Goal: Task Accomplishment & Management: Manage account settings

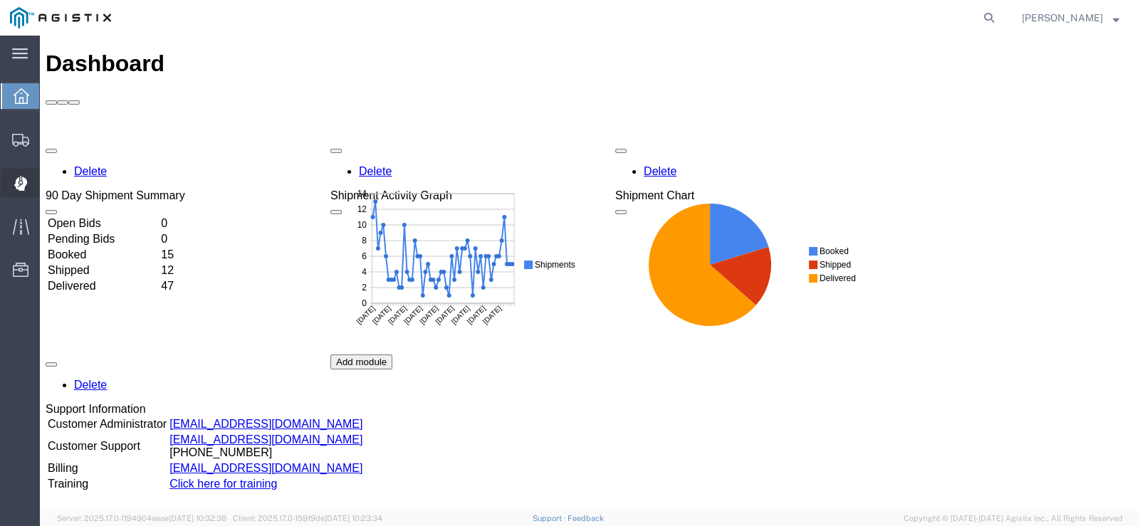
click at [24, 187] on icon at bounding box center [20, 184] width 13 height 14
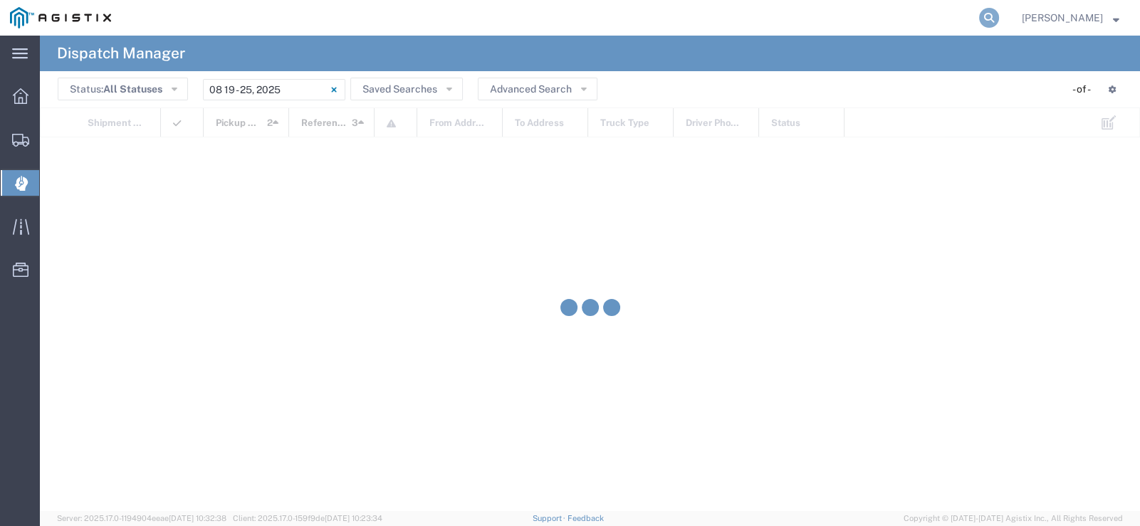
click at [999, 17] on icon at bounding box center [989, 18] width 20 height 20
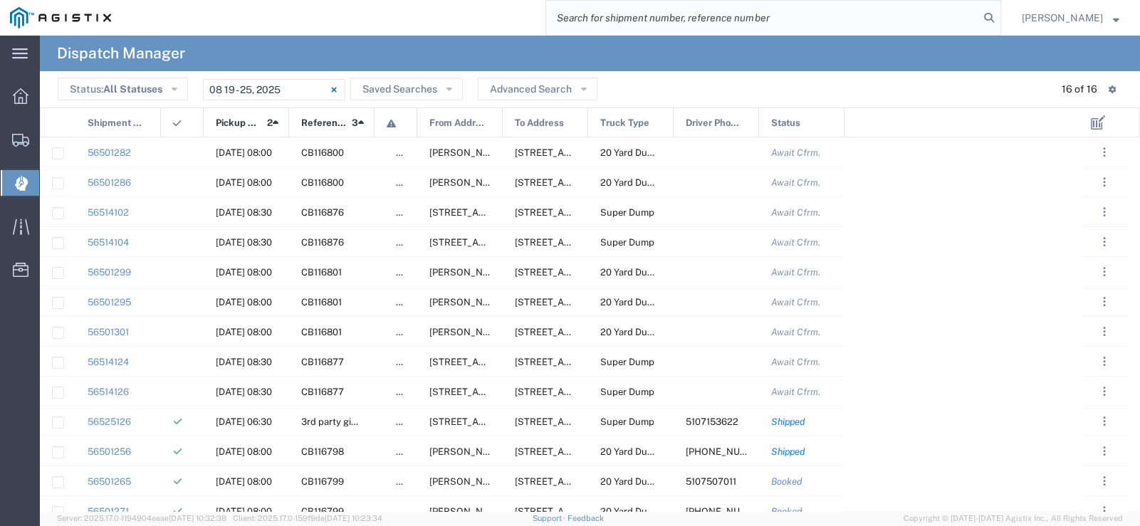
click at [826, 21] on input "search" at bounding box center [762, 18] width 433 height 34
type input "56372897"
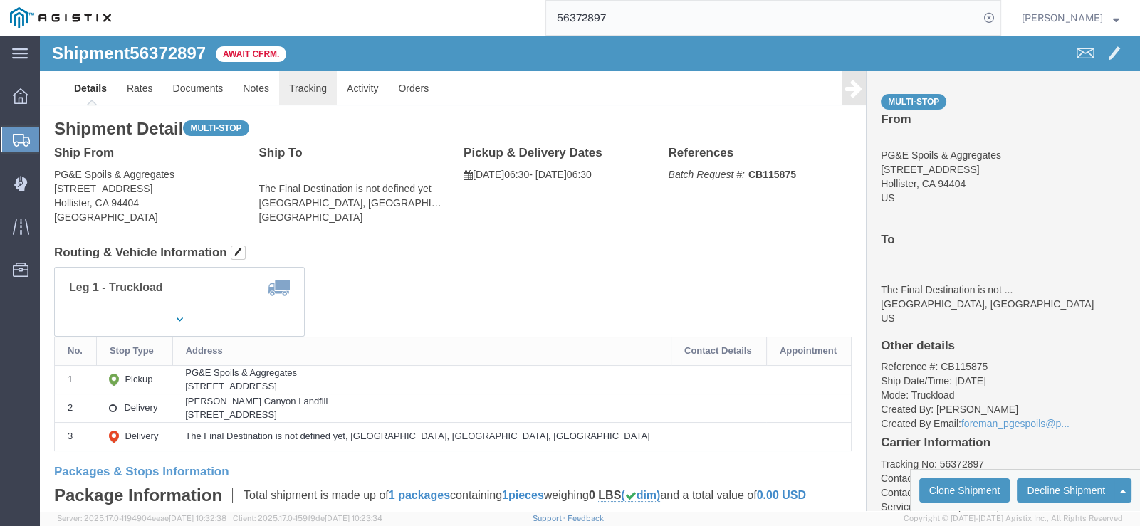
click link "Tracking"
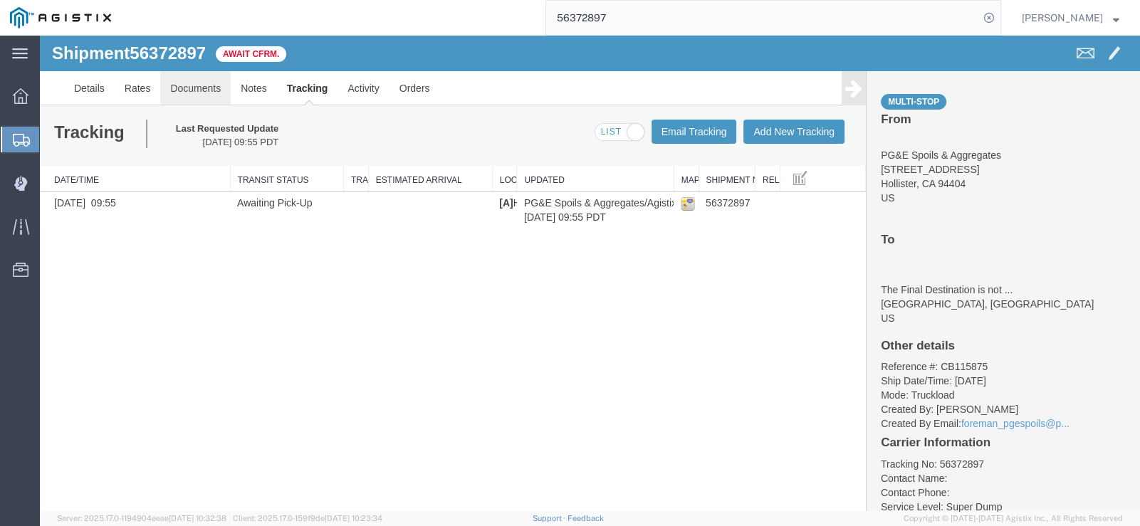
click at [216, 90] on link "Documents" at bounding box center [195, 88] width 70 height 34
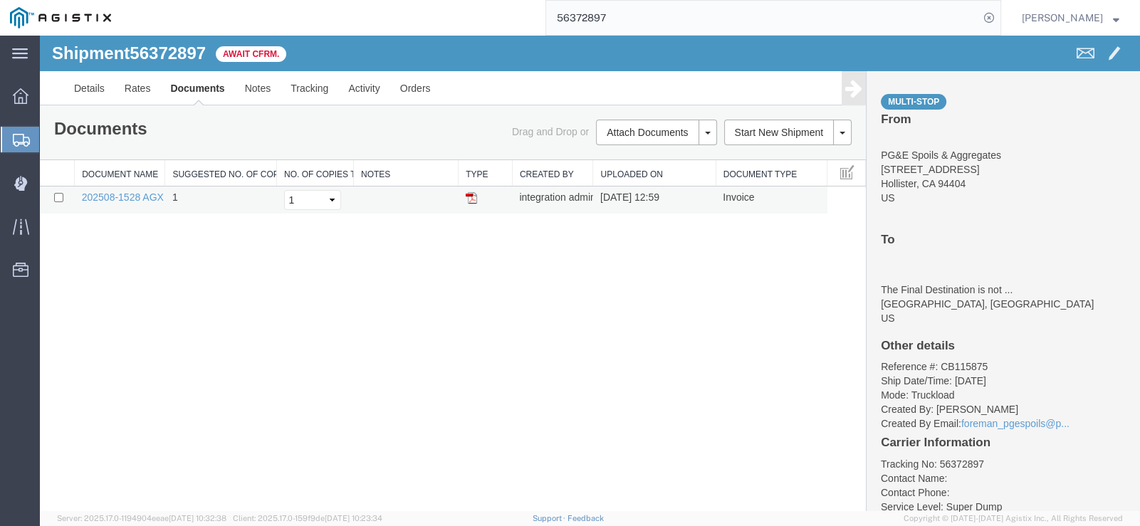
click at [468, 192] on img at bounding box center [471, 197] width 11 height 11
click at [295, 88] on link "Tracking" at bounding box center [309, 88] width 58 height 34
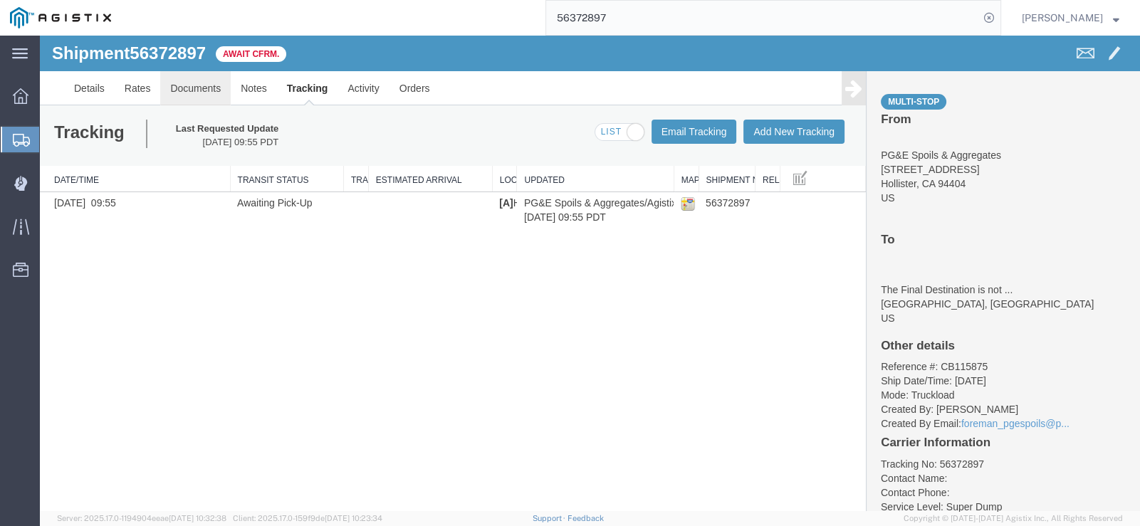
click at [190, 80] on link "Documents" at bounding box center [195, 88] width 70 height 34
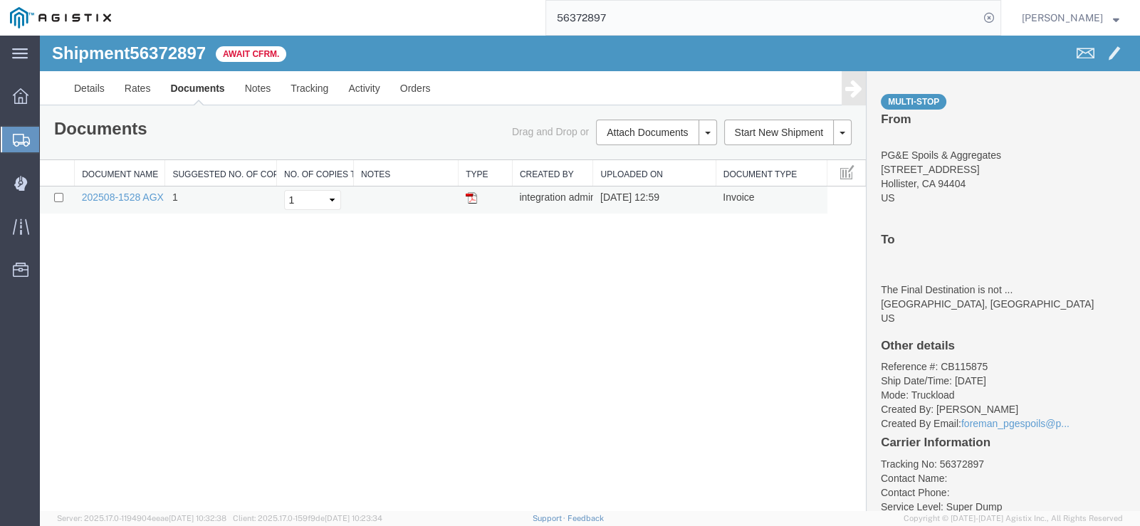
click at [480, 200] on td at bounding box center [485, 200] width 54 height 28
click at [469, 200] on img at bounding box center [471, 197] width 11 height 11
click at [301, 88] on link "Tracking" at bounding box center [309, 88] width 58 height 34
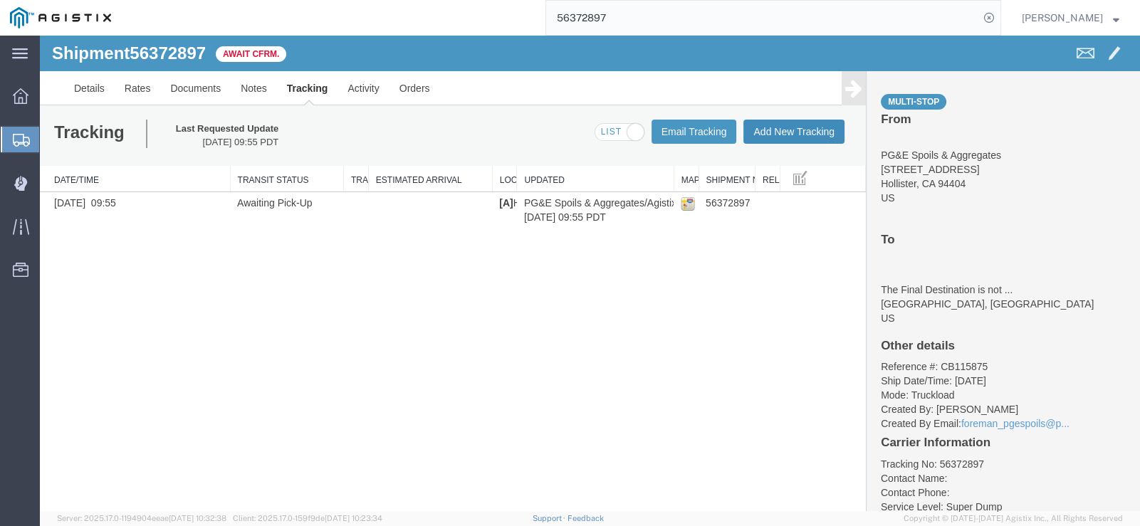
click at [776, 138] on button "Add New Tracking" at bounding box center [793, 132] width 101 height 24
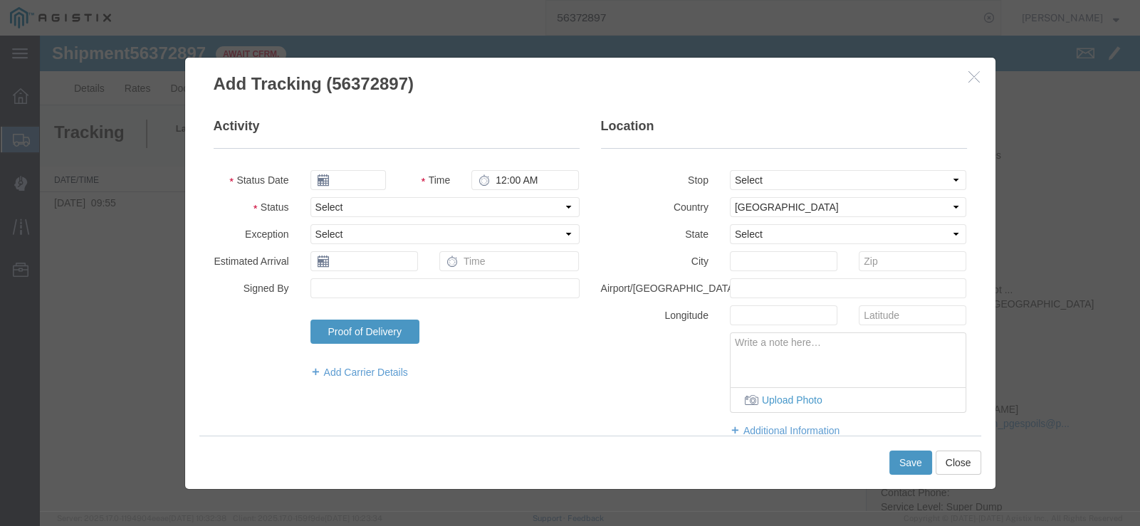
type input "[DATE]"
type input "11:00 AM"
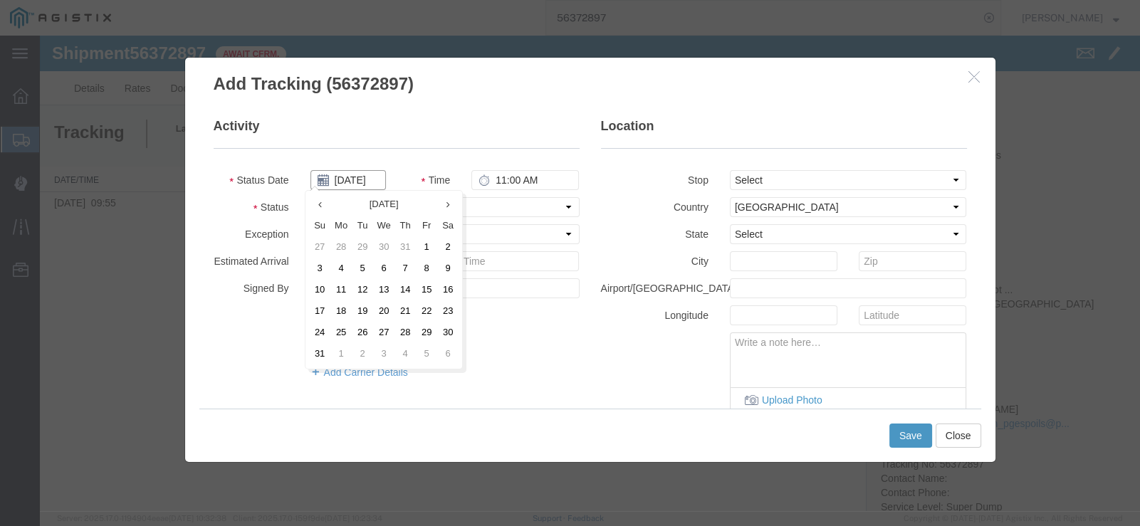
drag, startPoint x: 352, startPoint y: 186, endPoint x: 338, endPoint y: 186, distance: 13.5
click at [349, 186] on input "[DATE]" at bounding box center [347, 180] width 75 height 20
click at [337, 264] on td "4" at bounding box center [340, 268] width 21 height 21
type input "[DATE]"
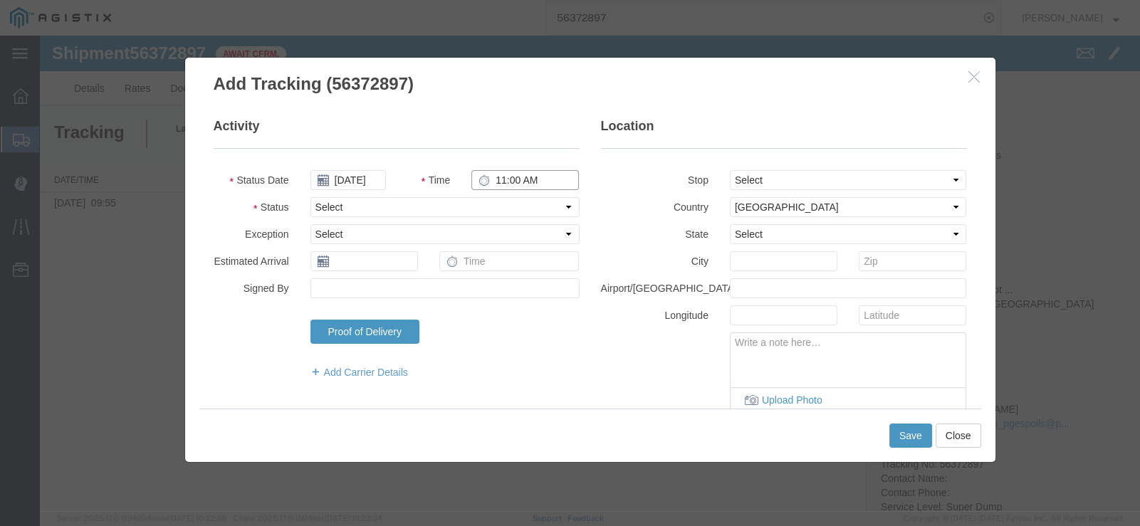
click at [496, 182] on input "11:00 AM" at bounding box center [524, 180] width 107 height 20
type input "6:30 AM"
click at [529, 206] on select "Select Arrival Notice Available Arrival Notice Imported Arrive at Delivery Loca…" at bounding box center [444, 207] width 269 height 20
select select "ARVPULOC"
click at [310, 197] on select "Select Arrival Notice Available Arrival Notice Imported Arrive at Delivery Loca…" at bounding box center [444, 207] width 269 height 20
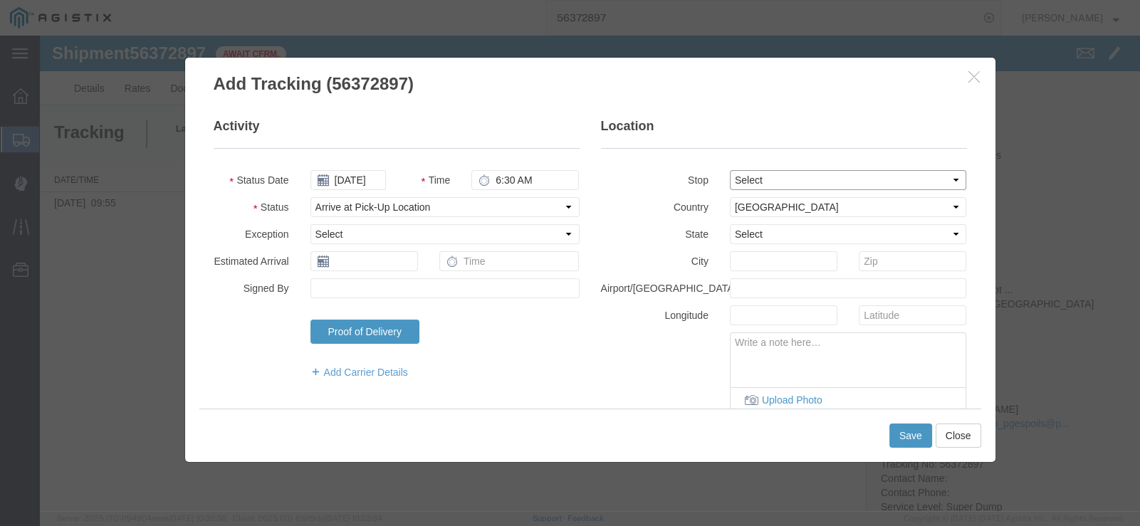
drag, startPoint x: 824, startPoint y: 177, endPoint x: 830, endPoint y: 181, distance: 7.3
click at [824, 177] on select "Select From: [STREET_ADDRESS][PERSON_NAME] Stop 2: [STREET_ADDRESS] To: The Fin…" at bounding box center [848, 180] width 237 height 20
select select "{"pickupDeliveryInfoId": "122029316","pickupOrDelivery": "P","stopNum": "1","lo…"
click at [730, 170] on select "Select From: [STREET_ADDRESS][PERSON_NAME] Stop 2: [STREET_ADDRESS] To: The Fin…" at bounding box center [848, 180] width 237 height 20
select select "CA"
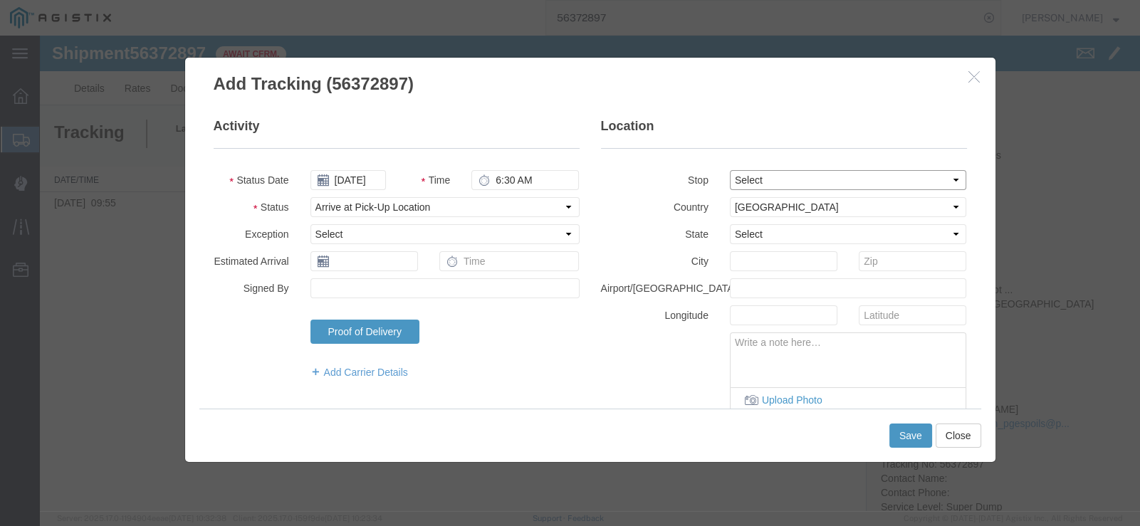
type input "Hollister"
click at [913, 429] on button "Save" at bounding box center [910, 436] width 43 height 24
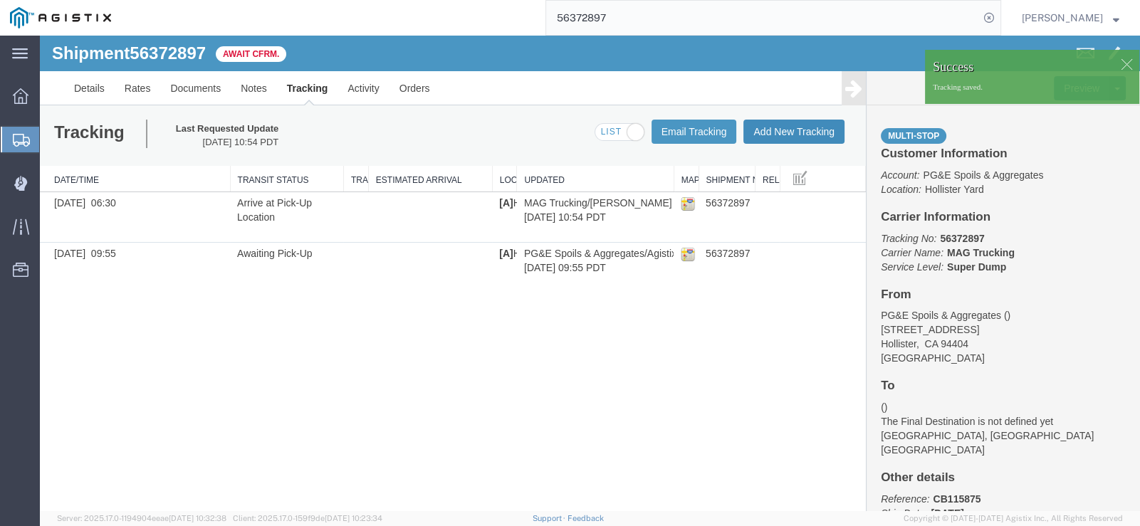
click at [783, 127] on button "Add New Tracking" at bounding box center [793, 132] width 101 height 24
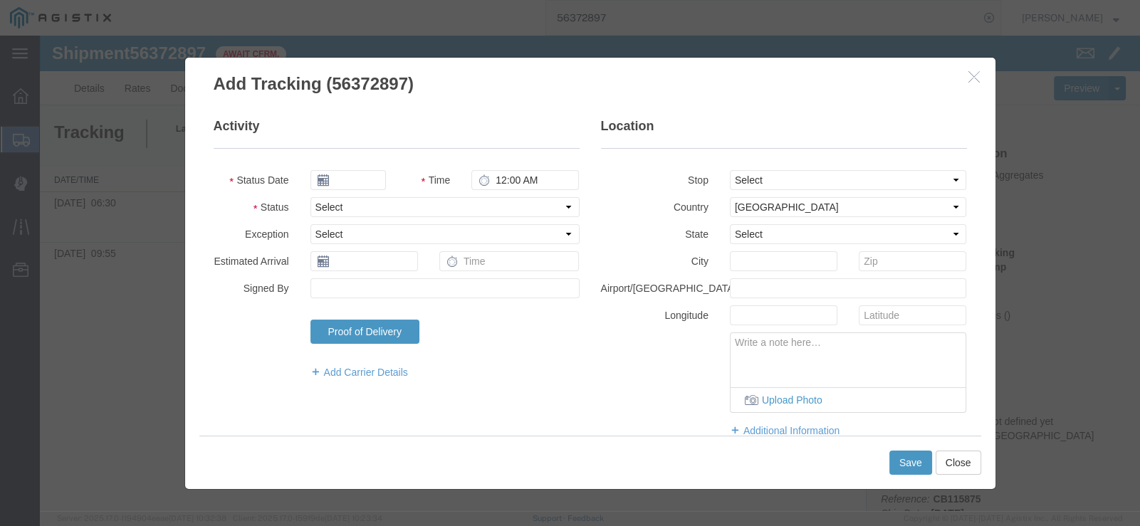
type input "[DATE]"
type input "11:00 AM"
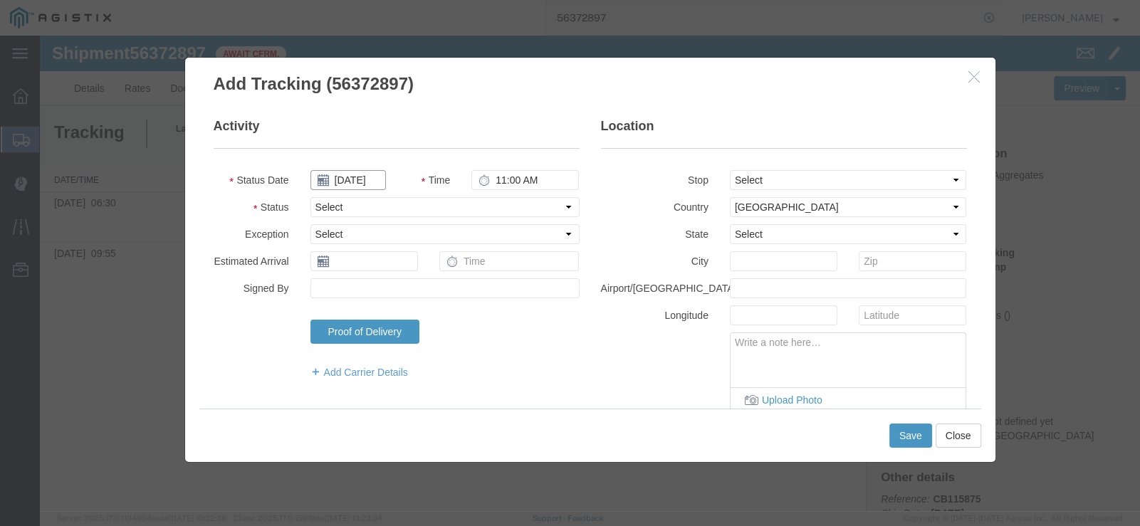
click at [345, 180] on input "[DATE]" at bounding box center [347, 180] width 75 height 20
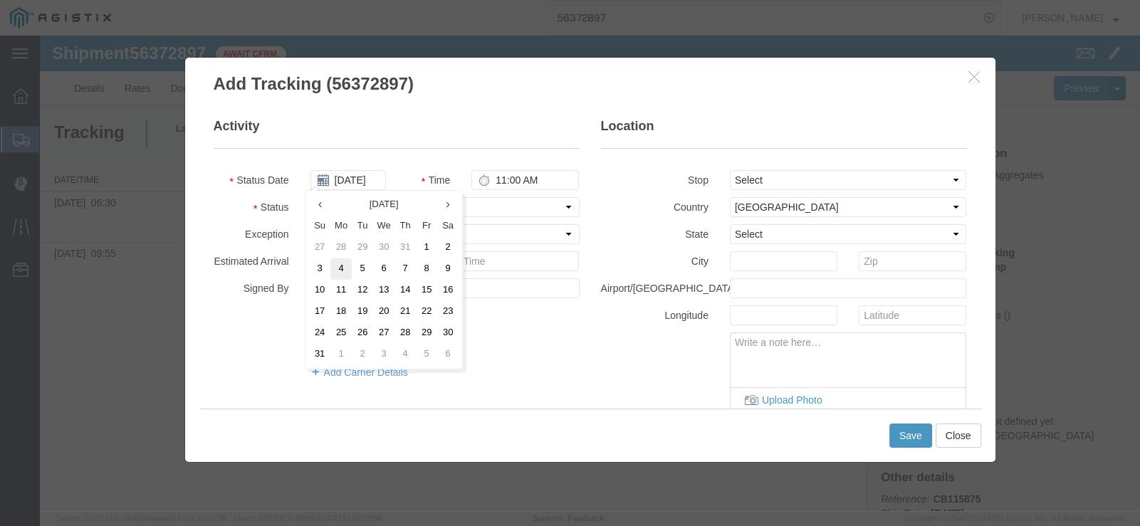
click at [349, 272] on td "4" at bounding box center [340, 268] width 21 height 21
type input "[DATE]"
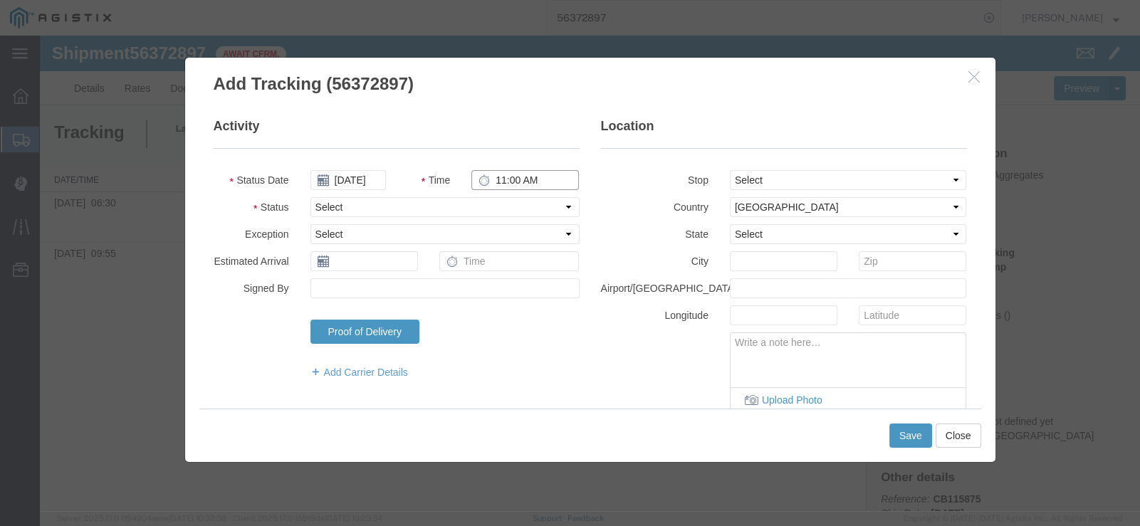
drag, startPoint x: 503, startPoint y: 172, endPoint x: 549, endPoint y: 166, distance: 46.6
click at [504, 172] on input "11:00 AM" at bounding box center [524, 180] width 107 height 20
type input "9:10 AM"
click at [463, 206] on select "Select Arrival Notice Available Arrival Notice Imported Arrive at Delivery Loca…" at bounding box center [444, 207] width 269 height 20
select select "ARVPULOC"
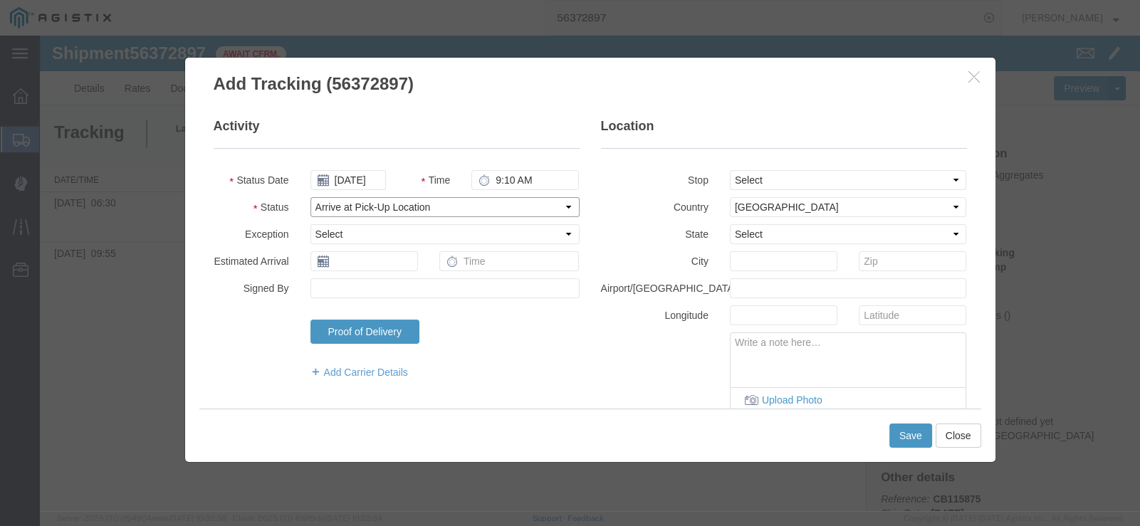
click at [310, 197] on select "Select Arrival Notice Available Arrival Notice Imported Arrive at Delivery Loca…" at bounding box center [444, 207] width 269 height 20
click at [840, 179] on select "Select From: [STREET_ADDRESS][PERSON_NAME] Stop 2: [STREET_ADDRESS] To: The Fin…" at bounding box center [848, 180] width 237 height 20
select select "{"pickupDeliveryInfoId": "122029316","pickupOrDelivery": "P","stopNum": "1","lo…"
click at [730, 170] on select "Select From: [STREET_ADDRESS][PERSON_NAME] Stop 2: [STREET_ADDRESS] To: The Fin…" at bounding box center [848, 180] width 237 height 20
select select "CA"
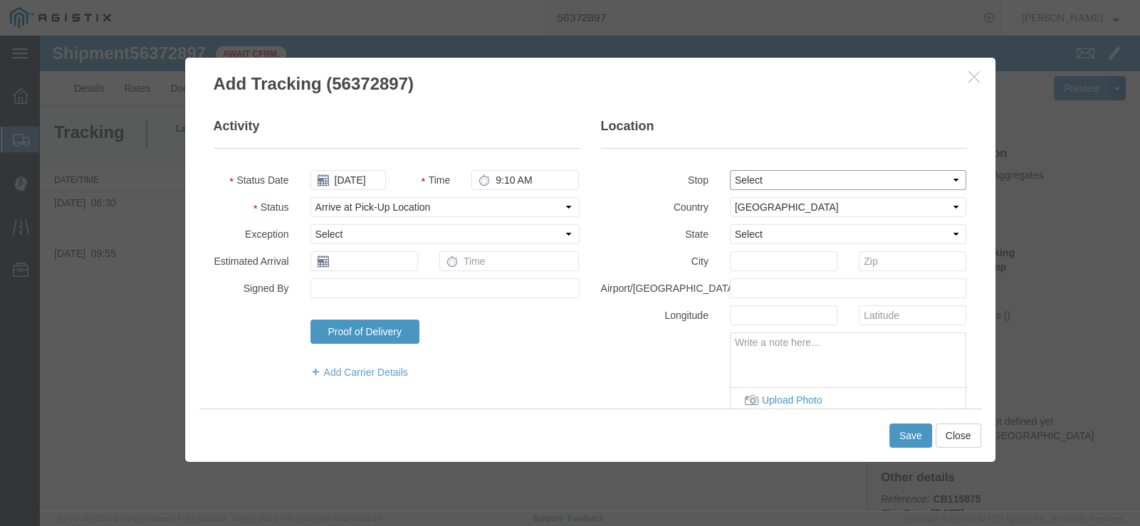
type input "Hollister"
click at [918, 430] on button "Save" at bounding box center [910, 436] width 43 height 24
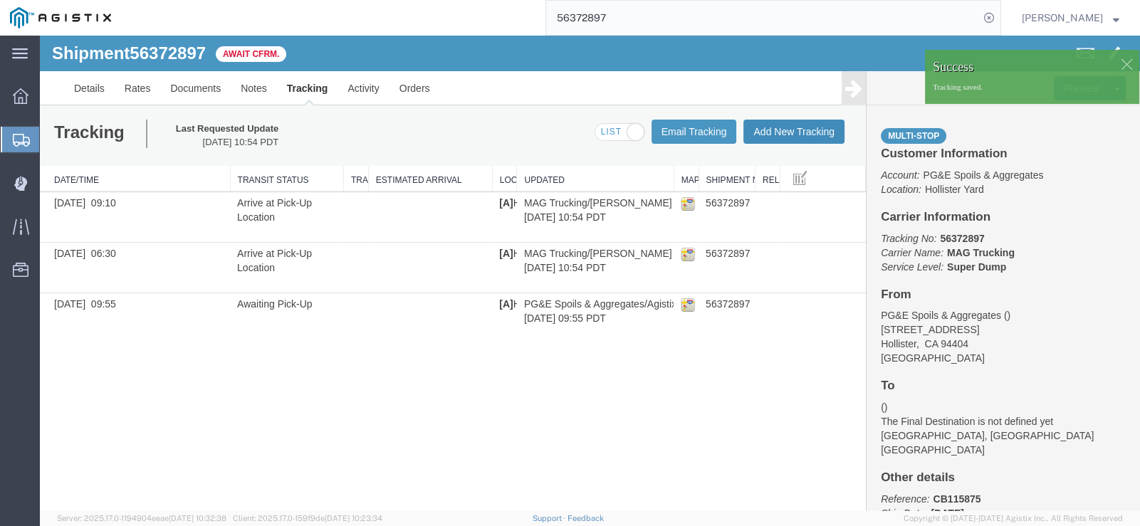
click at [806, 127] on button "Add New Tracking" at bounding box center [793, 132] width 101 height 24
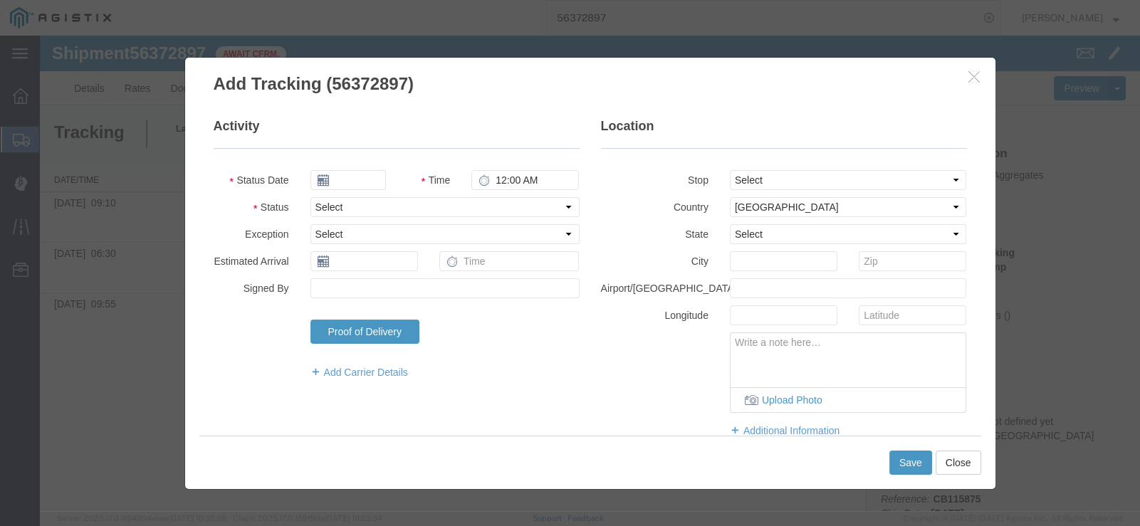
type input "[DATE]"
type input "11:00 AM"
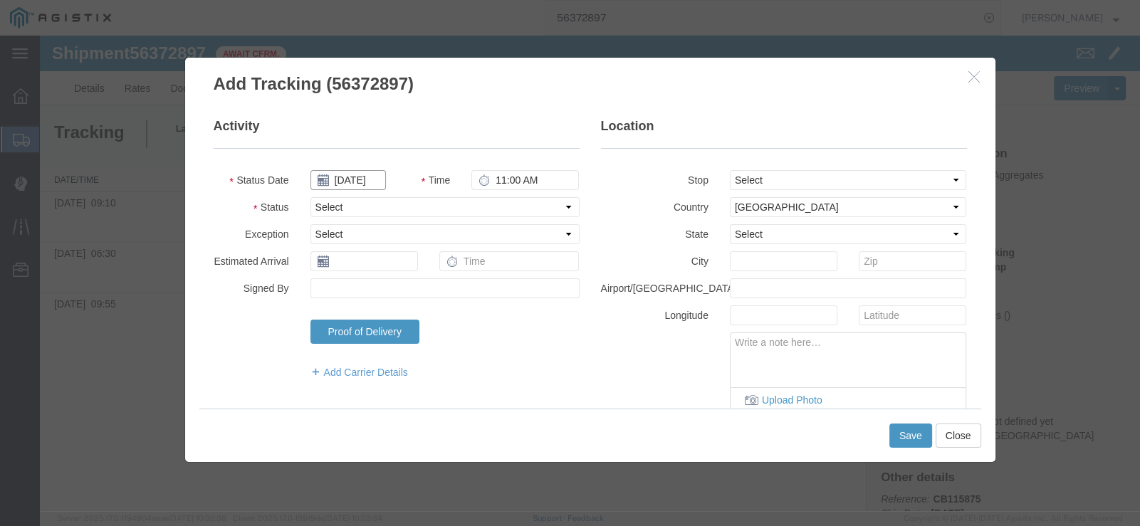
click at [340, 177] on input "[DATE]" at bounding box center [347, 180] width 75 height 20
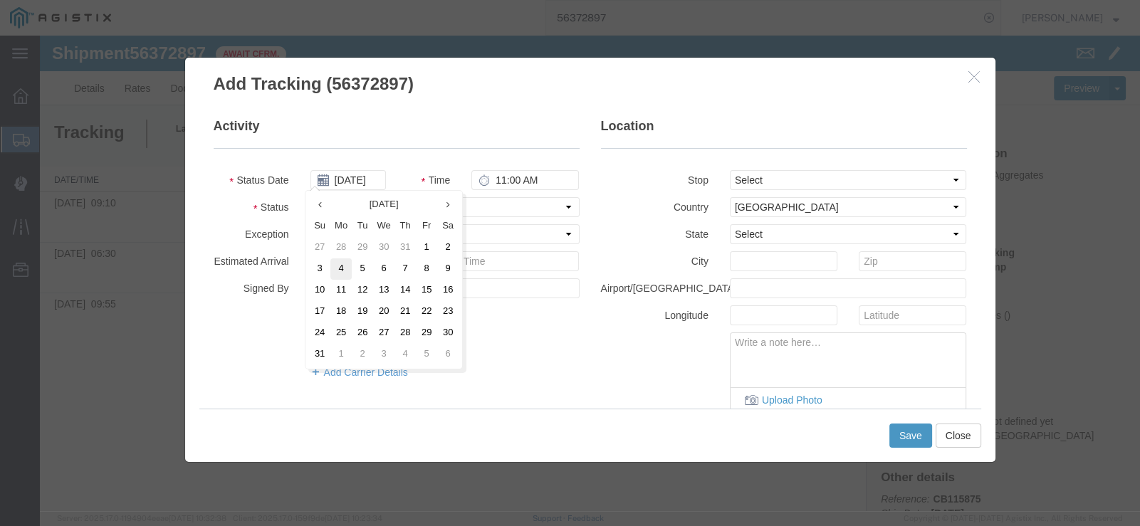
click at [349, 272] on td "4" at bounding box center [340, 268] width 21 height 21
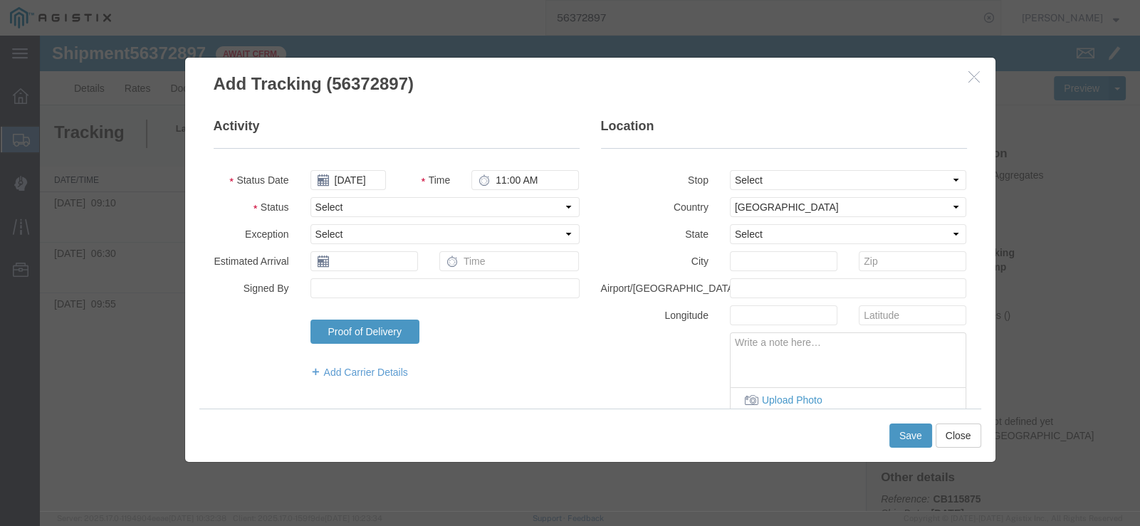
type input "[DATE]"
click at [500, 180] on input "11:00 AM" at bounding box center [524, 180] width 107 height 20
type input "12:10 PM"
click at [454, 199] on select "Select Arrival Notice Available Arrival Notice Imported Arrive at Delivery Loca…" at bounding box center [444, 207] width 269 height 20
select select "ARVPULOC"
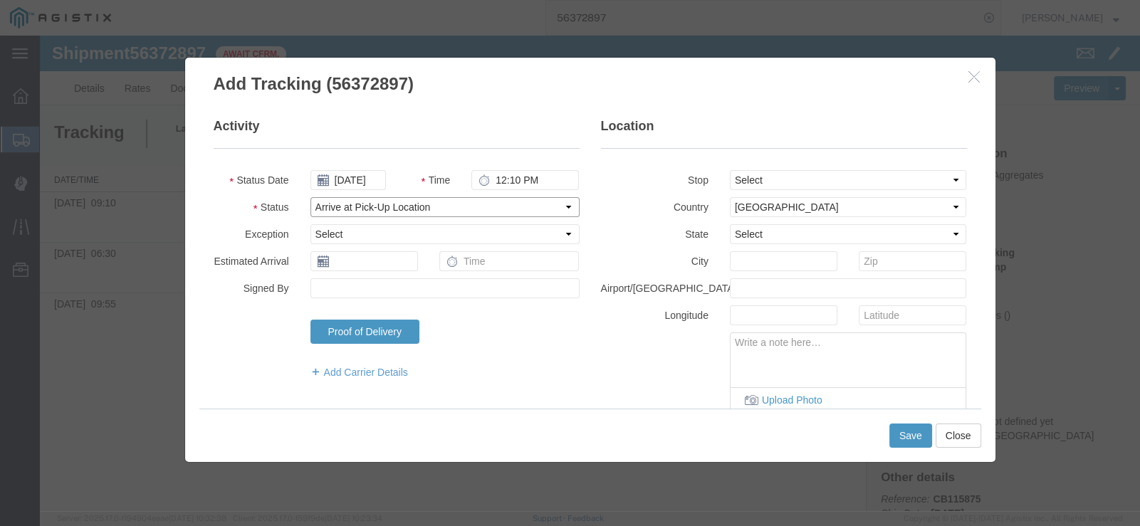
click at [310, 197] on select "Select Arrival Notice Available Arrival Notice Imported Arrive at Delivery Loca…" at bounding box center [444, 207] width 269 height 20
click at [783, 182] on select "Select From: [STREET_ADDRESS][PERSON_NAME] Stop 2: [STREET_ADDRESS] To: The Fin…" at bounding box center [848, 180] width 237 height 20
select select "{"pickupDeliveryInfoId": "122029316","pickupOrDelivery": "P","stopNum": "1","lo…"
click at [730, 170] on select "Select From: [STREET_ADDRESS][PERSON_NAME] Stop 2: [STREET_ADDRESS] To: The Fin…" at bounding box center [848, 180] width 237 height 20
select select "CA"
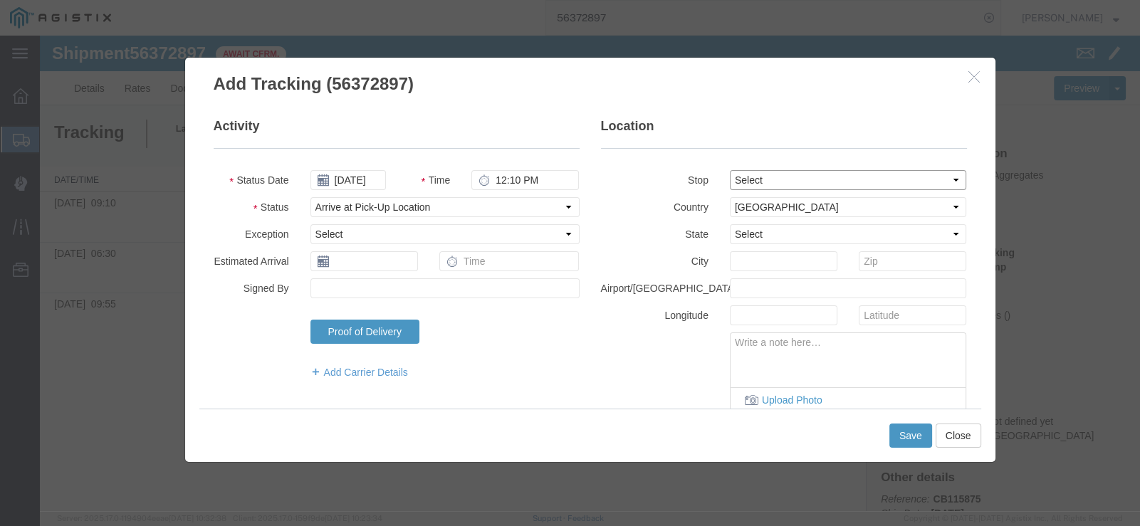
type input "Hollister"
click at [926, 432] on button "Save" at bounding box center [910, 436] width 43 height 24
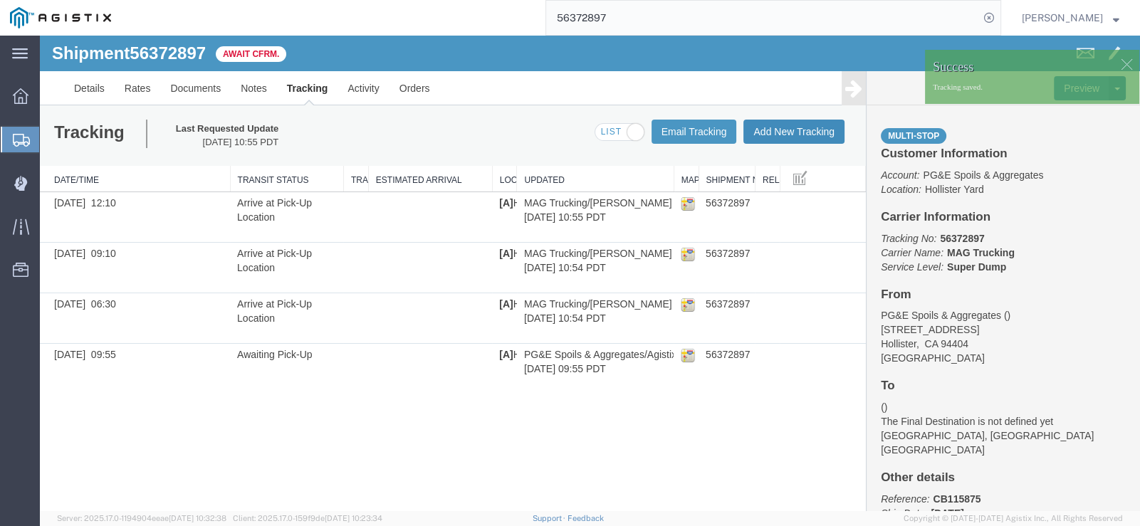
click at [789, 134] on button "Add New Tracking" at bounding box center [793, 132] width 101 height 24
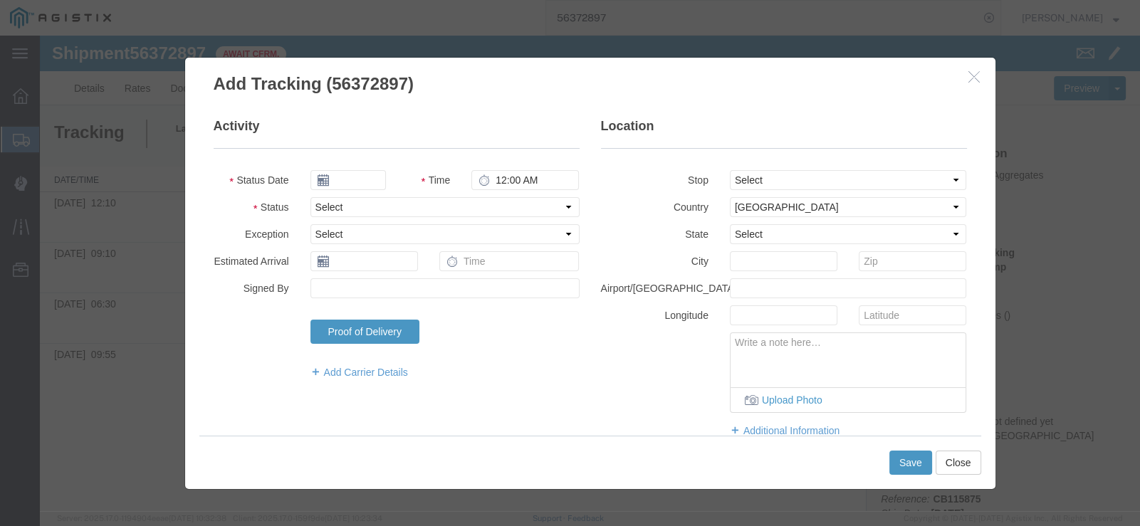
type input "[DATE]"
type input "11:00 AM"
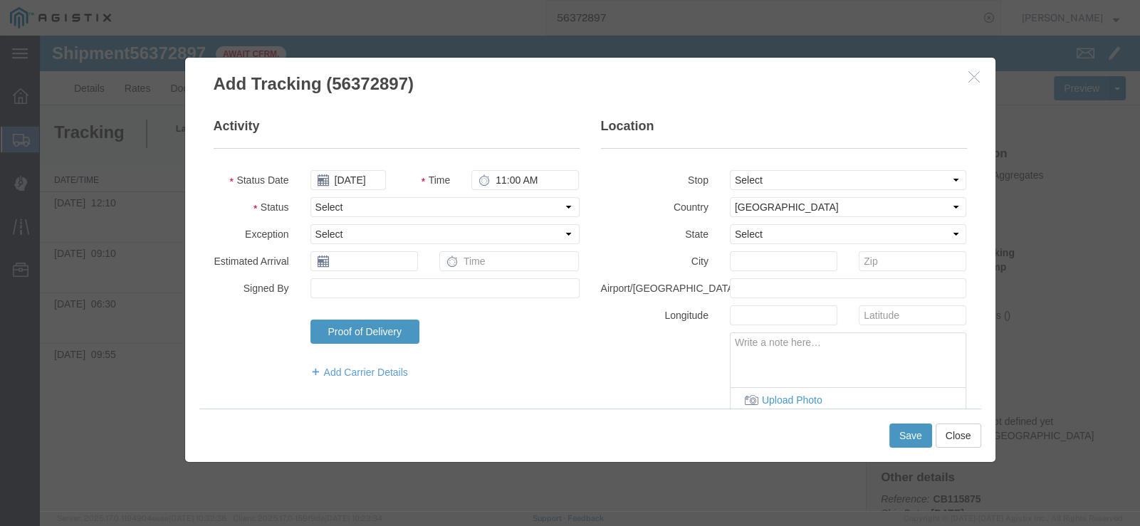
click at [788, 140] on legend "Location" at bounding box center [784, 132] width 366 height 31
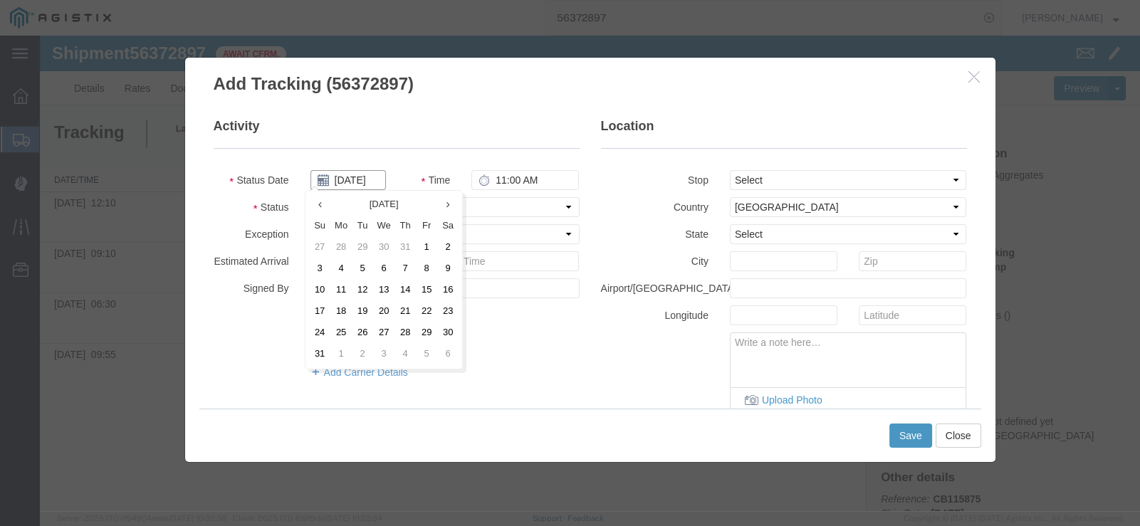
click at [353, 183] on input "[DATE]" at bounding box center [347, 180] width 75 height 20
drag, startPoint x: 335, startPoint y: 268, endPoint x: 400, endPoint y: 250, distance: 67.2
click at [337, 268] on td "4" at bounding box center [340, 268] width 21 height 21
type input "[DATE]"
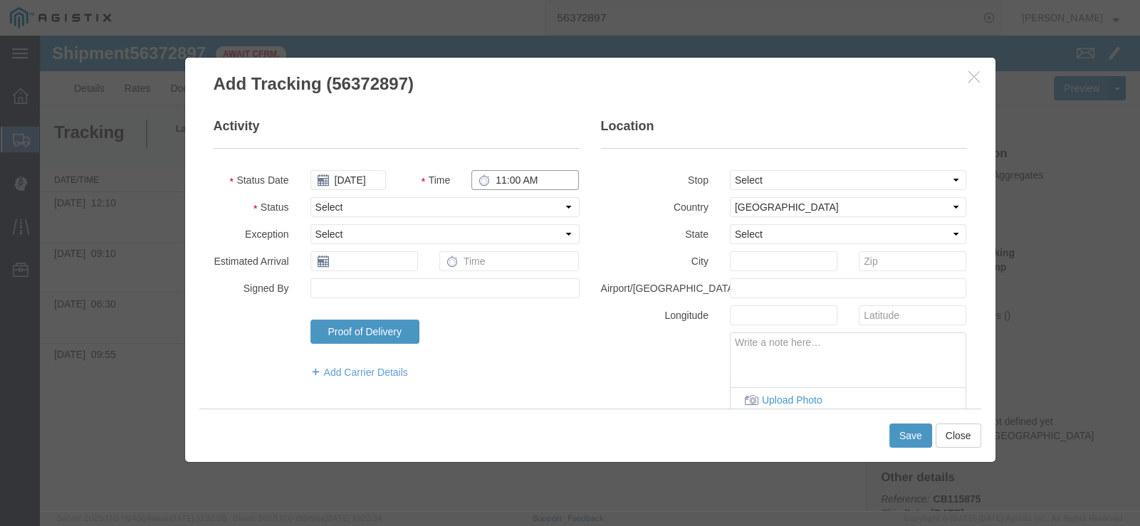
click at [491, 184] on input "11:00 AM" at bounding box center [524, 180] width 107 height 20
type input "6:40 AM"
drag, startPoint x: 368, startPoint y: 200, endPoint x: 376, endPoint y: 209, distance: 11.6
click at [367, 200] on select "Select Arrival Notice Available Arrival Notice Imported Arrive at Delivery Loca…" at bounding box center [444, 207] width 269 height 20
select select "DPTPULOC"
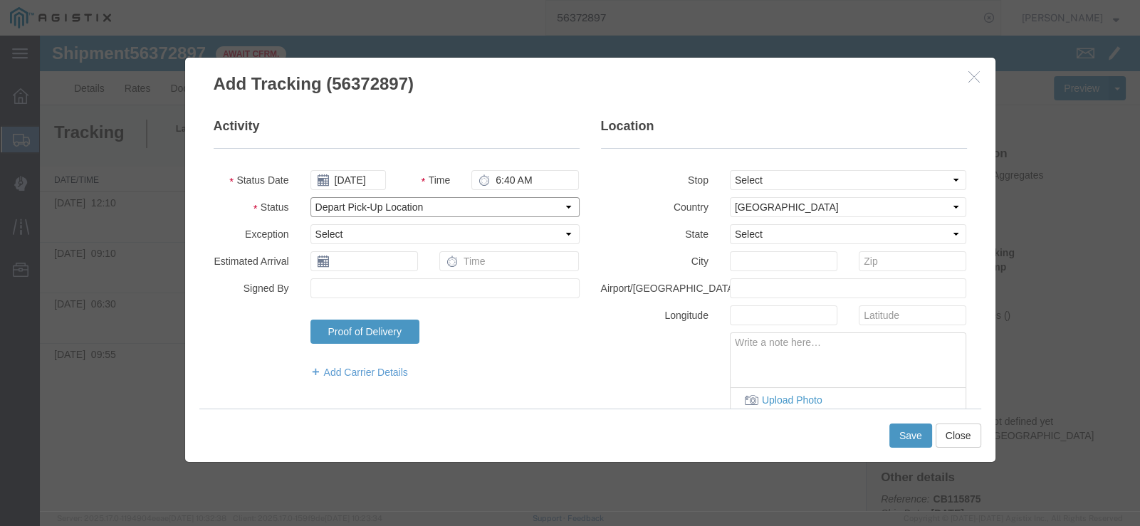
click at [310, 197] on select "Select Arrival Notice Available Arrival Notice Imported Arrive at Delivery Loca…" at bounding box center [444, 207] width 269 height 20
drag, startPoint x: 801, startPoint y: 179, endPoint x: 802, endPoint y: 186, distance: 7.2
click at [801, 179] on select "Select From: [STREET_ADDRESS][PERSON_NAME] Stop 2: [STREET_ADDRESS] To: The Fin…" at bounding box center [848, 180] width 237 height 20
select select "{"pickupDeliveryInfoId": "122029316","pickupOrDelivery": "P","stopNum": "1","lo…"
click at [730, 170] on select "Select From: [STREET_ADDRESS][PERSON_NAME] Stop 2: [STREET_ADDRESS] To: The Fin…" at bounding box center [848, 180] width 237 height 20
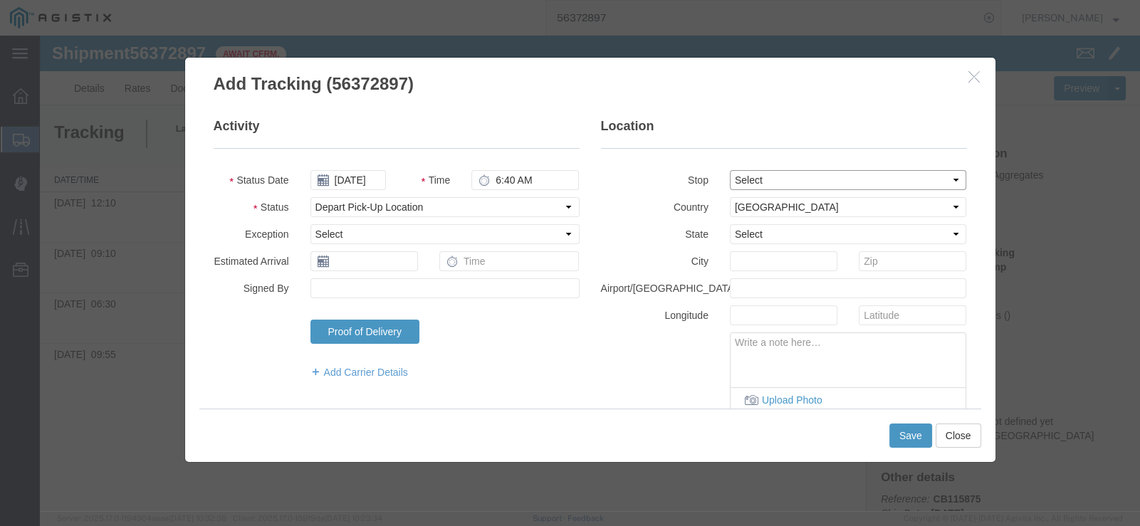
select select "CA"
type input "Hollister"
click at [904, 431] on button "Save" at bounding box center [910, 436] width 43 height 24
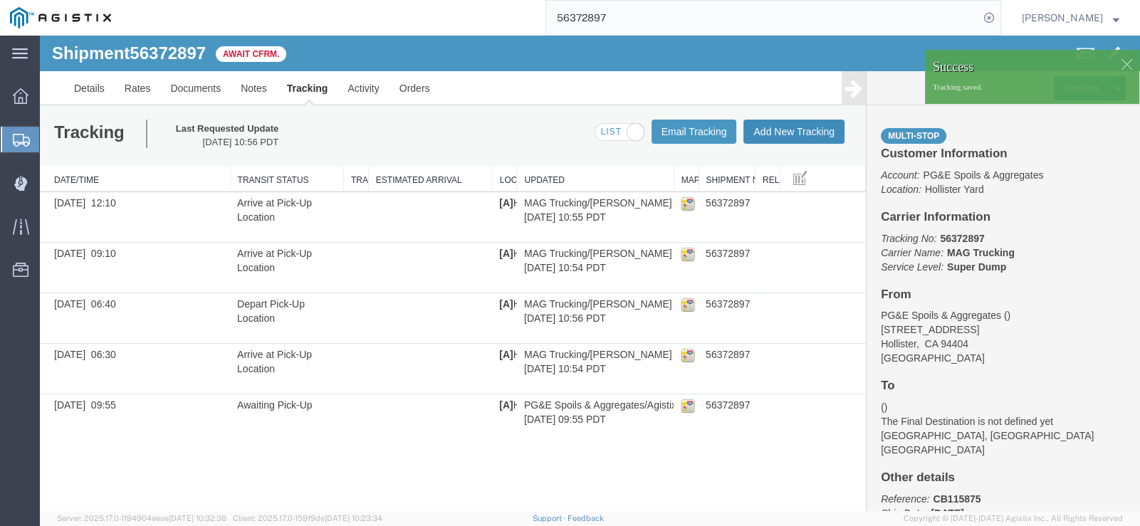
click at [806, 131] on button "Add New Tracking" at bounding box center [793, 132] width 101 height 24
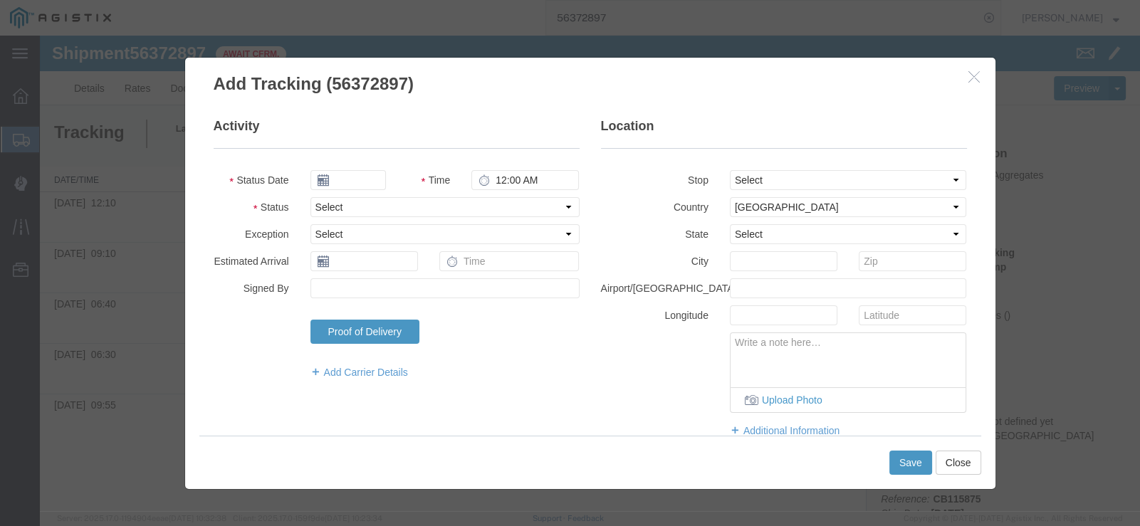
type input "[DATE]"
type input "11:00 AM"
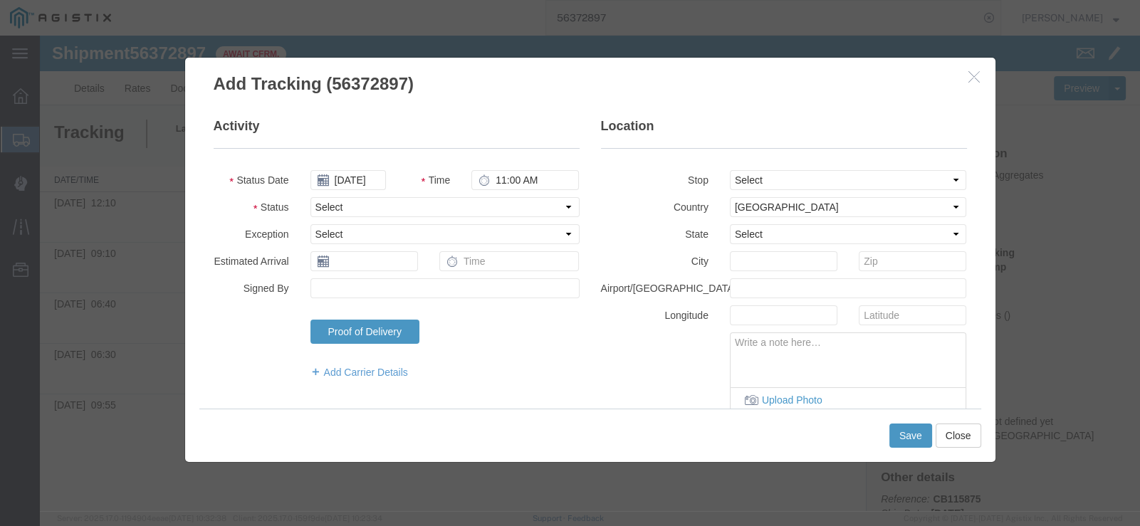
click at [352, 193] on fieldset "Activity Status Date [DATE] Time 11:00 AM Status Select Arrival Notice Availabl…" at bounding box center [397, 255] width 366 height 276
click at [349, 184] on input "[DATE]" at bounding box center [347, 180] width 75 height 20
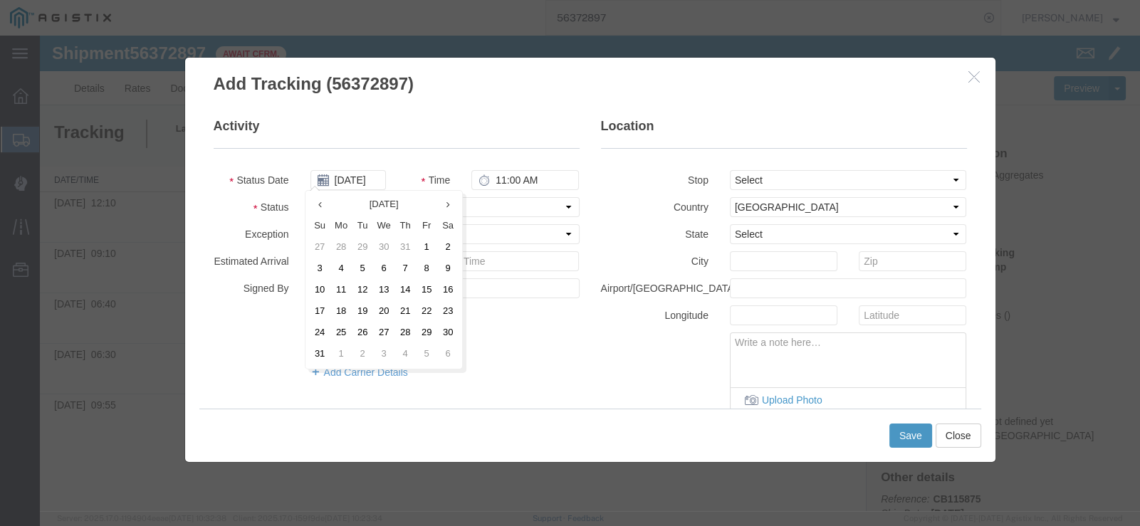
click at [344, 264] on td "4" at bounding box center [340, 268] width 21 height 21
type input "[DATE]"
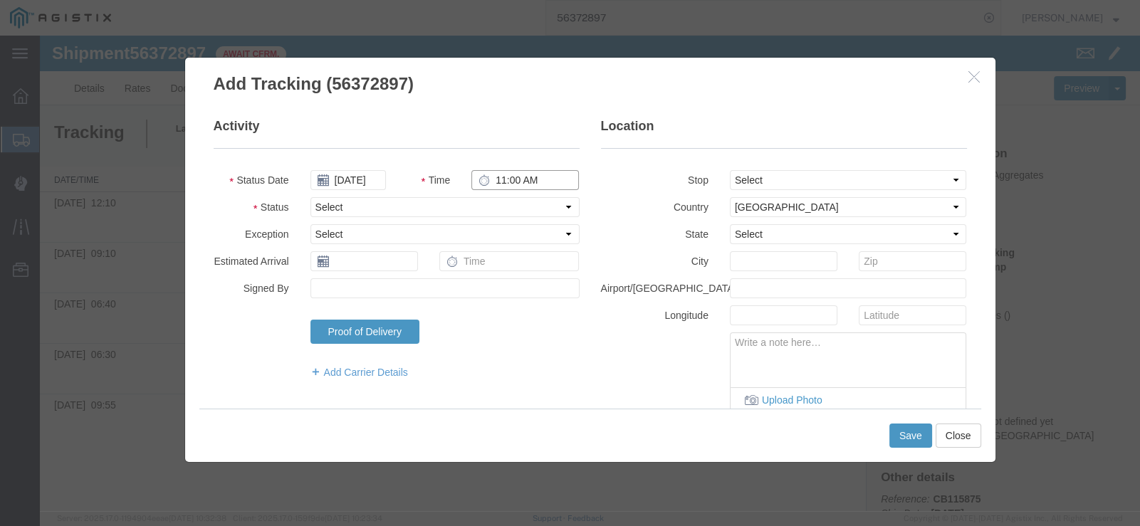
click at [505, 178] on input "11:00 AM" at bounding box center [524, 180] width 107 height 20
type input "9:30 AM"
drag, startPoint x: 488, startPoint y: 201, endPoint x: 483, endPoint y: 215, distance: 15.1
click at [484, 202] on select "Select Arrival Notice Available Arrival Notice Imported Arrive at Delivery Loca…" at bounding box center [444, 207] width 269 height 20
select select "DPTPULOC"
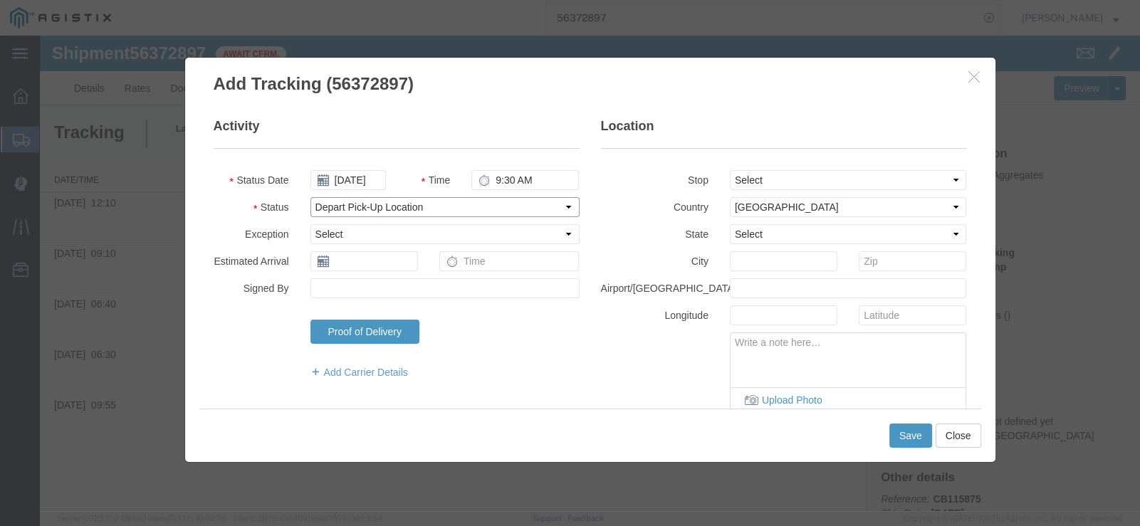
click at [310, 197] on select "Select Arrival Notice Available Arrival Notice Imported Arrive at Delivery Loca…" at bounding box center [444, 207] width 269 height 20
click at [748, 179] on select "Select From: [STREET_ADDRESS][PERSON_NAME] Stop 2: [STREET_ADDRESS] To: The Fin…" at bounding box center [848, 180] width 237 height 20
select select "{"pickupDeliveryInfoId": "122029316","pickupOrDelivery": "P","stopNum": "1","lo…"
click at [730, 170] on select "Select From: [STREET_ADDRESS][PERSON_NAME] Stop 2: [STREET_ADDRESS] To: The Fin…" at bounding box center [848, 180] width 237 height 20
select select "CA"
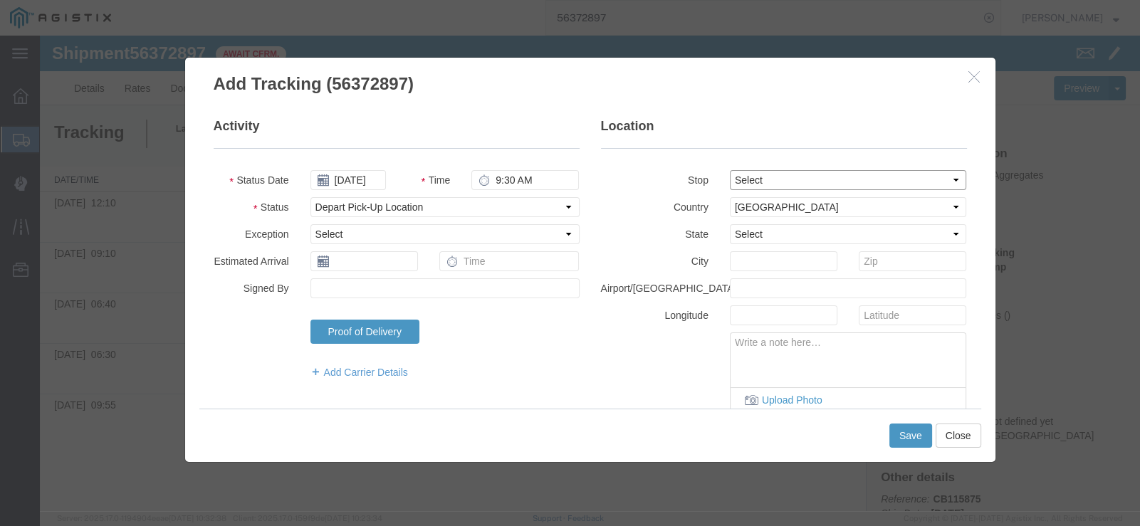
type input "Hollister"
click at [920, 437] on button "Save" at bounding box center [910, 436] width 43 height 24
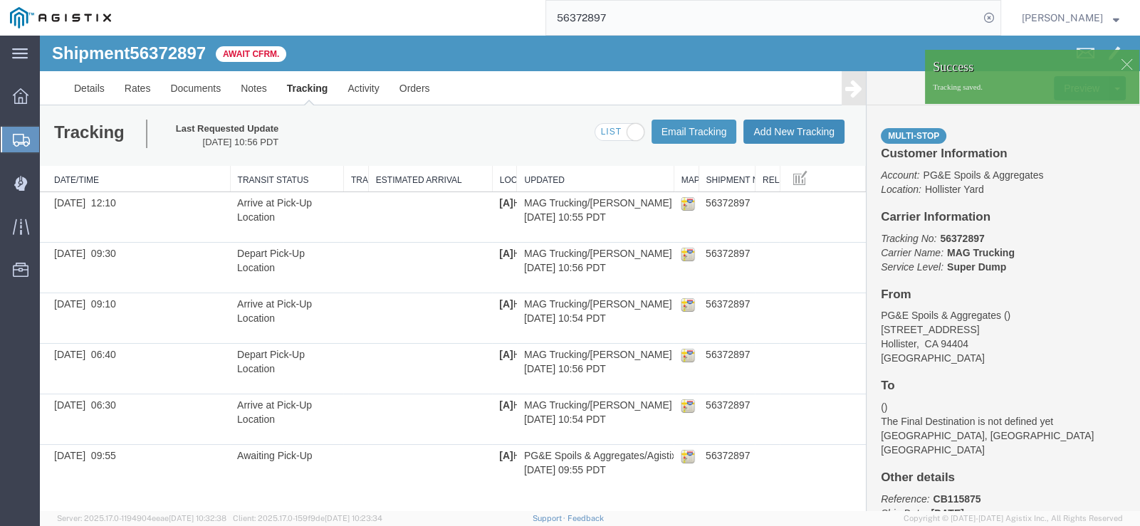
click at [794, 135] on button "Add New Tracking" at bounding box center [793, 132] width 101 height 24
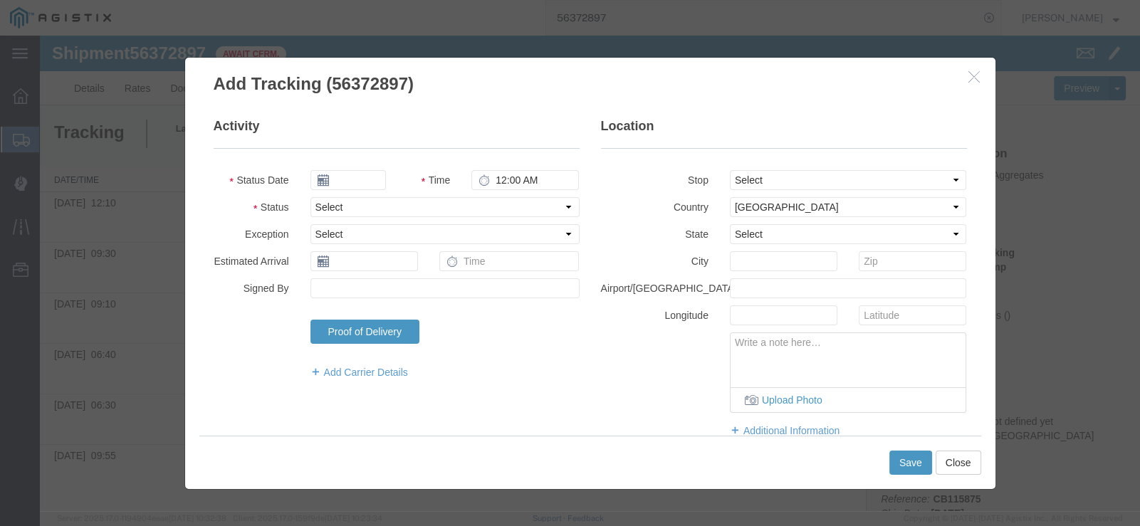
type input "[DATE]"
type input "11:00 AM"
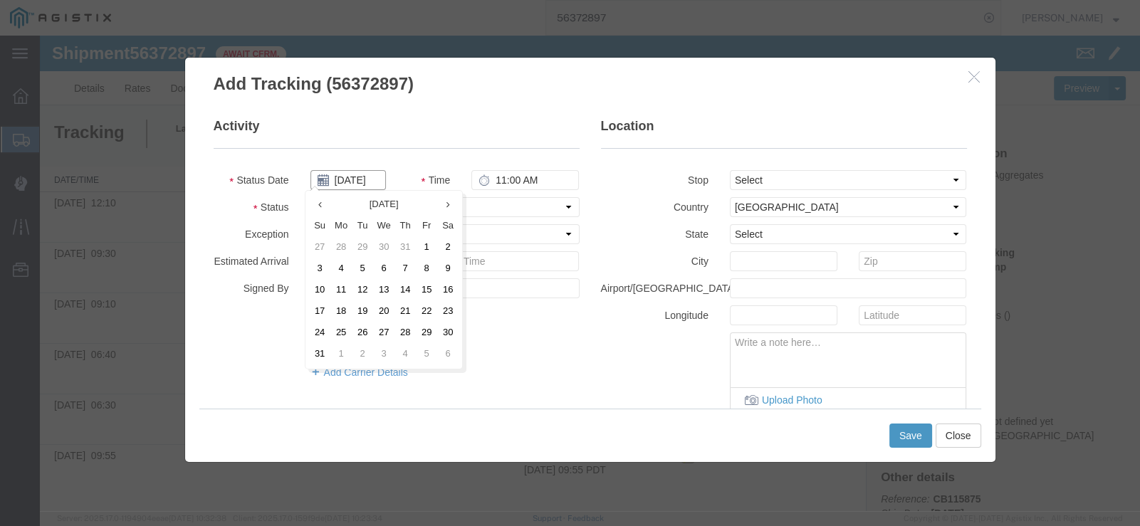
drag, startPoint x: 354, startPoint y: 184, endPoint x: 345, endPoint y: 183, distance: 9.4
click at [354, 184] on input "[DATE]" at bounding box center [347, 180] width 75 height 20
click at [339, 261] on td "4" at bounding box center [340, 268] width 21 height 21
type input "[DATE]"
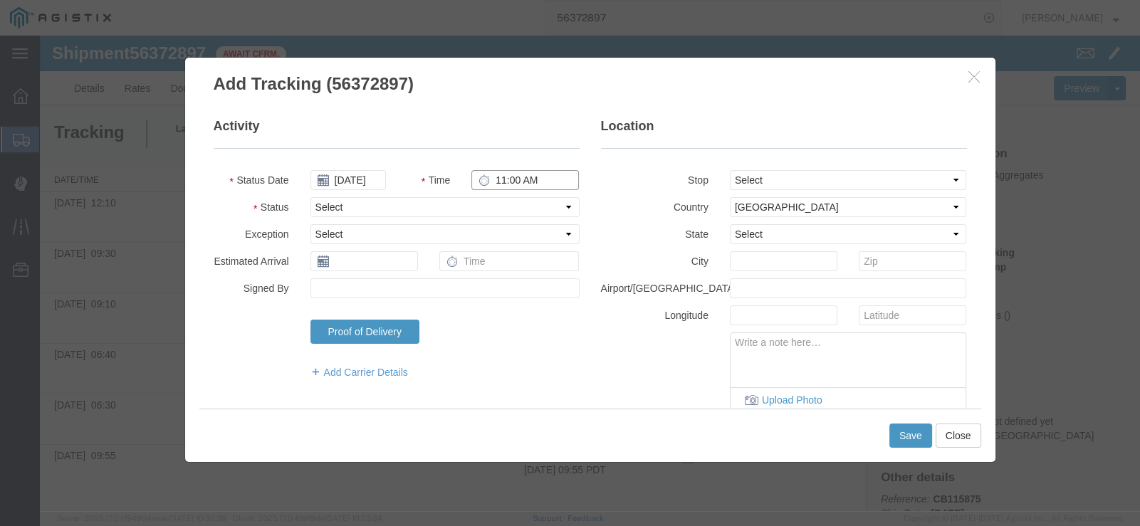
click at [494, 178] on input "11:00 AM" at bounding box center [524, 180] width 107 height 20
type input "12:30 PM"
click at [458, 202] on select "Select Arrival Notice Available Arrival Notice Imported Arrive at Delivery Loca…" at bounding box center [444, 207] width 269 height 20
select select "DPTPULOC"
click at [310, 197] on select "Select Arrival Notice Available Arrival Notice Imported Arrive at Delivery Loca…" at bounding box center [444, 207] width 269 height 20
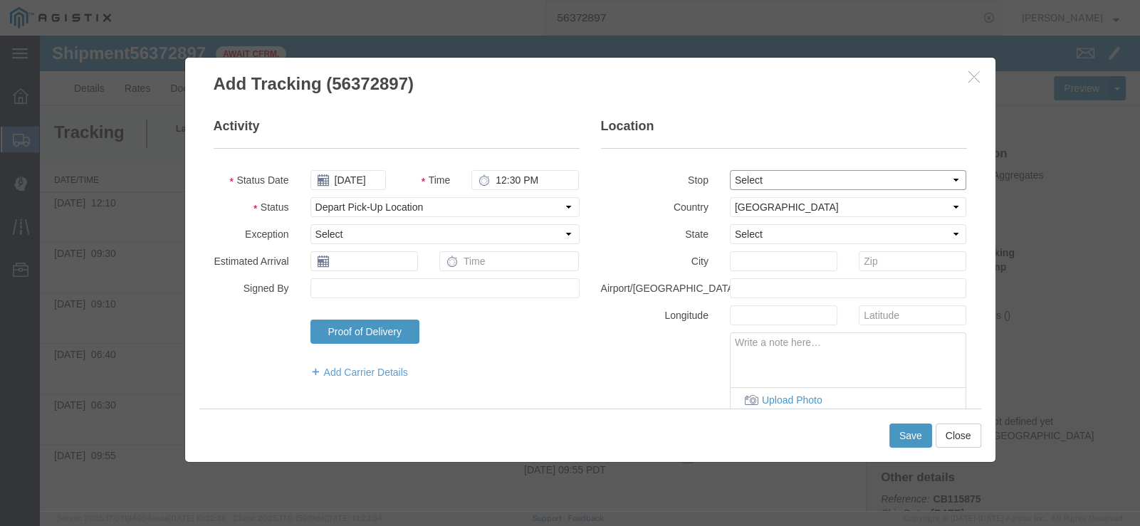
click at [850, 182] on select "Select From: [STREET_ADDRESS][PERSON_NAME] Stop 2: [STREET_ADDRESS] To: The Fin…" at bounding box center [848, 180] width 237 height 20
select select "{"pickupDeliveryInfoId": "122029316","pickupOrDelivery": "P","stopNum": "1","lo…"
click at [730, 170] on select "Select From: [STREET_ADDRESS][PERSON_NAME] Stop 2: [STREET_ADDRESS] To: The Fin…" at bounding box center [848, 180] width 237 height 20
select select "CA"
type input "Hollister"
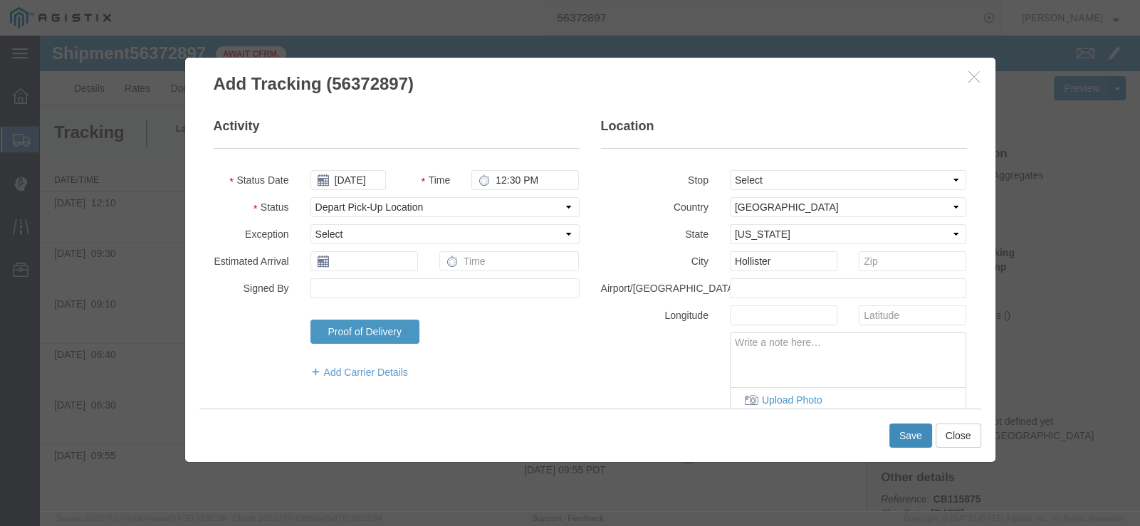
click at [915, 431] on button "Save" at bounding box center [910, 436] width 43 height 24
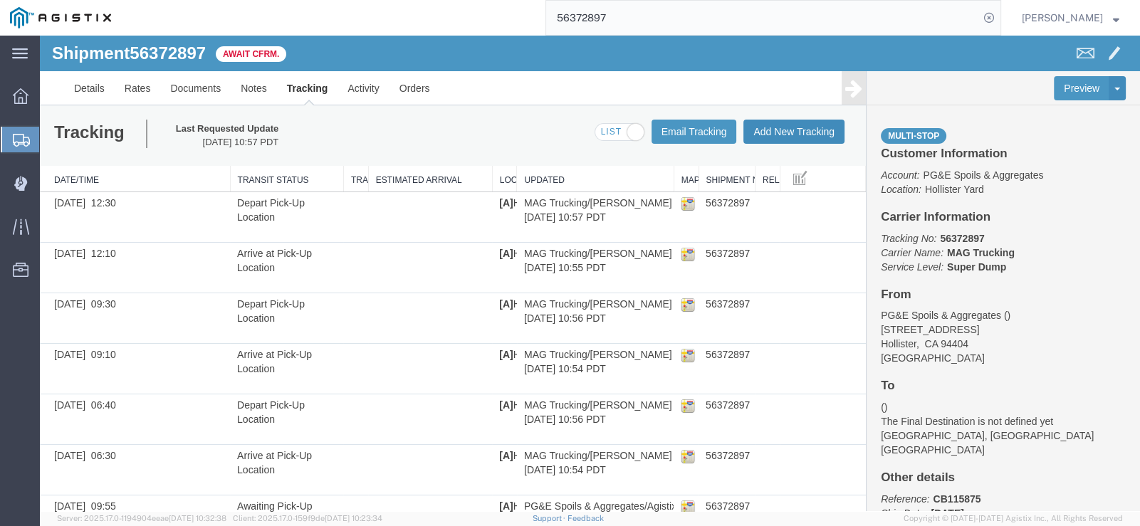
click at [790, 134] on button "Add New Tracking" at bounding box center [793, 132] width 101 height 24
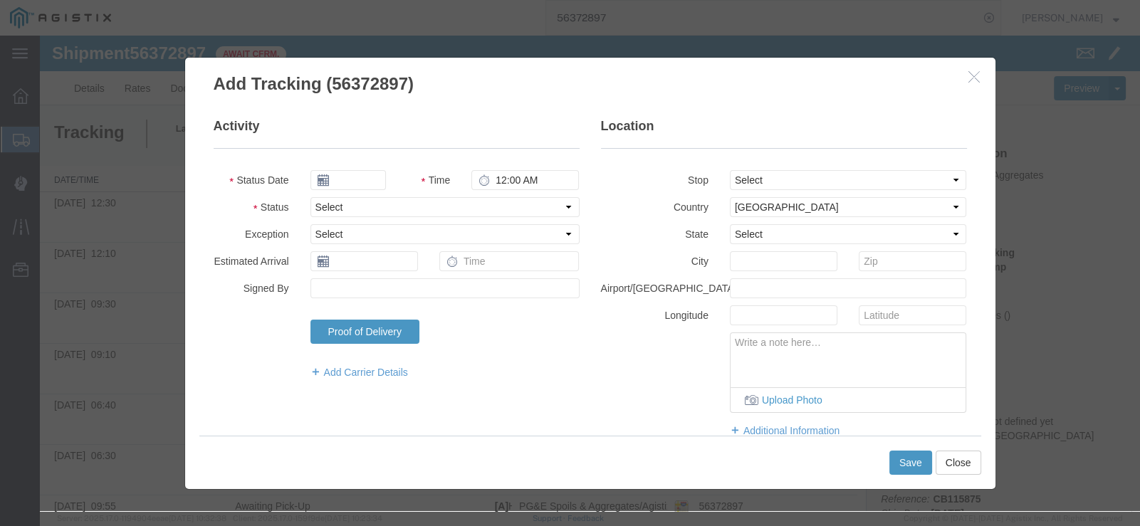
type input "[DATE]"
type input "11:00 AM"
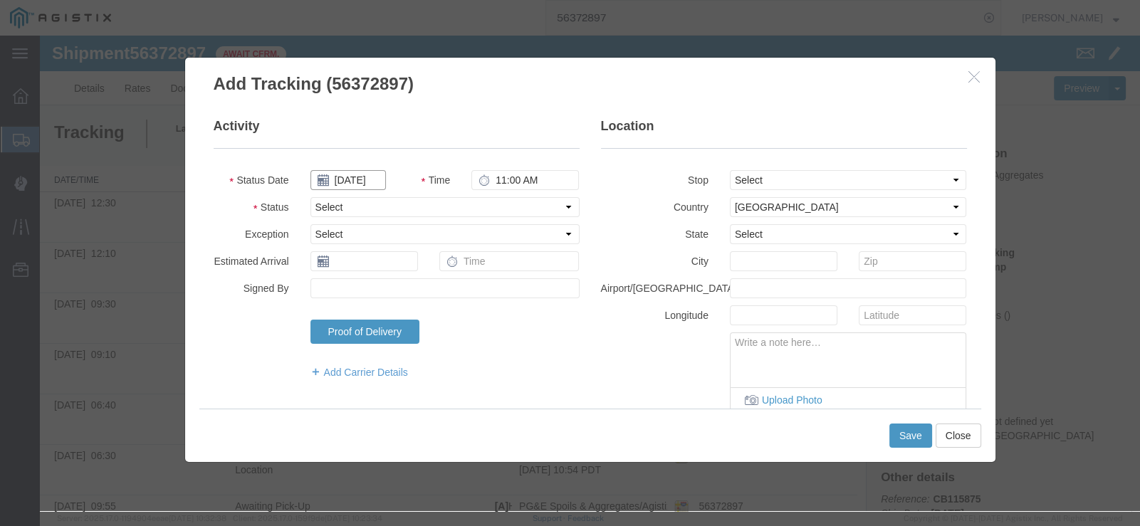
click at [345, 177] on input "[DATE]" at bounding box center [347, 180] width 75 height 20
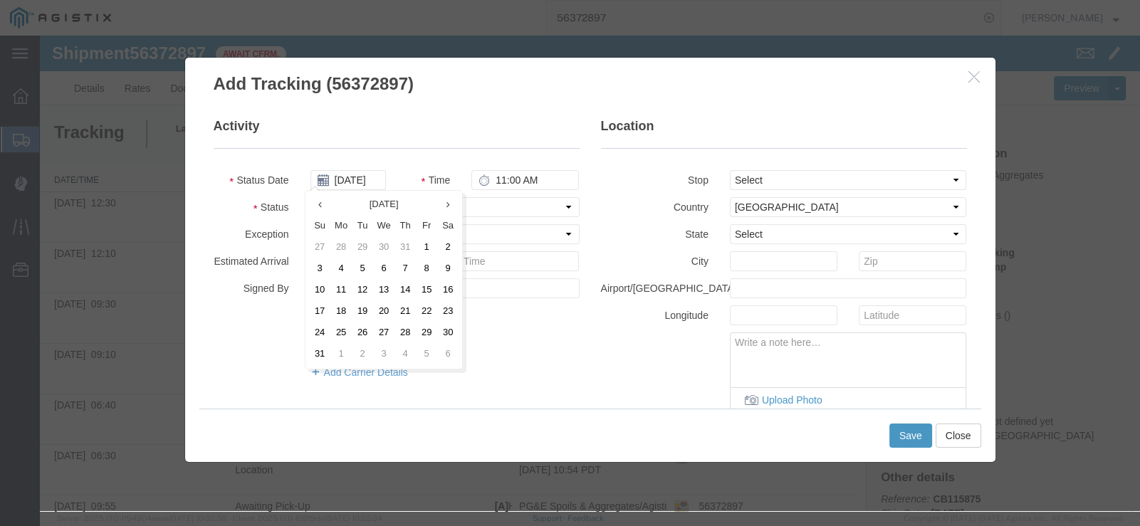
click at [345, 275] on td "4" at bounding box center [340, 268] width 21 height 21
type input "[DATE]"
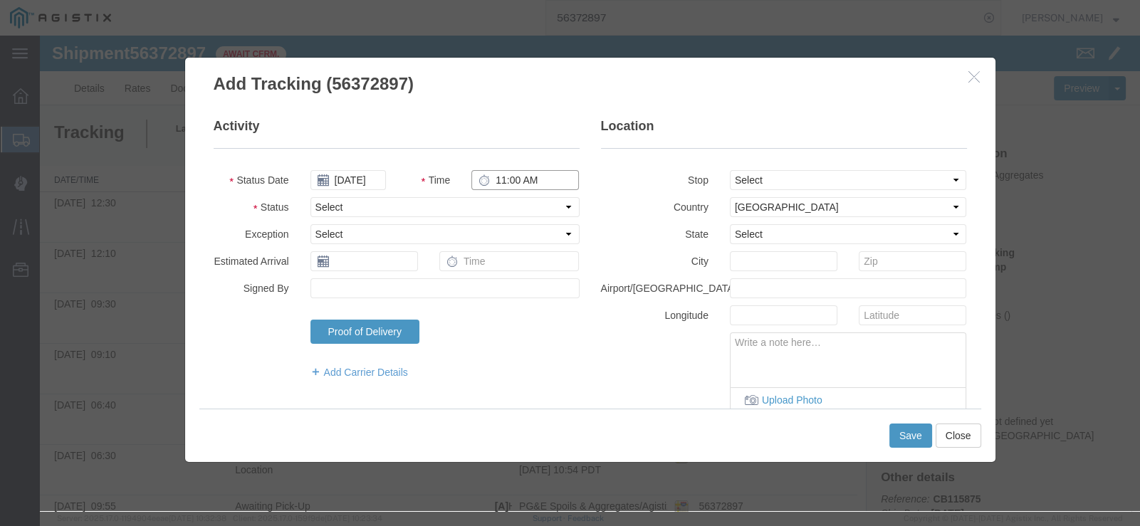
drag, startPoint x: 499, startPoint y: 174, endPoint x: 617, endPoint y: 156, distance: 119.6
click at [498, 175] on input "11:00 AM" at bounding box center [524, 180] width 107 height 20
type input "7:40 AM"
click at [366, 206] on select "Select Arrival Notice Available Arrival Notice Imported Arrive at Delivery Loca…" at bounding box center [444, 207] width 269 height 20
select select "ARVDLVLOC"
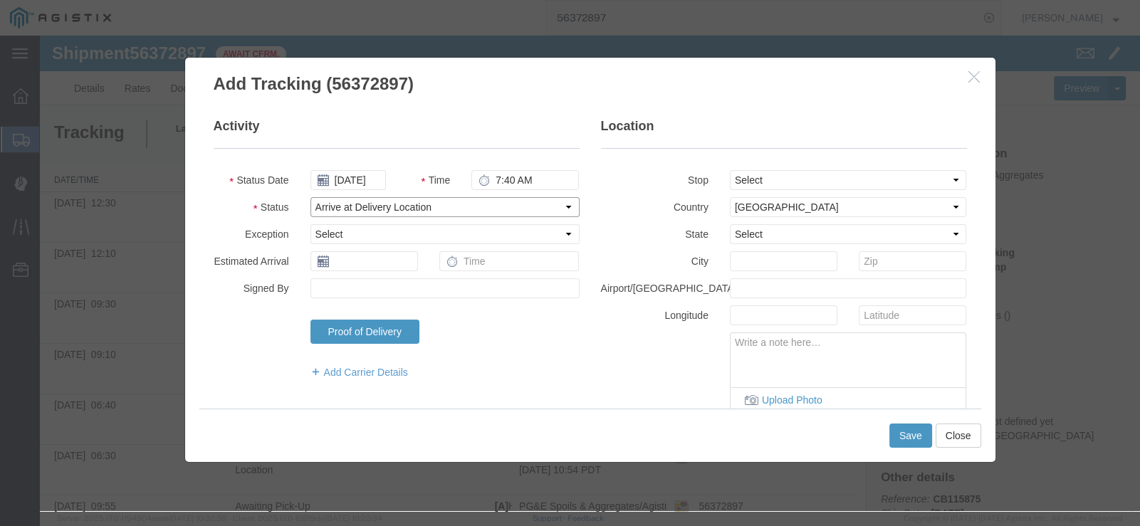
click at [310, 197] on select "Select Arrival Notice Available Arrival Notice Imported Arrive at Delivery Loca…" at bounding box center [444, 207] width 269 height 20
click at [782, 179] on select "Select From: [STREET_ADDRESS][PERSON_NAME] Stop 2: [STREET_ADDRESS] To: The Fin…" at bounding box center [848, 180] width 237 height 20
select select "{"pickupDeliveryInfoId": "122029319","pickupOrDelivery": "D","stopNum": "2","lo…"
click at [730, 170] on select "Select From: [STREET_ADDRESS][PERSON_NAME] Stop 2: [STREET_ADDRESS] To: The Fin…" at bounding box center [848, 180] width 237 height 20
select select "CA"
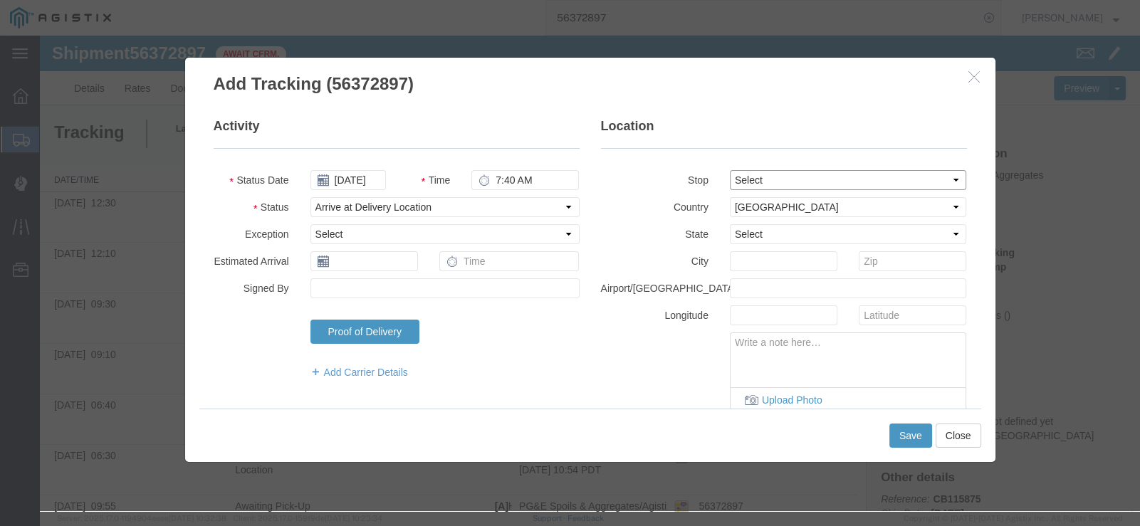
type input "[PERSON_NAME] [PERSON_NAME]"
click at [916, 437] on button "Save" at bounding box center [910, 436] width 43 height 24
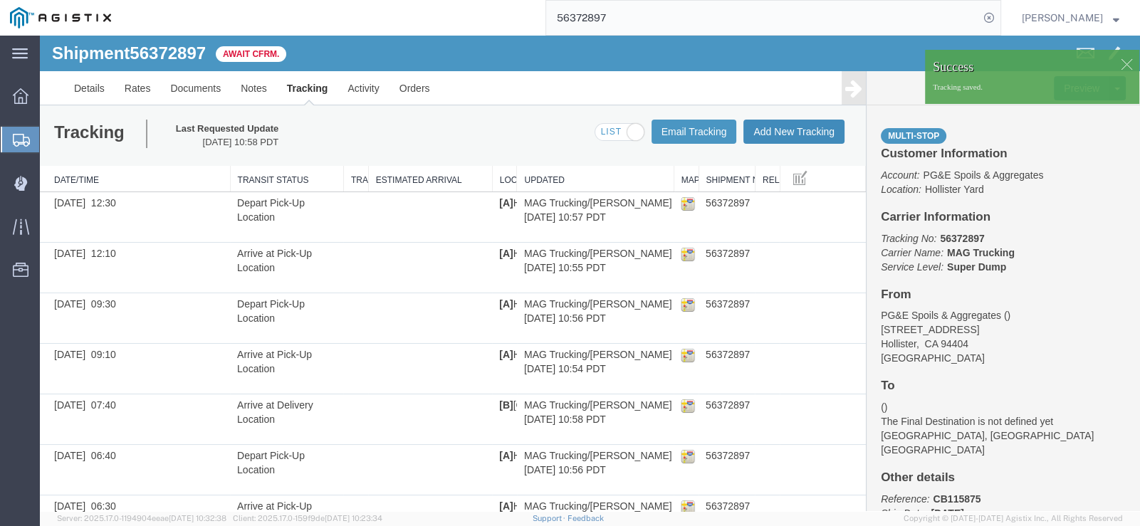
click at [783, 126] on button "Add New Tracking" at bounding box center [793, 132] width 101 height 24
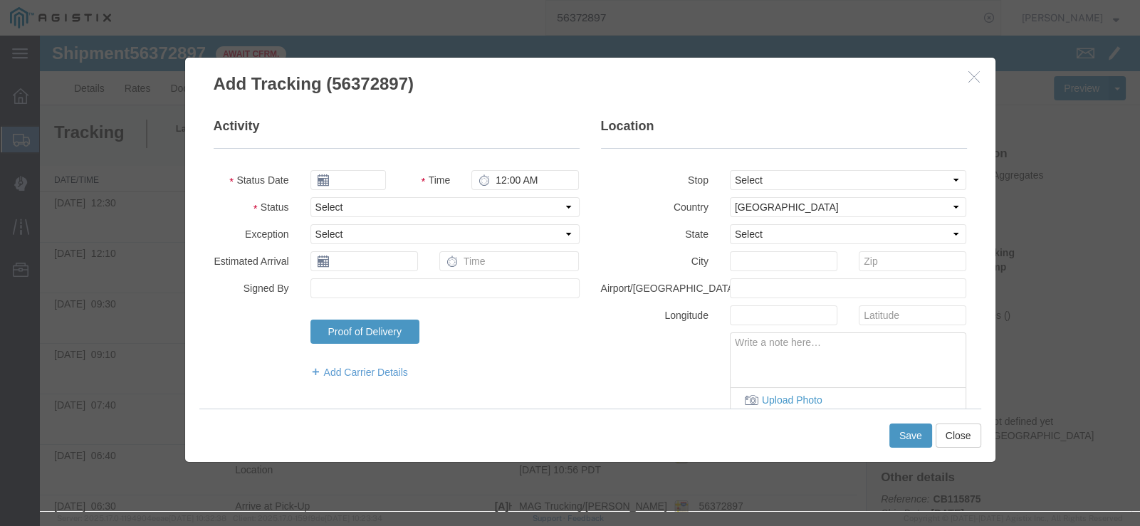
type input "[DATE]"
type input "11:00 AM"
click at [322, 172] on input "[DATE]" at bounding box center [347, 180] width 75 height 20
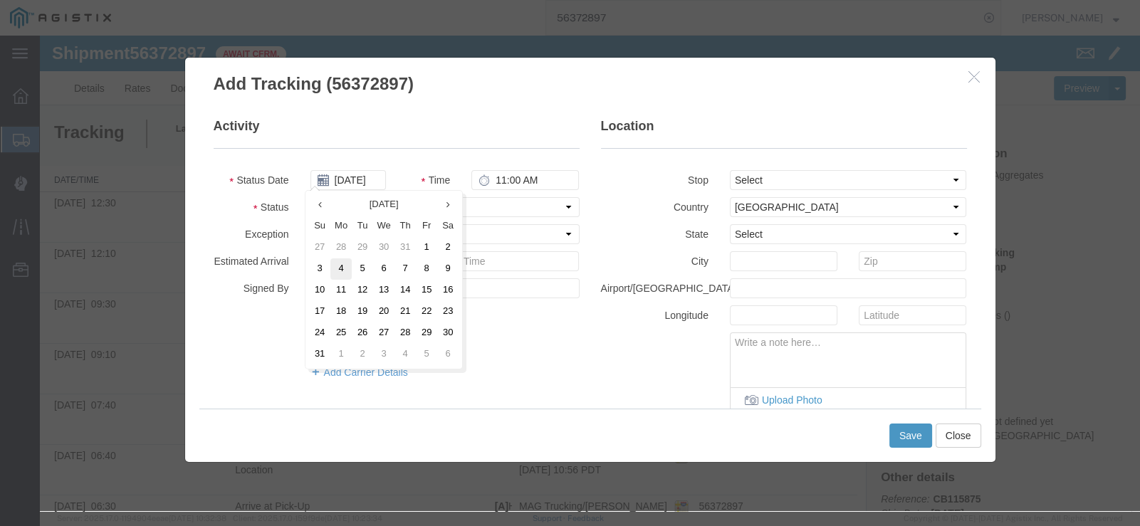
click at [337, 267] on td "4" at bounding box center [340, 268] width 21 height 21
type input "[DATE]"
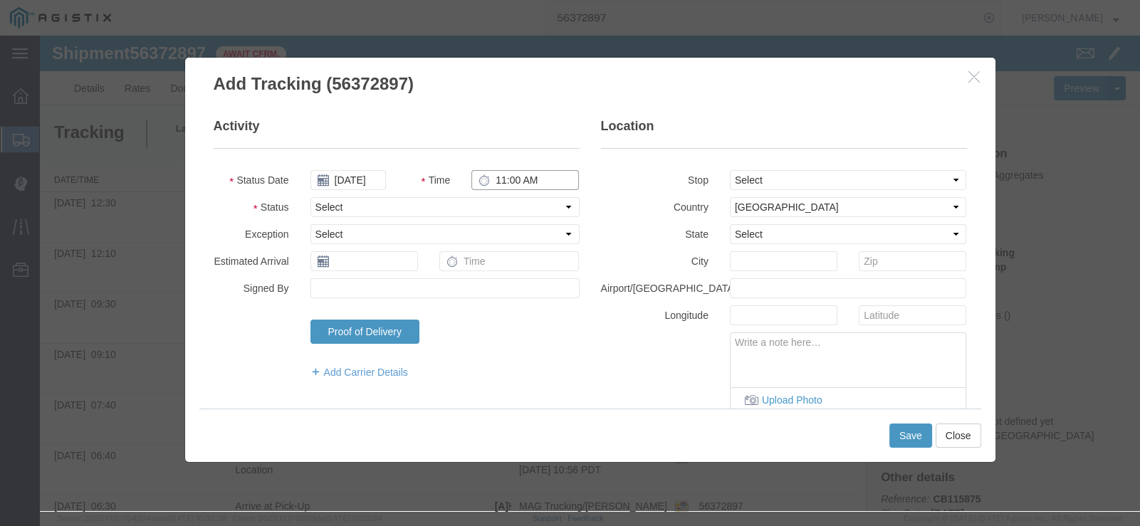
click at [502, 177] on input "11:00 AM" at bounding box center [524, 180] width 107 height 20
type input "10:30 AM"
click at [399, 196] on fieldset "Activity Status Date [DATE] Time 10:30 AM Status Select Arrival Notice Availabl…" at bounding box center [397, 255] width 366 height 276
click at [399, 204] on select "Select Arrival Notice Available Arrival Notice Imported Arrive at Delivery Loca…" at bounding box center [444, 207] width 269 height 20
select select "ARVDLVLOC"
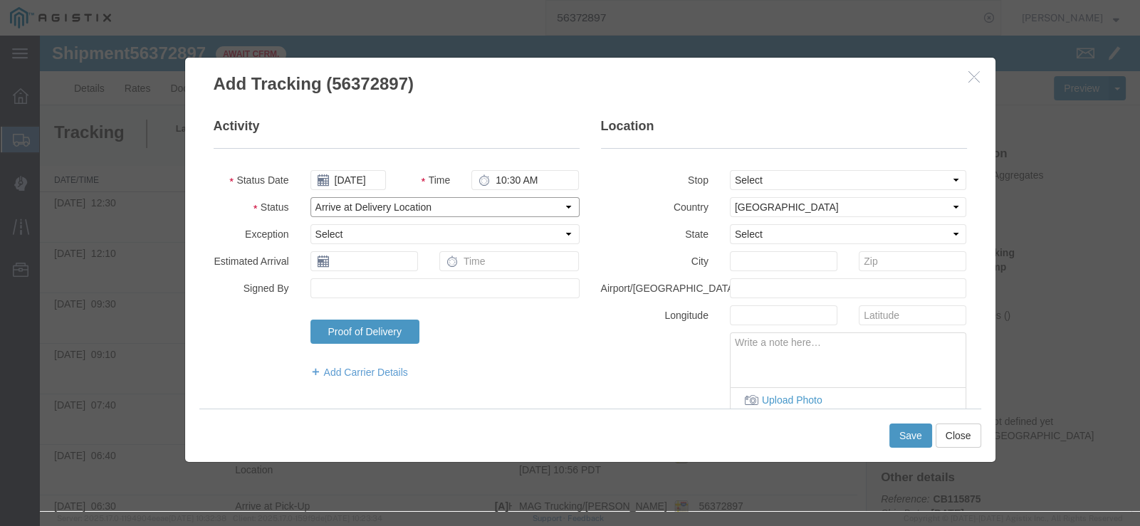
click at [310, 197] on select "Select Arrival Notice Available Arrival Notice Imported Arrive at Delivery Loca…" at bounding box center [444, 207] width 269 height 20
click at [812, 165] on fieldset "Location Stop Select From: [STREET_ADDRESS] Stop 2: [STREET_ADDRESS] To: The Fi…" at bounding box center [784, 284] width 366 height 335
click at [809, 179] on select "Select From: [STREET_ADDRESS][PERSON_NAME] Stop 2: [STREET_ADDRESS] To: The Fin…" at bounding box center [848, 180] width 237 height 20
select select "{"pickupDeliveryInfoId": "122029319","pickupOrDelivery": "D","stopNum": "2","lo…"
click at [730, 170] on select "Select From: [STREET_ADDRESS][PERSON_NAME] Stop 2: [STREET_ADDRESS] To: The Fin…" at bounding box center [848, 180] width 237 height 20
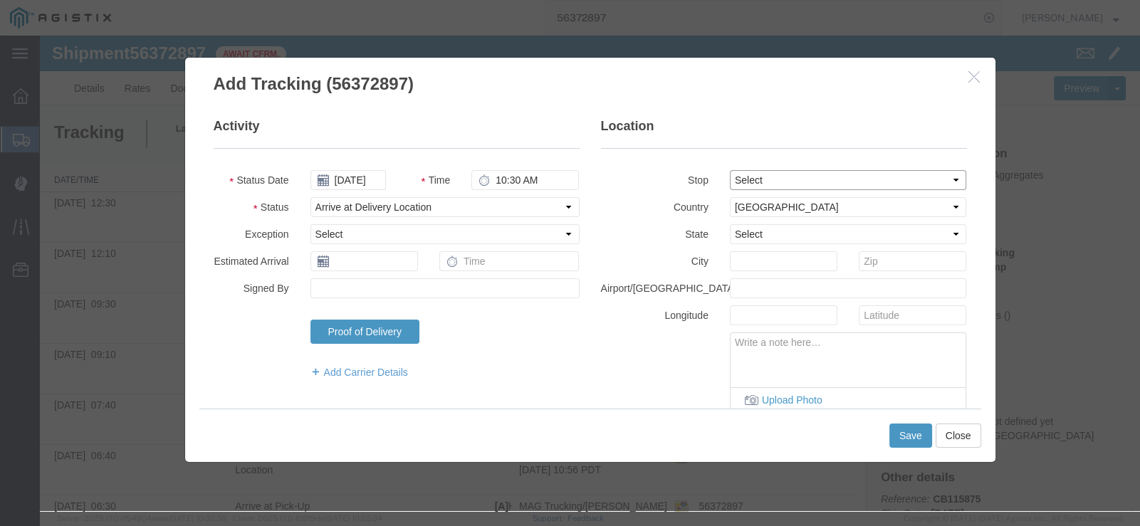
select select "CA"
type input "[PERSON_NAME] [PERSON_NAME]"
click at [898, 439] on button "Save" at bounding box center [910, 436] width 43 height 24
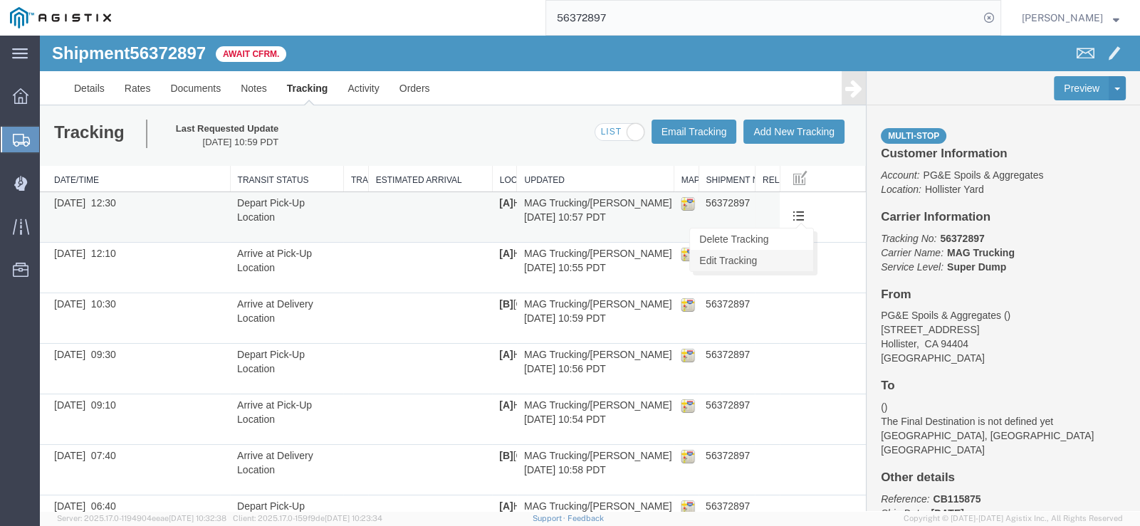
click at [780, 256] on link "Edit Tracking" at bounding box center [751, 260] width 123 height 21
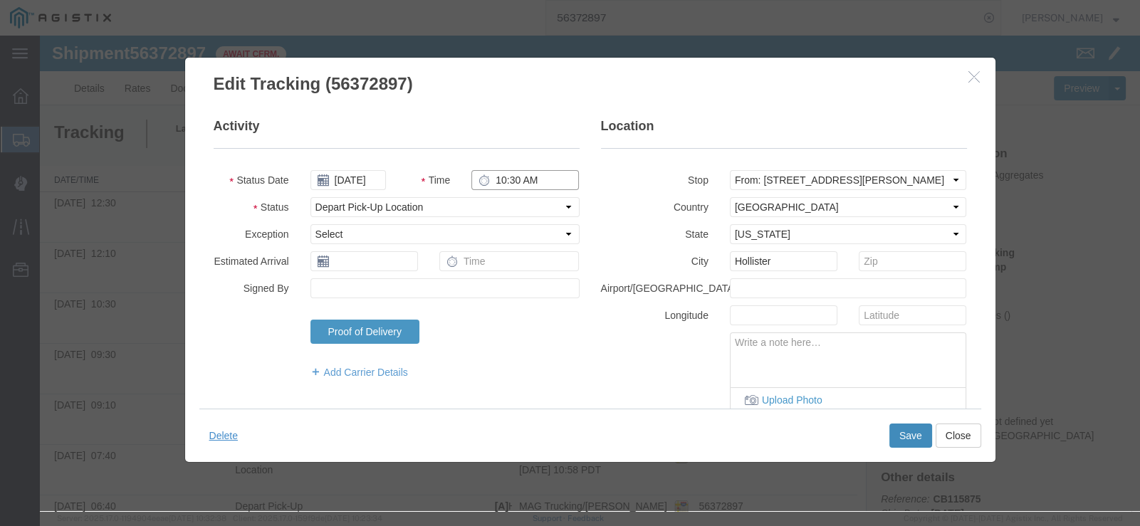
type input "10:30 AM"
click at [905, 426] on button "Save" at bounding box center [910, 436] width 43 height 24
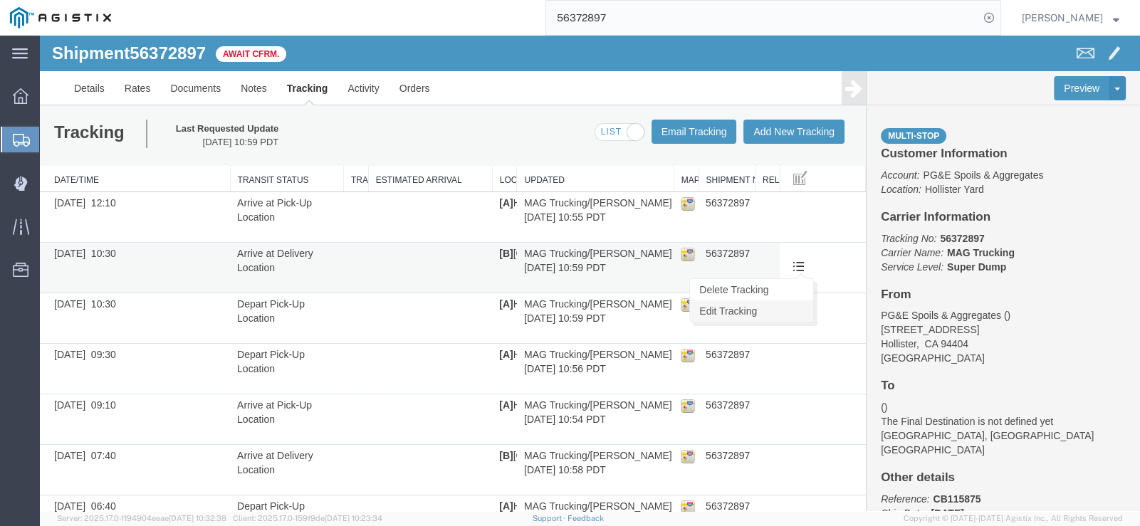
click at [773, 308] on link "Edit Tracking" at bounding box center [751, 310] width 123 height 21
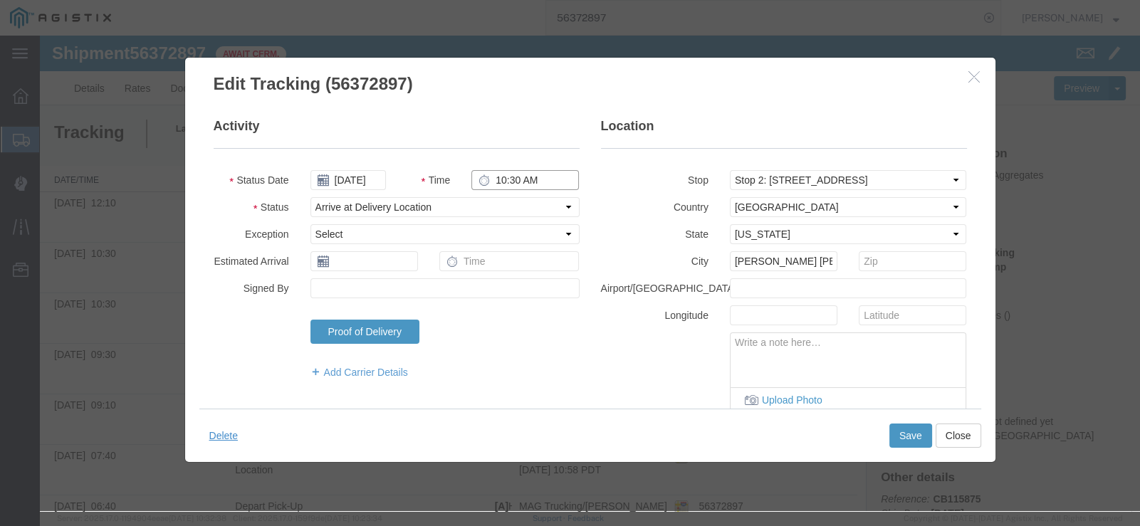
click at [490, 181] on input "10:30 AM" at bounding box center [524, 180] width 107 height 20
type input "1:20 PM"
click at [897, 426] on button "Save" at bounding box center [910, 436] width 43 height 24
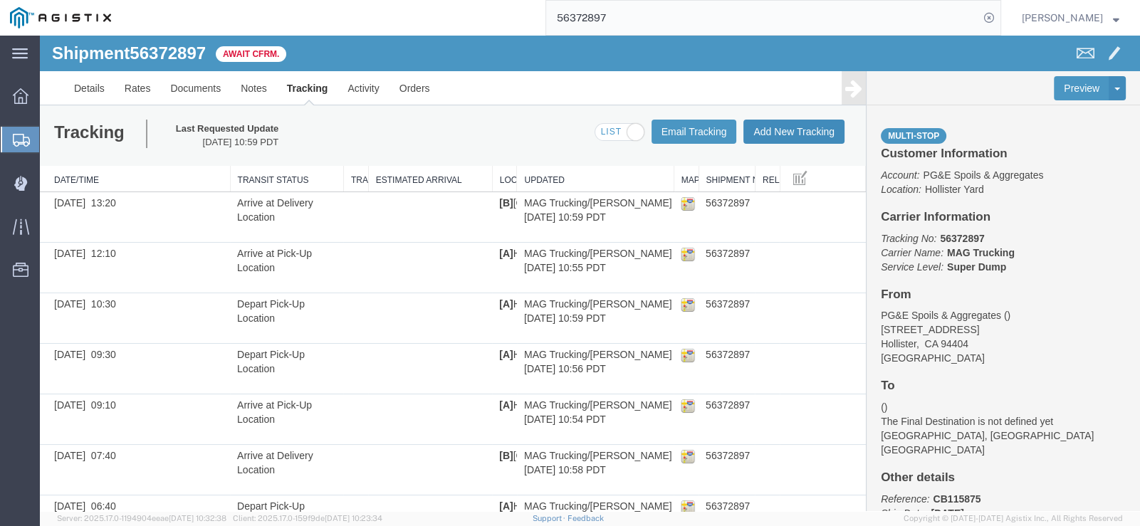
click at [814, 122] on button "Add New Tracking" at bounding box center [793, 132] width 101 height 24
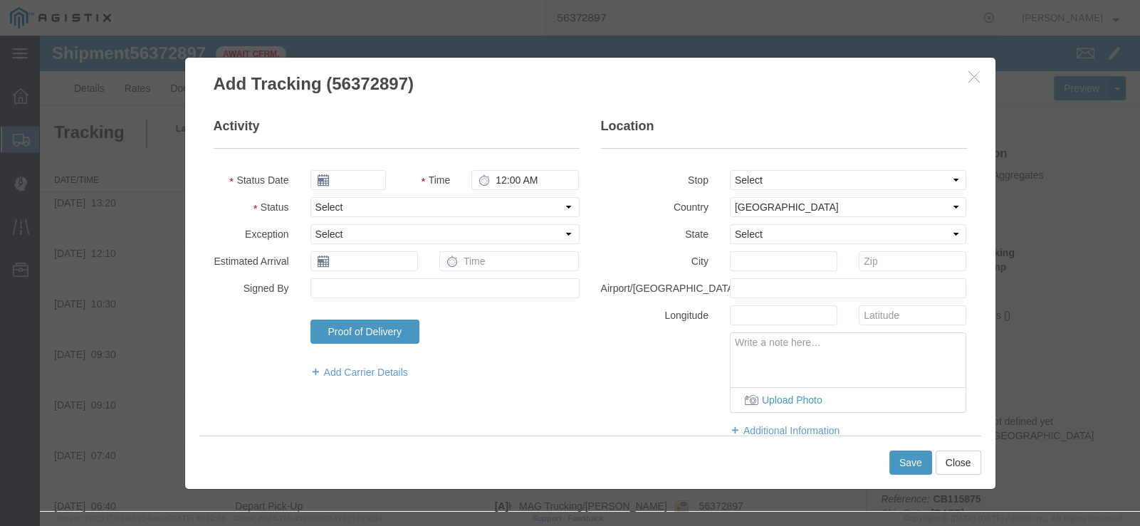
type input "[DATE]"
type input "12:00 PM"
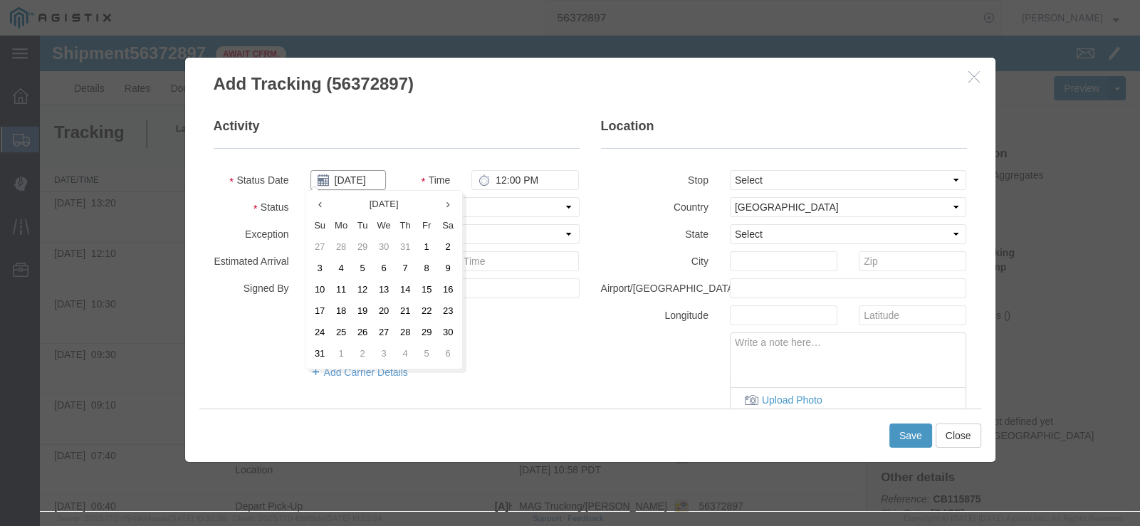
click at [326, 183] on input "[DATE]" at bounding box center [347, 180] width 75 height 20
drag, startPoint x: 335, startPoint y: 266, endPoint x: 452, endPoint y: 222, distance: 125.5
click at [336, 268] on td "4" at bounding box center [340, 268] width 21 height 21
type input "[DATE]"
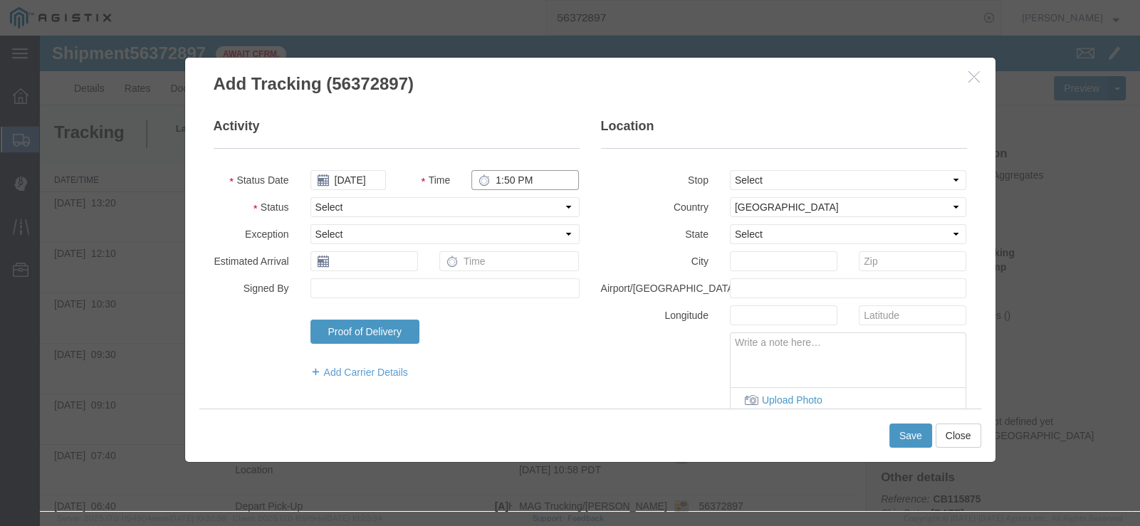
type input "1:50 PM"
click at [438, 205] on select "Select Arrival Notice Available Arrival Notice Imported Arrive at Delivery Loca…" at bounding box center [444, 207] width 269 height 20
drag, startPoint x: 409, startPoint y: 201, endPoint x: 413, endPoint y: 209, distance: 9.3
click at [409, 206] on select "Select Arrival Notice Available Arrival Notice Imported Arrive at Delivery Loca…" at bounding box center [444, 207] width 269 height 20
select select "DPTDLVLOC"
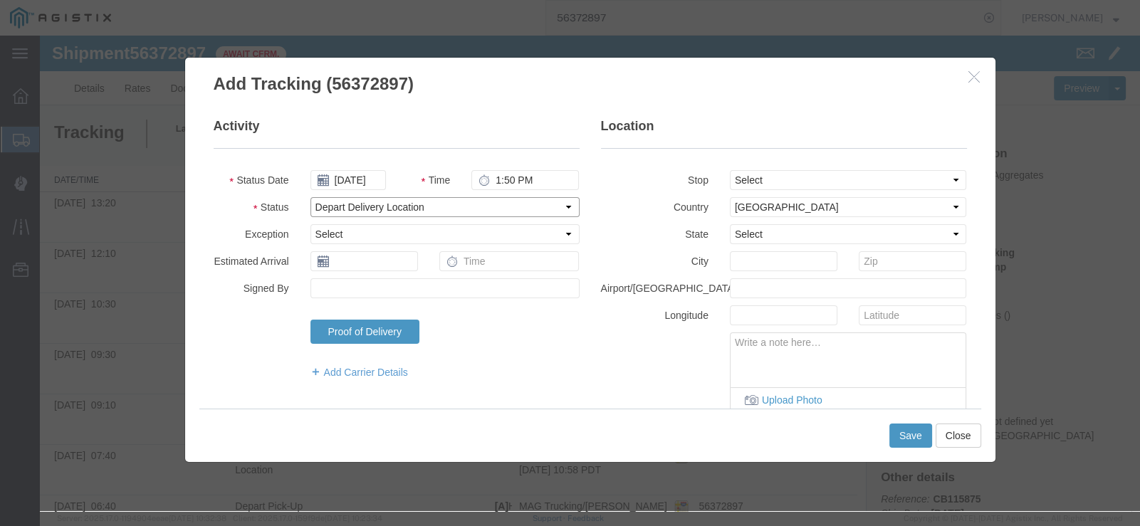
click at [310, 197] on select "Select Arrival Notice Available Arrival Notice Imported Arrive at Delivery Loca…" at bounding box center [444, 207] width 269 height 20
click at [809, 185] on select "Select From: [STREET_ADDRESS][PERSON_NAME] Stop 2: [STREET_ADDRESS] To: The Fin…" at bounding box center [848, 180] width 237 height 20
select select "{"pickupDeliveryInfoId": "122029316","pickupOrDelivery": "P","stopNum": "1","lo…"
click at [730, 170] on select "Select From: [STREET_ADDRESS][PERSON_NAME] Stop 2: [STREET_ADDRESS] To: The Fin…" at bounding box center [848, 180] width 237 height 20
select select "CA"
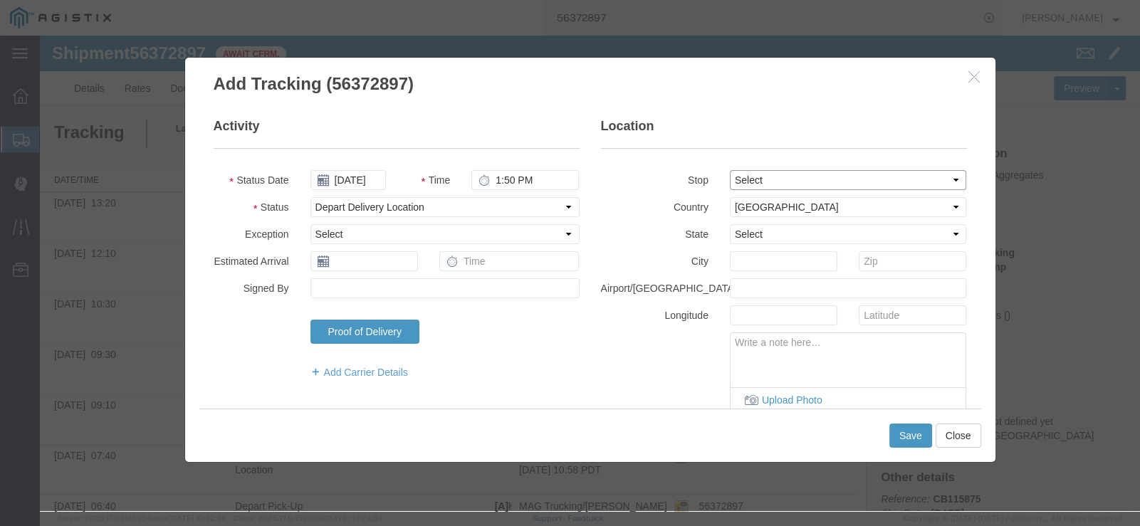
type input "Hollister"
click at [904, 441] on button "Save" at bounding box center [910, 436] width 43 height 24
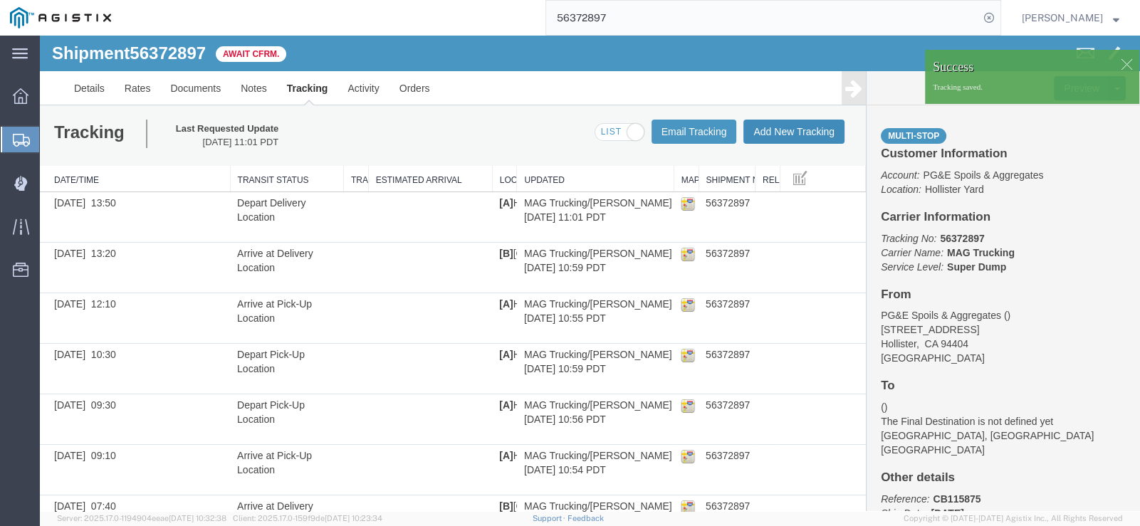
click at [792, 133] on button "Add New Tracking" at bounding box center [793, 132] width 101 height 24
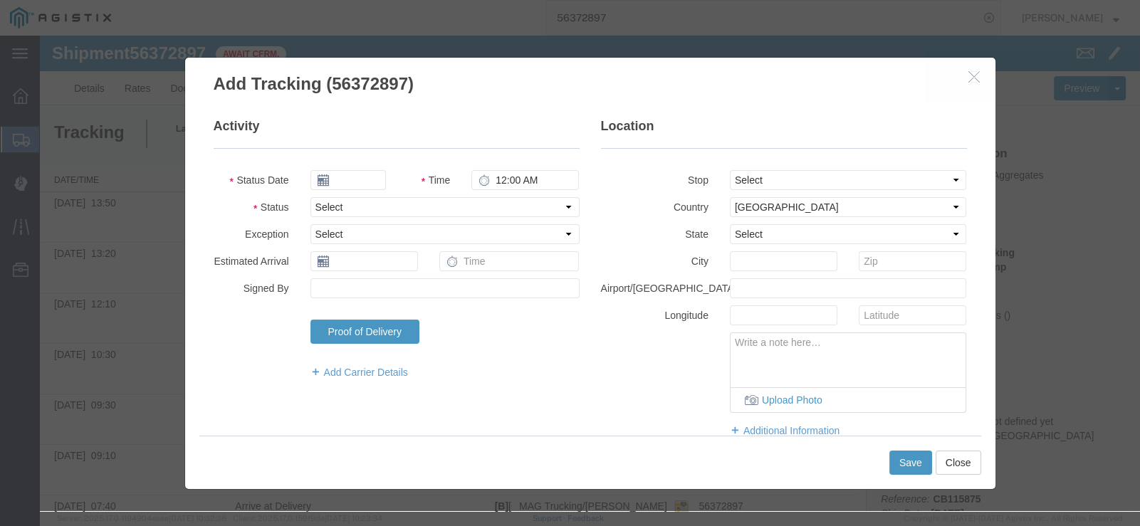
type input "[DATE]"
type input "12:00 PM"
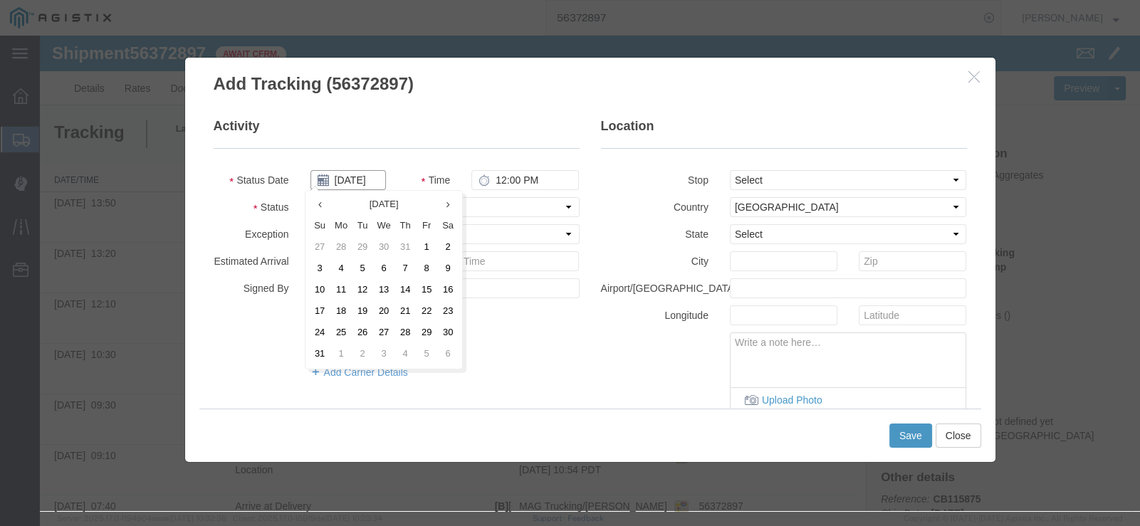
click at [347, 180] on input "[DATE]" at bounding box center [347, 180] width 75 height 20
click at [347, 266] on td "4" at bounding box center [340, 268] width 21 height 21
type input "[DATE]"
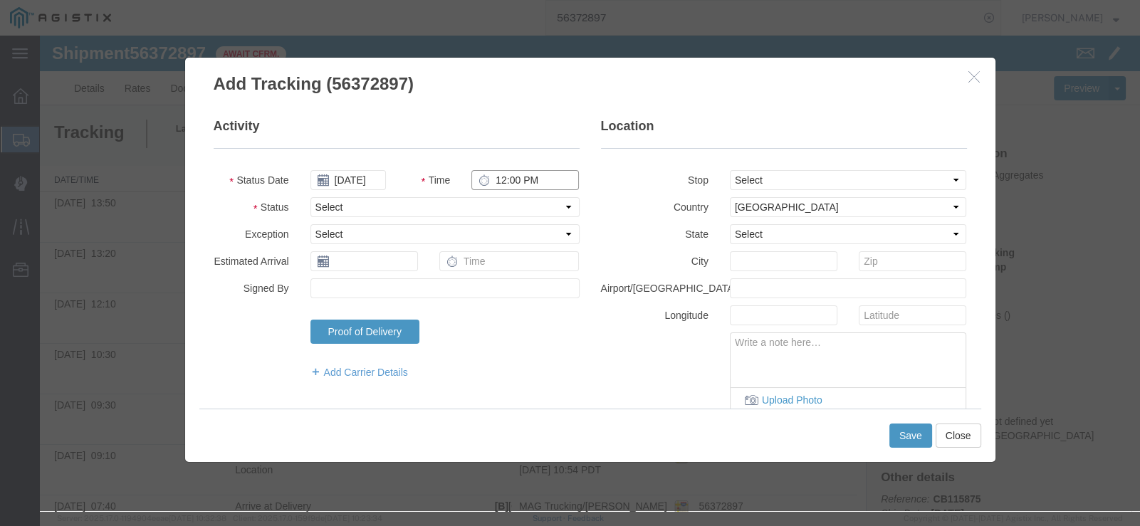
click at [489, 182] on input "12:00 PM" at bounding box center [524, 180] width 107 height 20
type input "2:30 PM"
click at [530, 199] on select "Select Arrival Notice Available Arrival Notice Imported Arrive at Delivery Loca…" at bounding box center [444, 207] width 269 height 20
select select "DELIVRED"
click at [310, 197] on select "Select Arrival Notice Available Arrival Notice Imported Arrive at Delivery Loca…" at bounding box center [444, 207] width 269 height 20
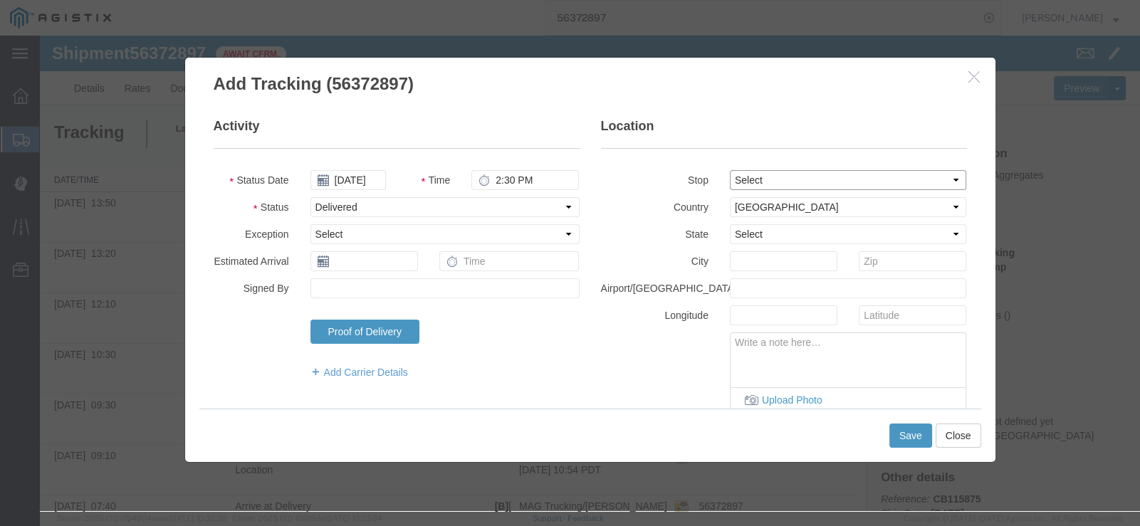
click at [799, 177] on select "Select From: [STREET_ADDRESS][PERSON_NAME] Stop 2: [STREET_ADDRESS] To: The Fin…" at bounding box center [848, 180] width 237 height 20
select select "{"pickupDeliveryInfoId": "122029316","pickupOrDelivery": "P","stopNum": "1","lo…"
click at [730, 170] on select "Select From: [STREET_ADDRESS][PERSON_NAME] Stop 2: [STREET_ADDRESS] To: The Fin…" at bounding box center [848, 180] width 237 height 20
select select "CA"
type input "Hollister"
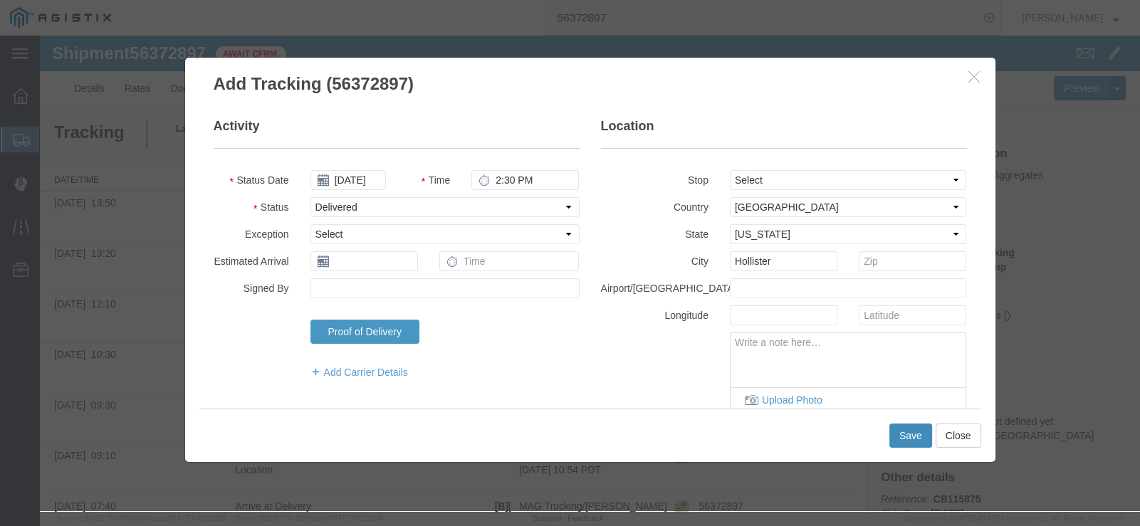
click at [906, 437] on button "Save" at bounding box center [910, 436] width 43 height 24
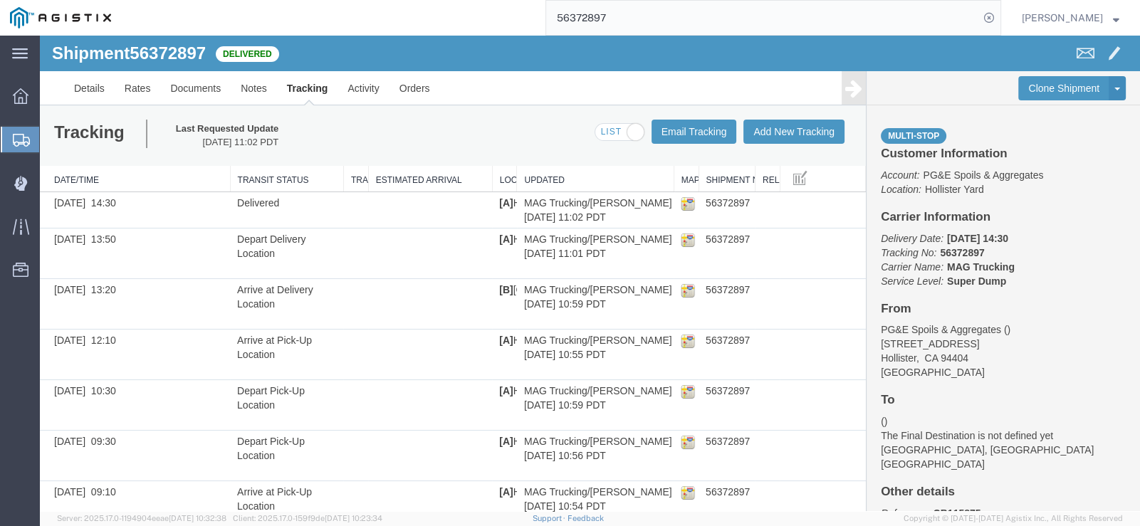
click at [722, 28] on input "56372897" at bounding box center [762, 18] width 433 height 34
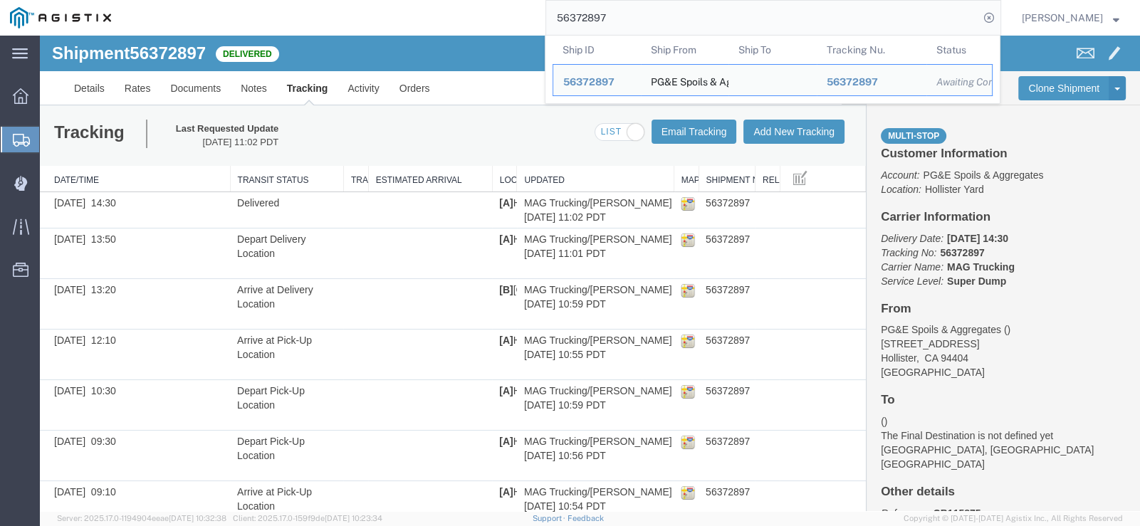
click at [722, 28] on input "56372897" at bounding box center [762, 18] width 433 height 34
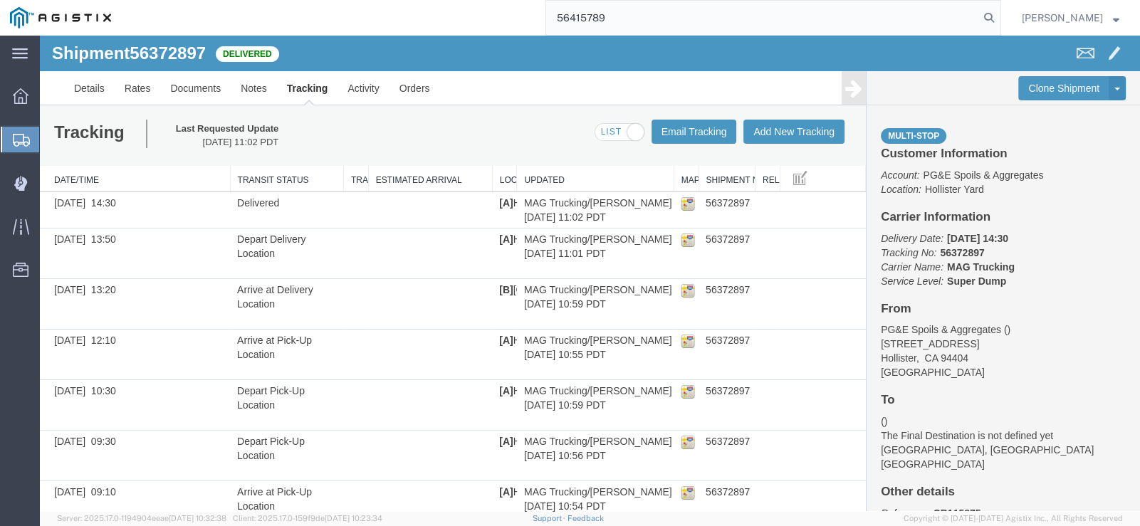
type input "56415789"
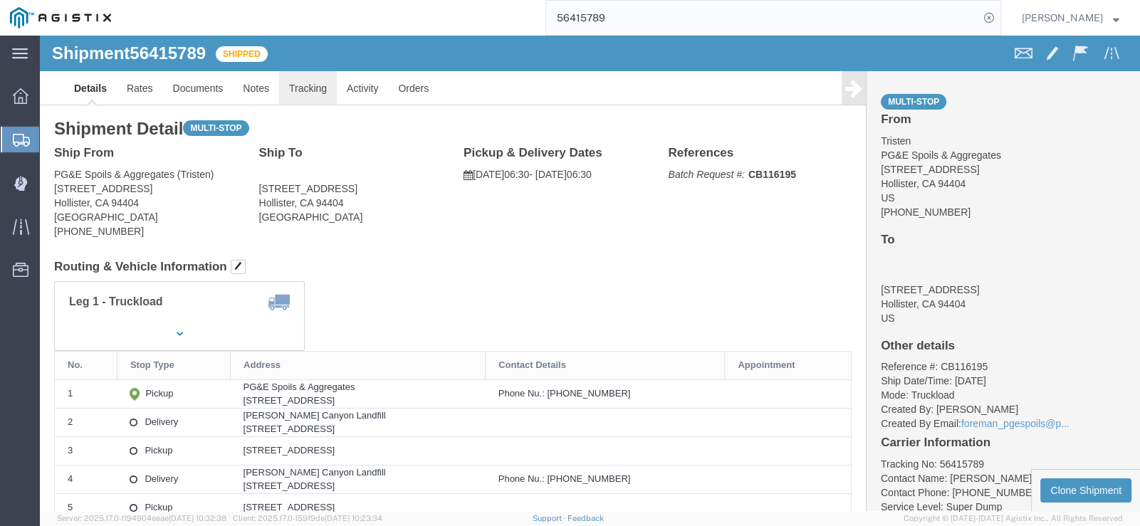
click link "Tracking"
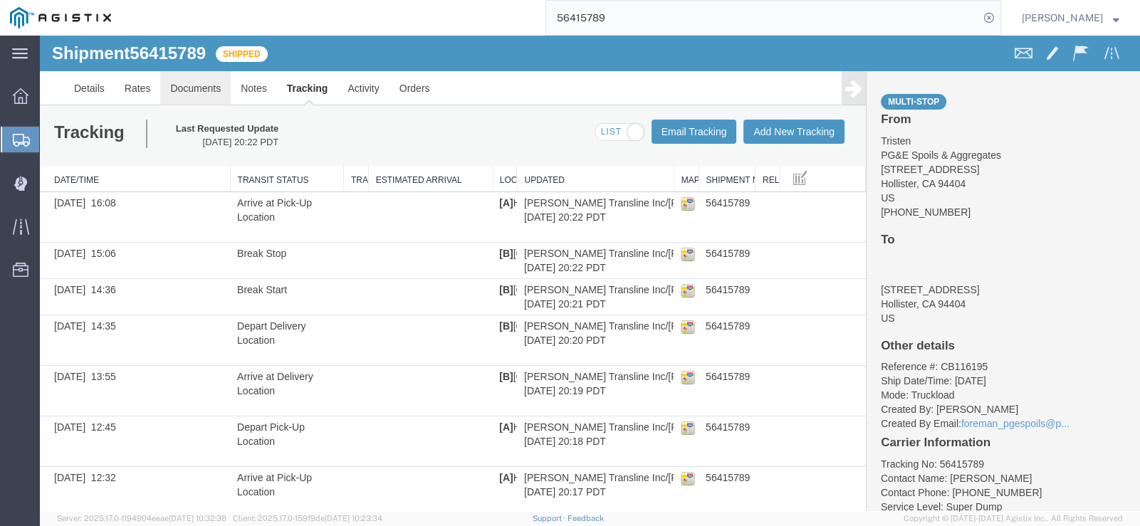
click at [213, 93] on link "Documents" at bounding box center [195, 88] width 70 height 34
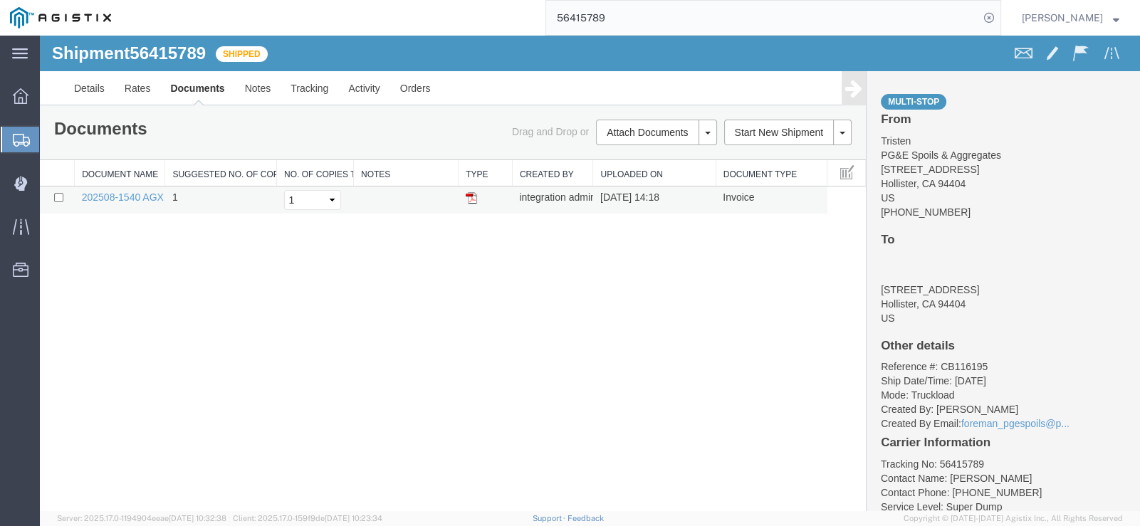
click at [470, 194] on img at bounding box center [471, 197] width 11 height 11
click at [305, 94] on link "Tracking" at bounding box center [309, 88] width 58 height 34
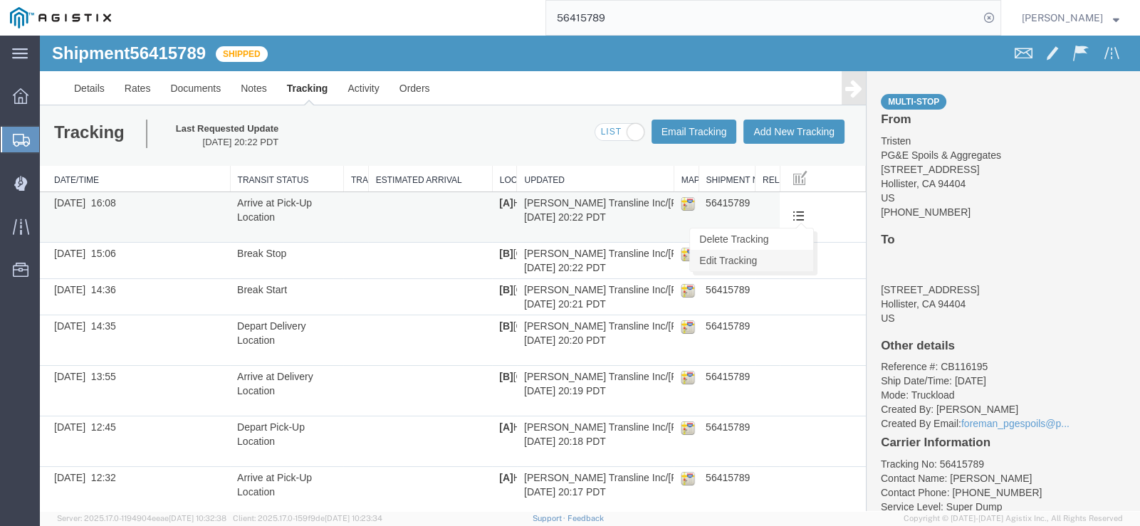
click at [765, 257] on link "Edit Tracking" at bounding box center [751, 260] width 123 height 21
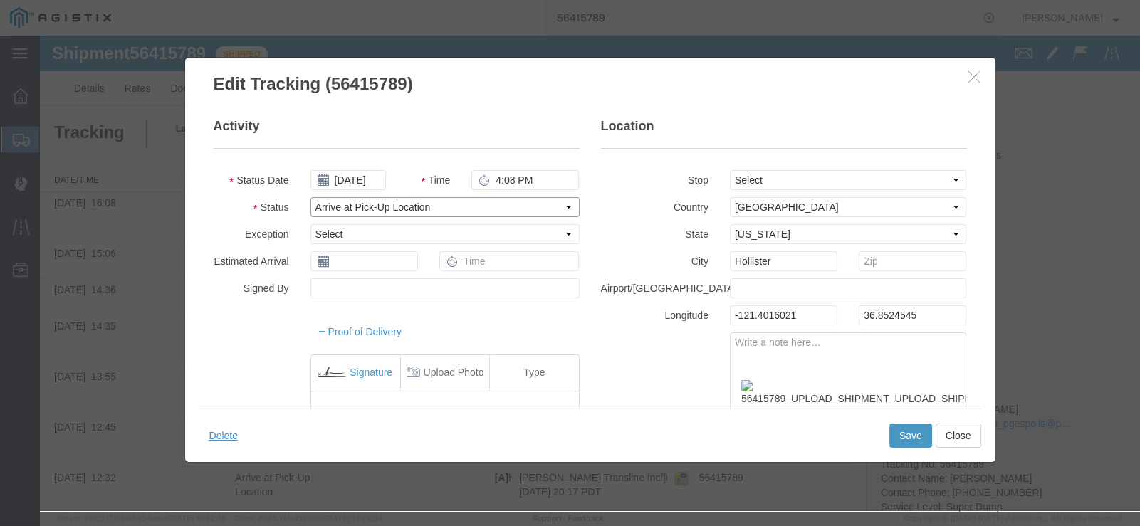
click at [445, 211] on select "Select Arrival Notice Available Arrival Notice Imported Arrive at Delivery Loca…" at bounding box center [444, 207] width 269 height 20
select select "DELIVRED"
click at [310, 197] on select "Select Arrival Notice Available Arrival Notice Imported Arrive at Delivery Loca…" at bounding box center [444, 207] width 269 height 20
click at [917, 436] on button "Save" at bounding box center [910, 436] width 43 height 24
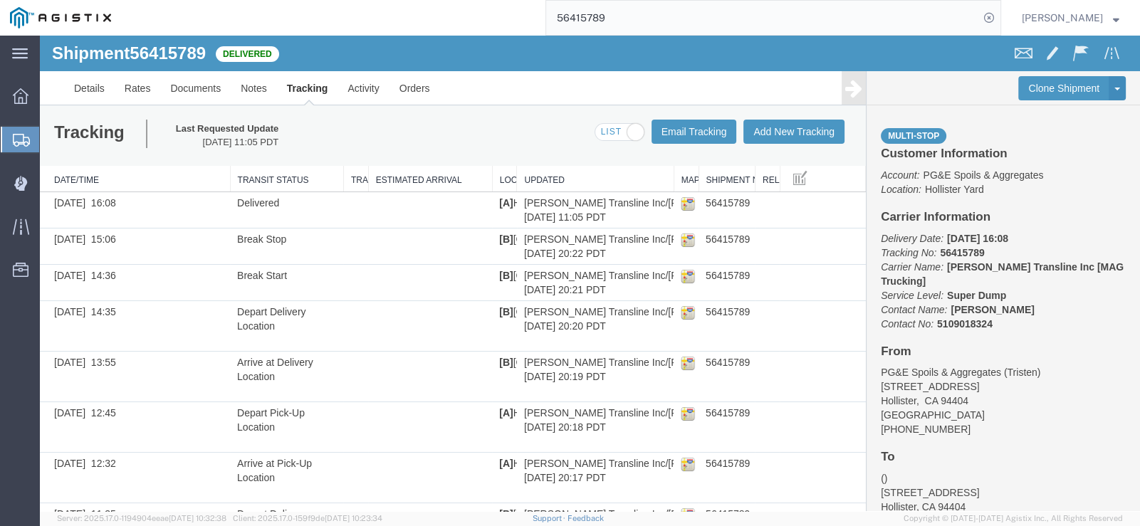
click at [695, 4] on input "56415789" at bounding box center [762, 18] width 433 height 34
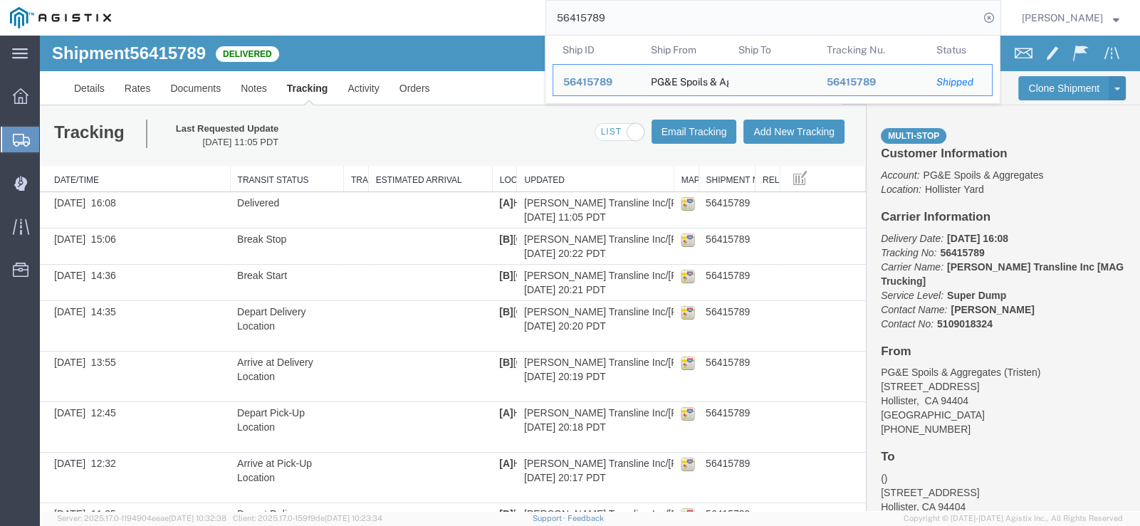
click at [695, 4] on input "56415789" at bounding box center [762, 18] width 433 height 34
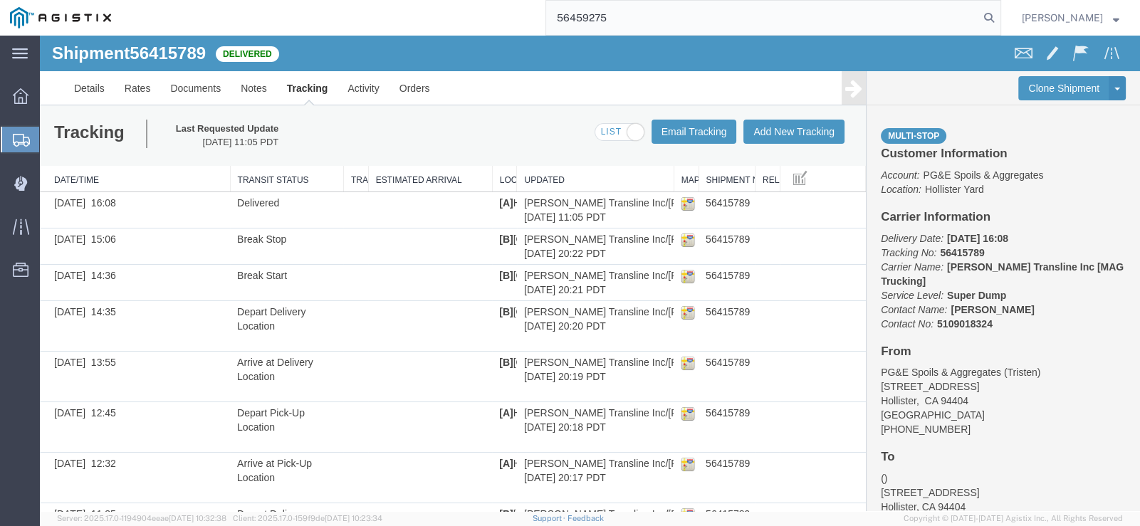
type input "56459275"
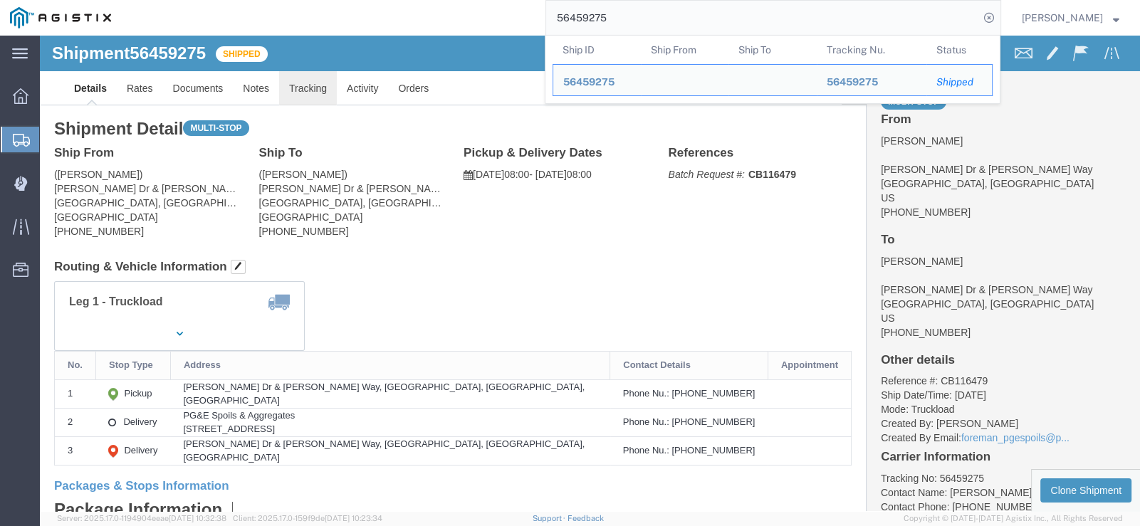
click link "Tracking"
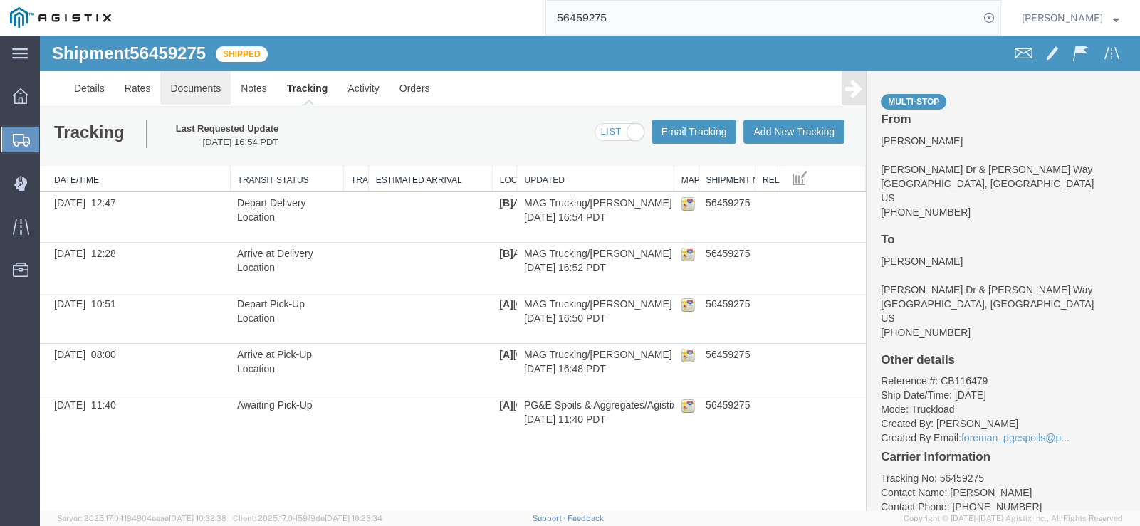
click at [194, 86] on link "Documents" at bounding box center [195, 88] width 70 height 34
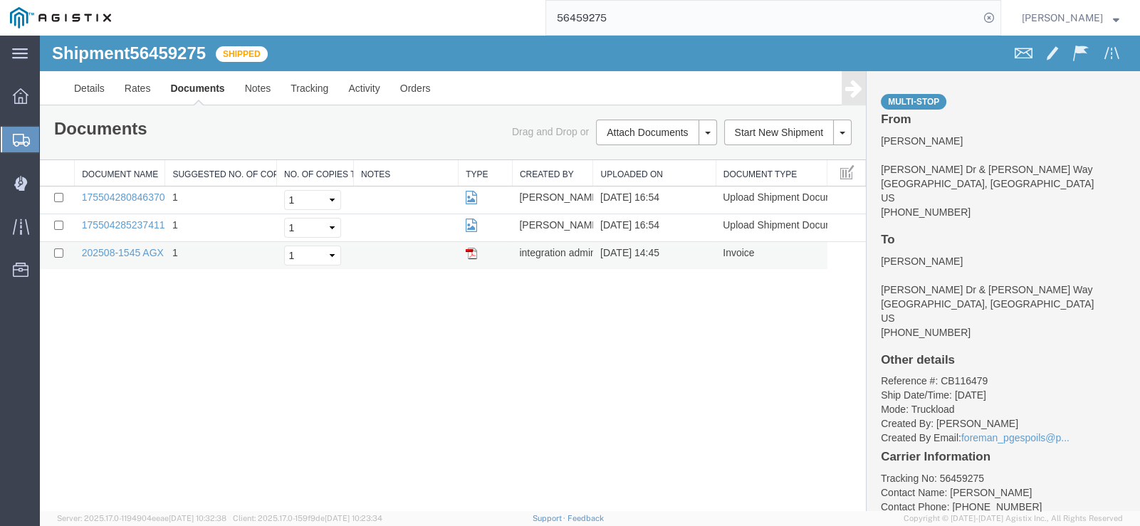
click at [470, 254] on img at bounding box center [471, 253] width 11 height 11
click at [359, 87] on link "Activity" at bounding box center [363, 88] width 51 height 34
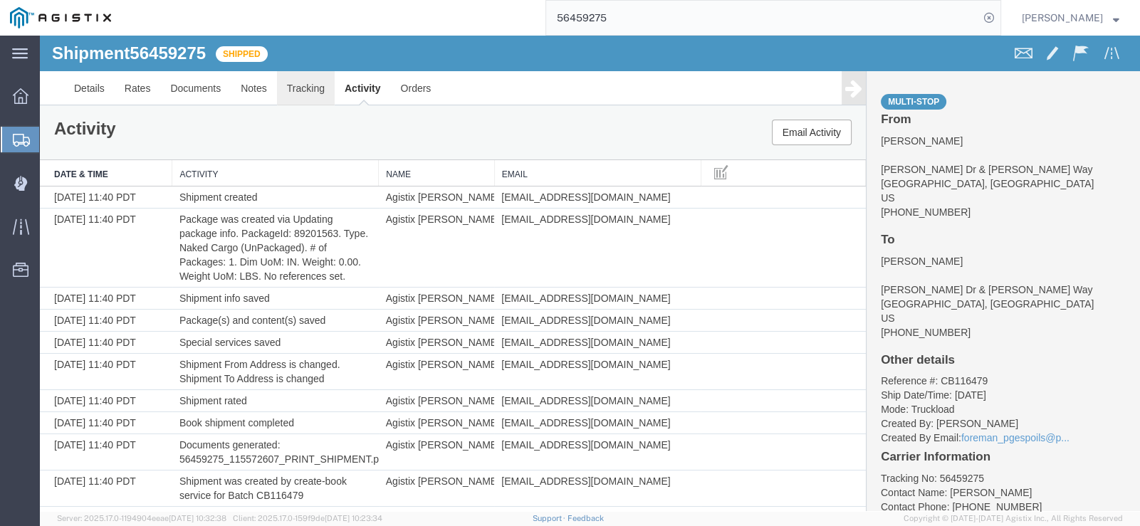
click at [309, 99] on link "Tracking" at bounding box center [306, 88] width 58 height 34
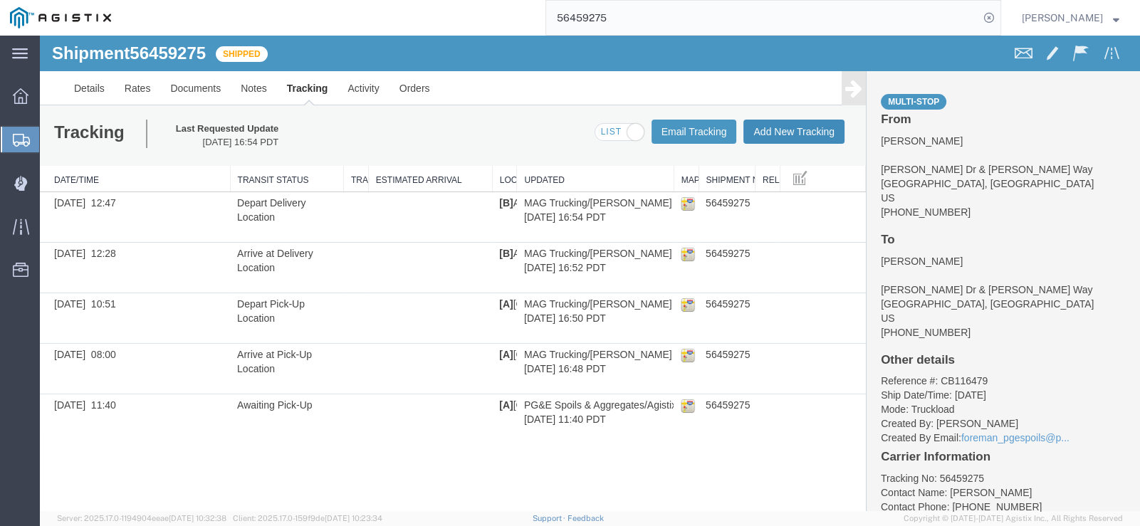
click at [787, 133] on button "Add New Tracking" at bounding box center [793, 132] width 101 height 24
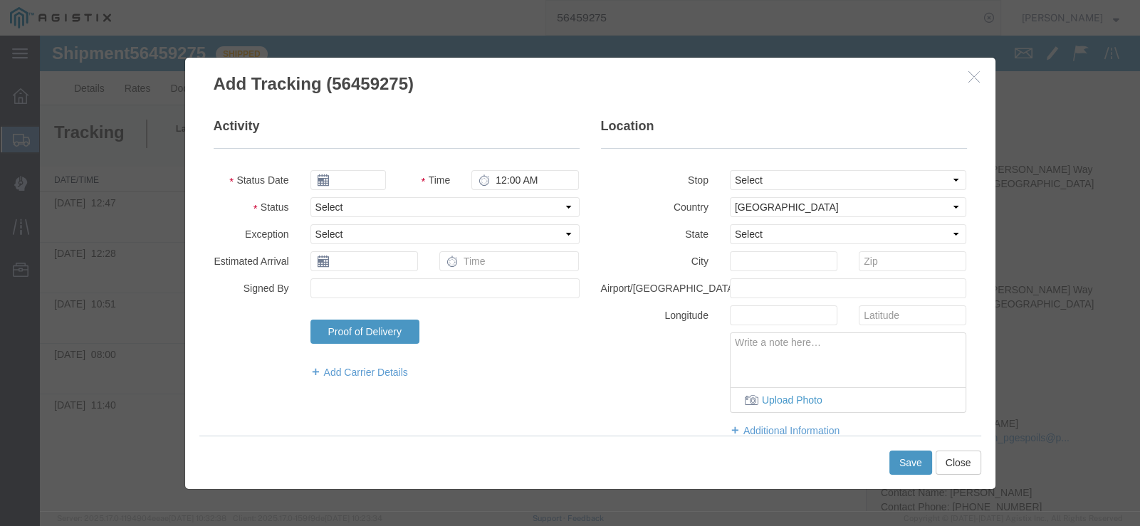
type input "[DATE]"
type input "12:00 PM"
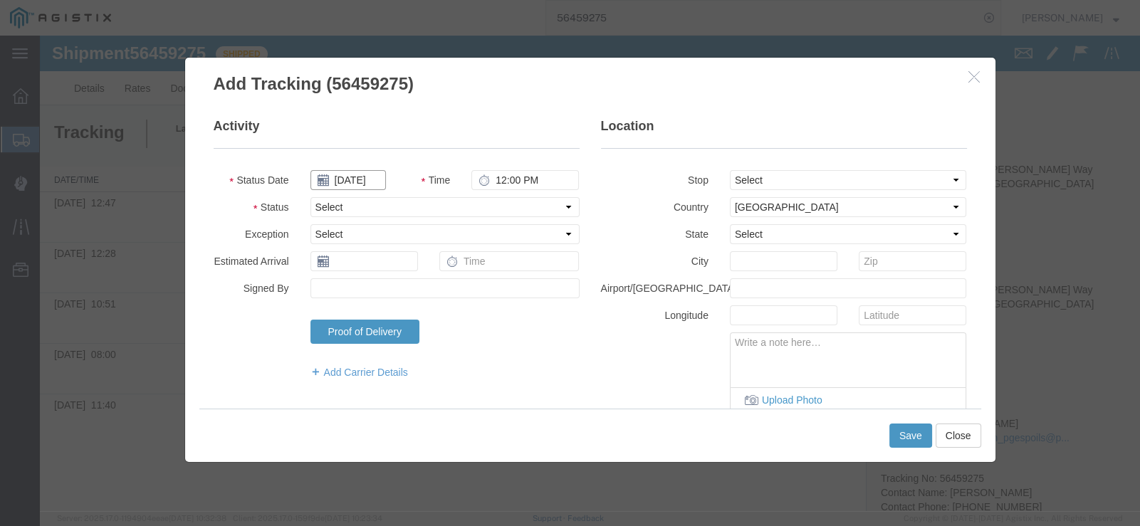
click at [343, 174] on input "[DATE]" at bounding box center [347, 180] width 75 height 20
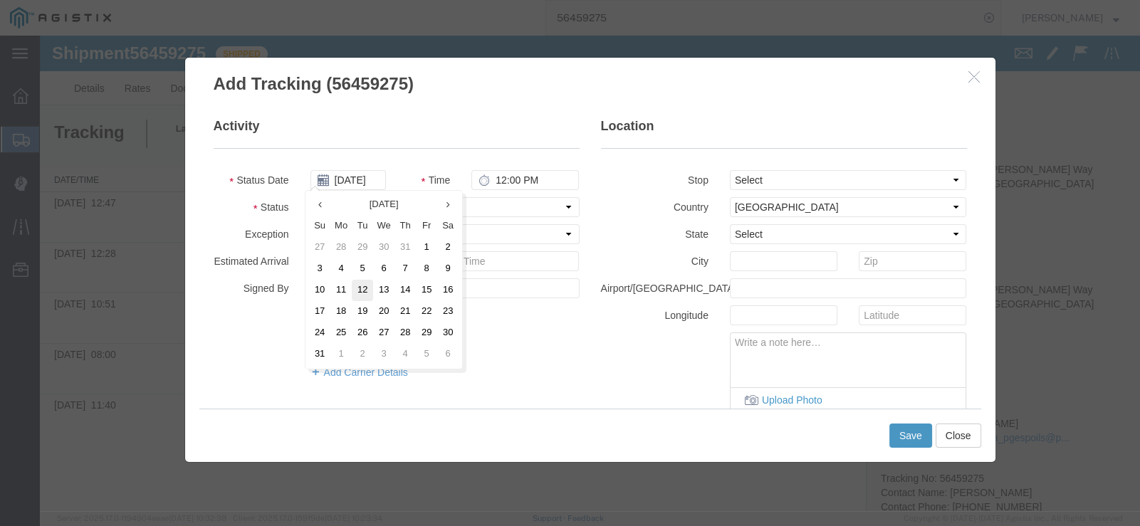
click at [359, 295] on td "12" at bounding box center [362, 290] width 21 height 21
type input "[DATE]"
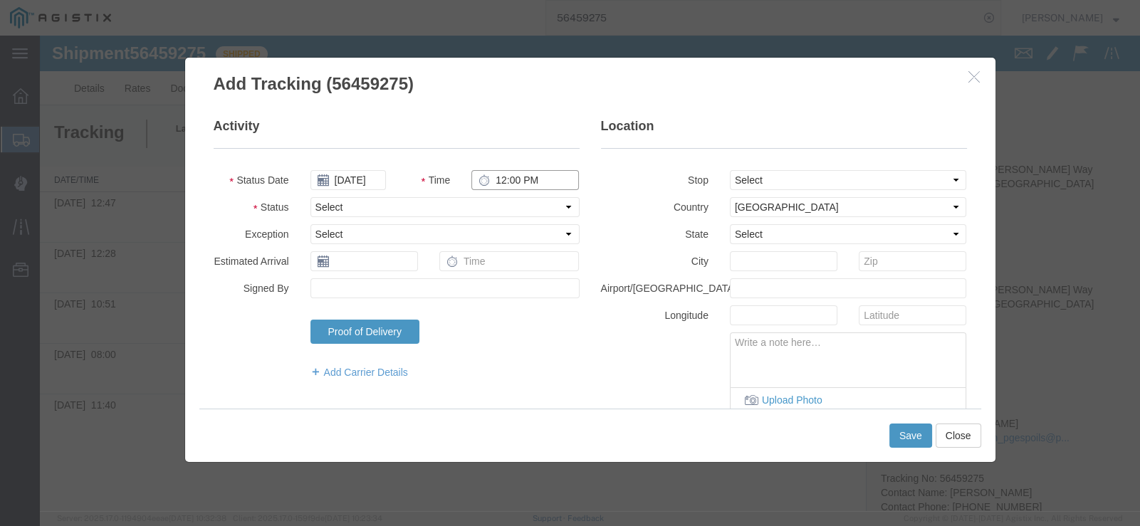
click at [509, 180] on input "12:00 PM" at bounding box center [524, 180] width 107 height 20
type input "12:47 PM"
click at [490, 201] on select "Select Arrival Notice Available Arrival Notice Imported Arrive at Delivery Loca…" at bounding box center [444, 207] width 269 height 20
select select "BREAKSTART"
click at [310, 197] on select "Select Arrival Notice Available Arrival Notice Imported Arrive at Delivery Loca…" at bounding box center [444, 207] width 269 height 20
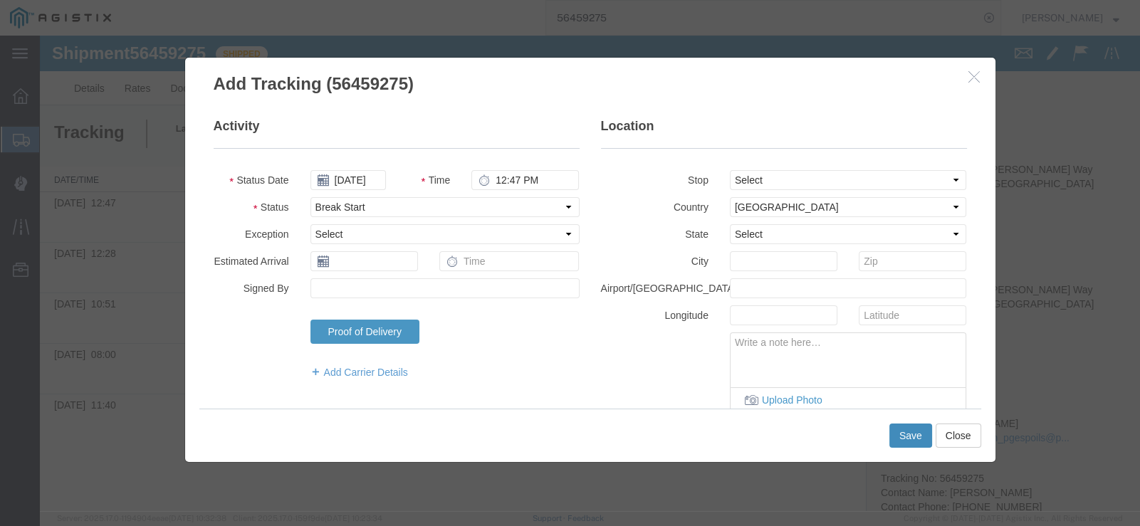
click at [911, 436] on button "Save" at bounding box center [910, 436] width 43 height 24
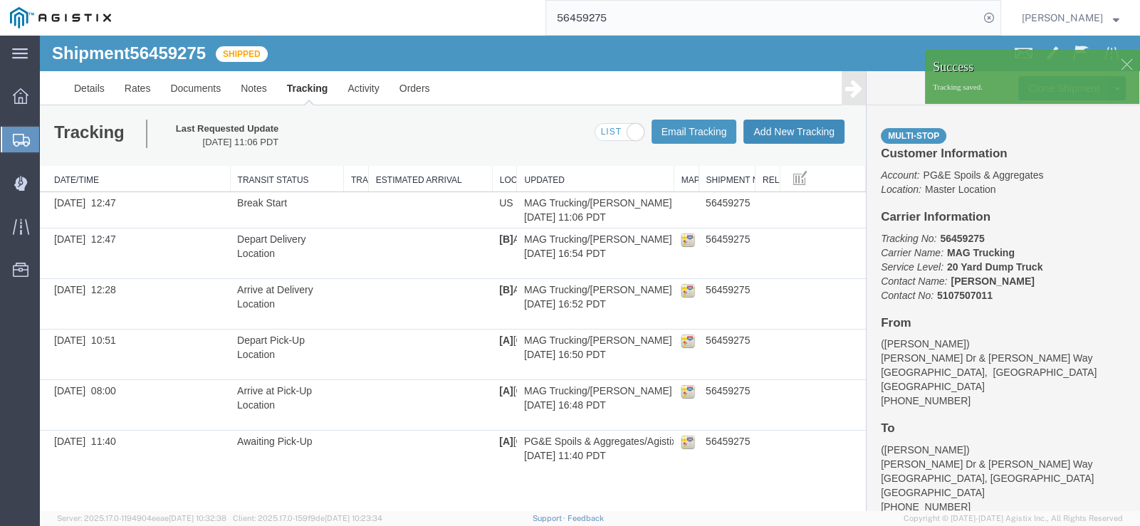
click at [808, 129] on button "Add New Tracking" at bounding box center [793, 132] width 101 height 24
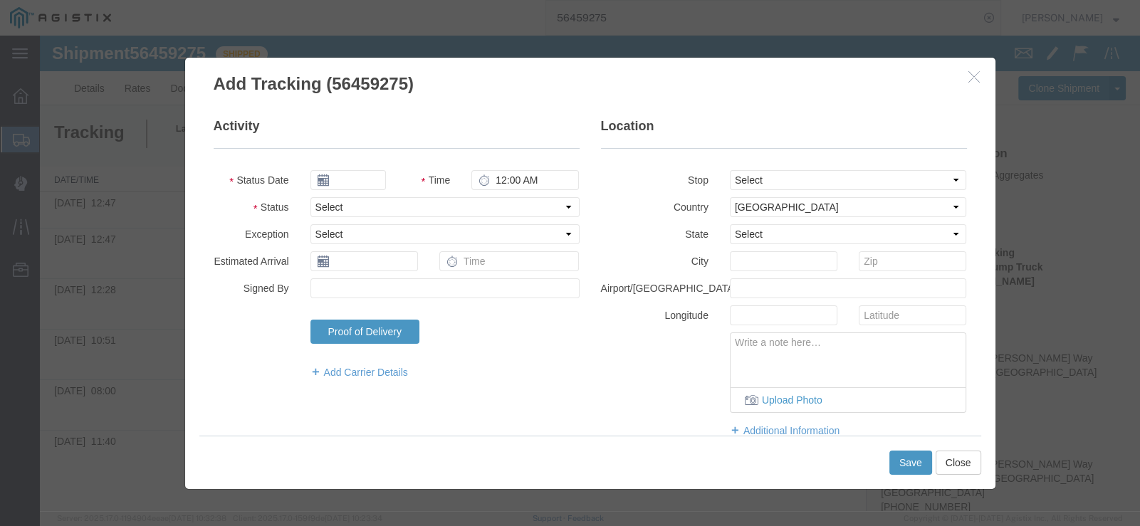
type input "[DATE]"
type input "12:00 PM"
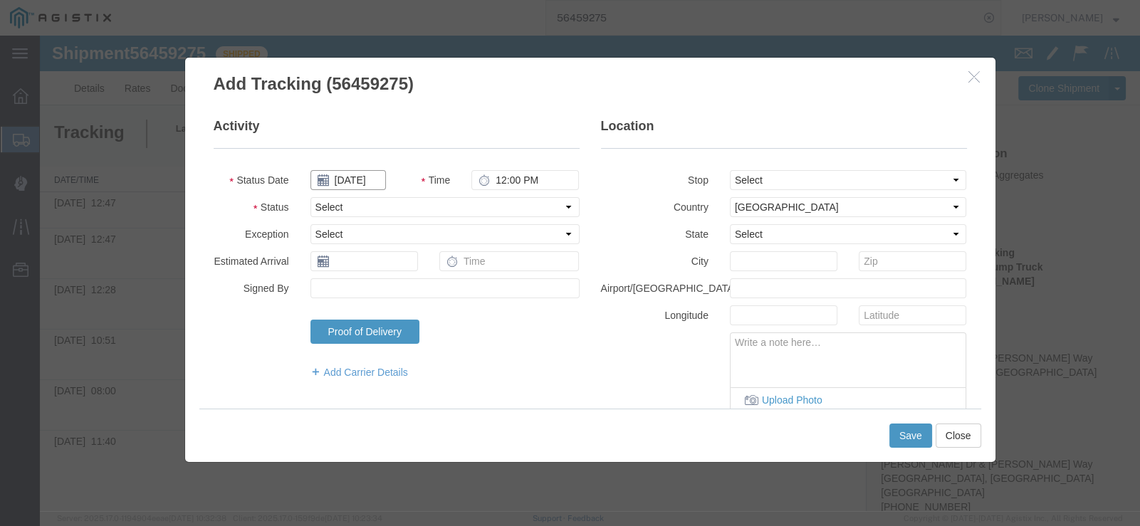
click at [342, 181] on input "[DATE]" at bounding box center [347, 180] width 75 height 20
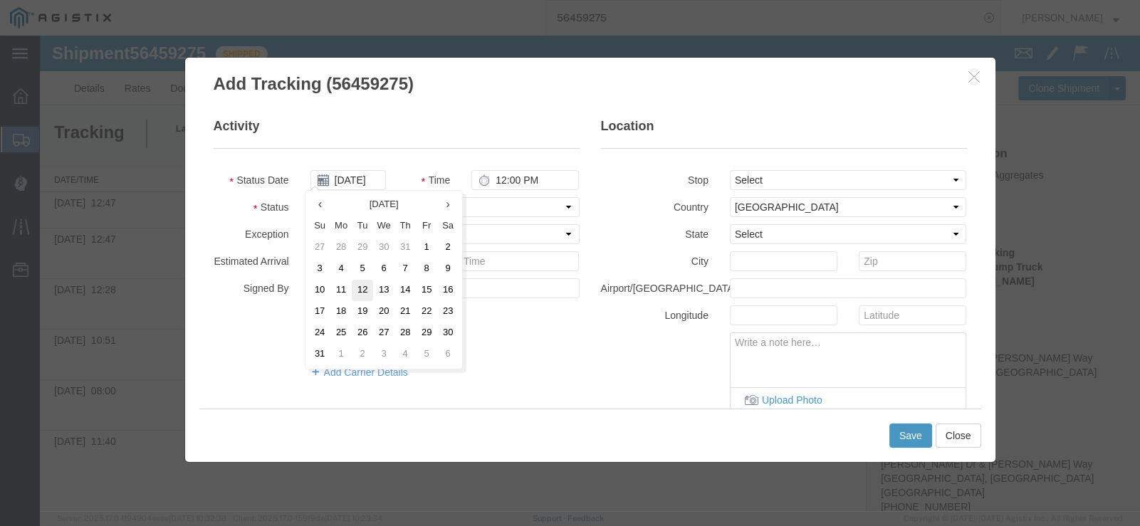
click at [368, 290] on td "12" at bounding box center [362, 290] width 21 height 21
type input "[DATE]"
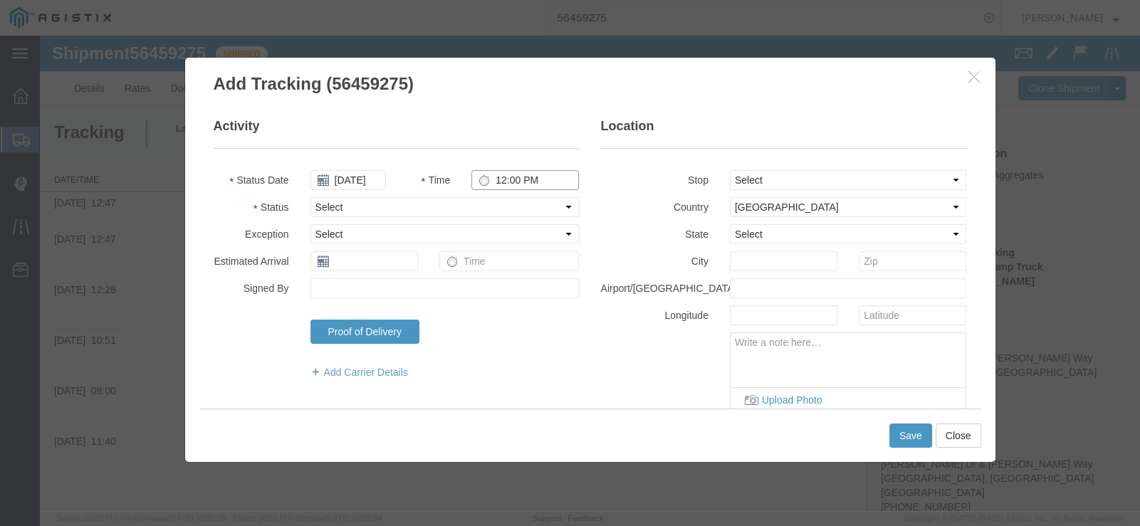
click at [513, 183] on input "12:00 PM" at bounding box center [524, 180] width 107 height 20
type input "1:17 PM"
click at [456, 216] on fieldset "Activity Status Date [DATE] Time 1:17 PM Status Select Arrival Notice Available…" at bounding box center [397, 255] width 366 height 276
click at [452, 209] on select "Select Arrival Notice Available Arrival Notice Imported Arrive at Delivery Loca…" at bounding box center [444, 207] width 269 height 20
select select "BREAKSTOP"
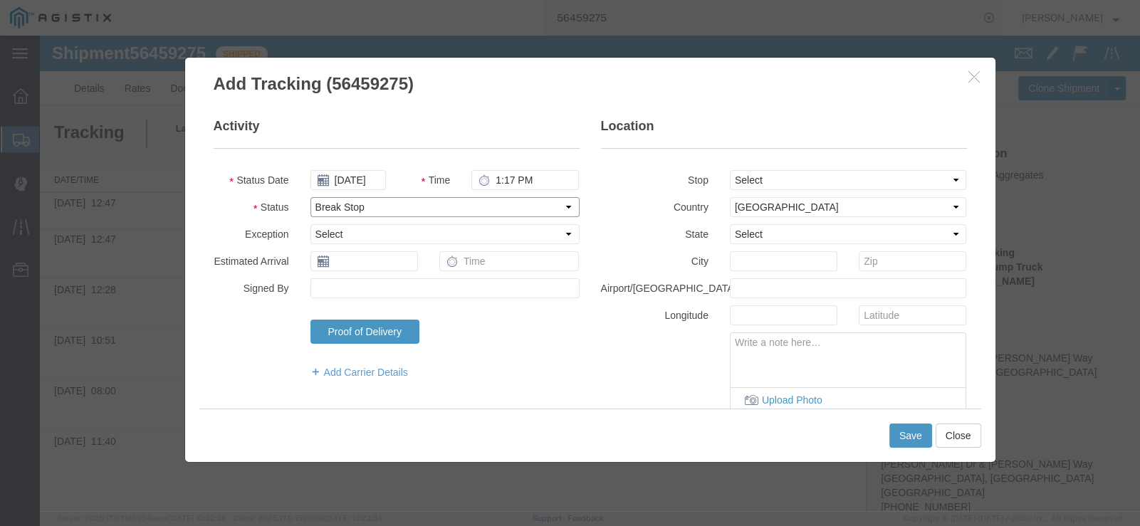
click at [310, 197] on select "Select Arrival Notice Available Arrival Notice Imported Arrive at Delivery Loca…" at bounding box center [444, 207] width 269 height 20
click at [911, 441] on button "Save" at bounding box center [910, 436] width 43 height 24
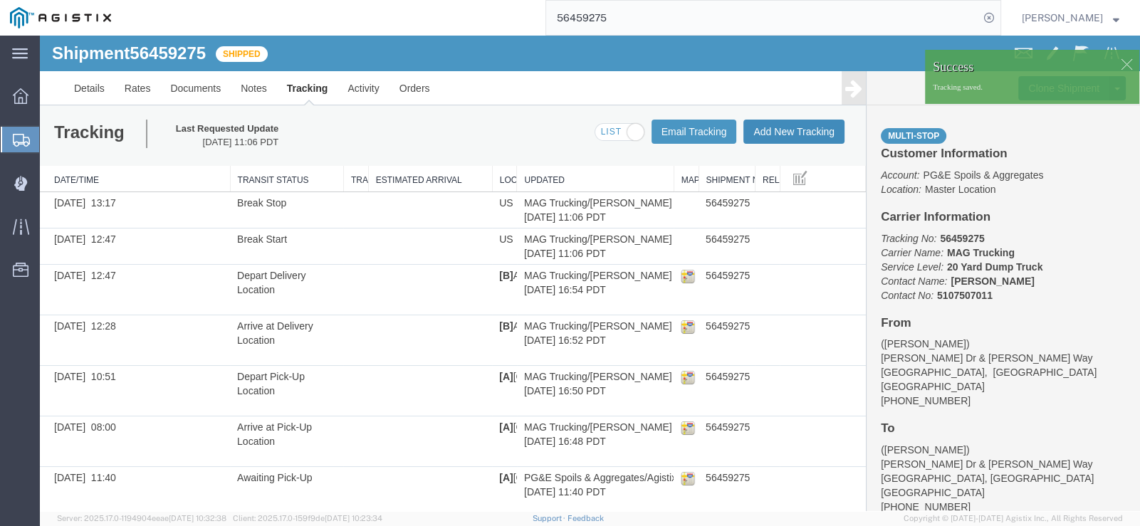
click at [774, 127] on button "Add New Tracking" at bounding box center [793, 132] width 101 height 24
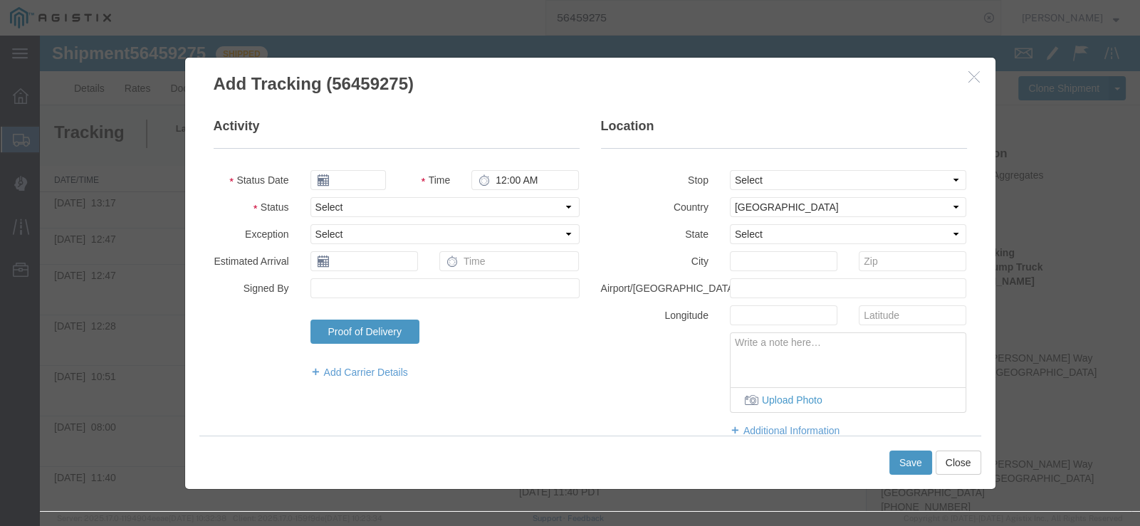
type input "[DATE]"
type input "12:00 PM"
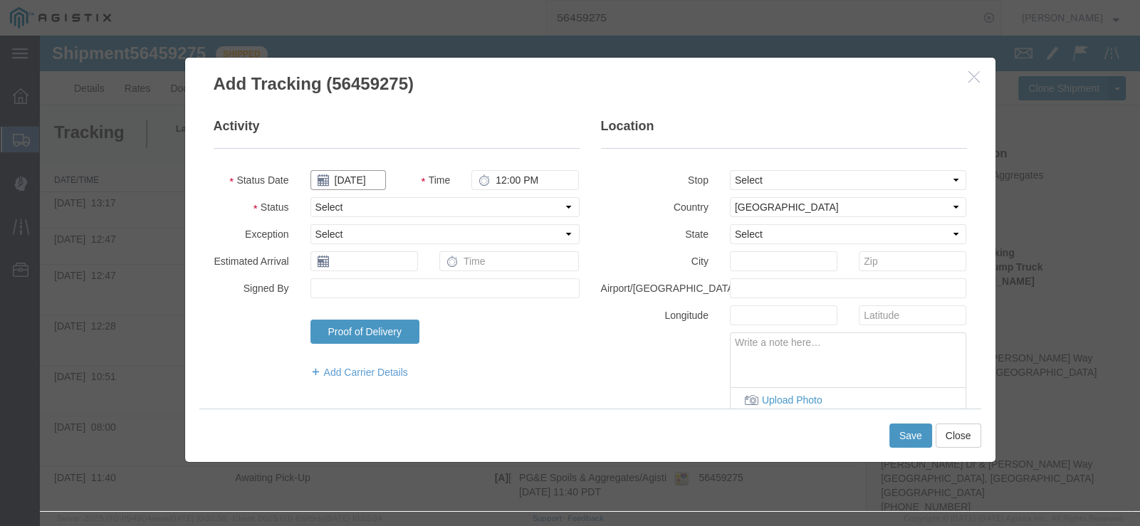
click at [330, 172] on input "[DATE]" at bounding box center [347, 180] width 75 height 20
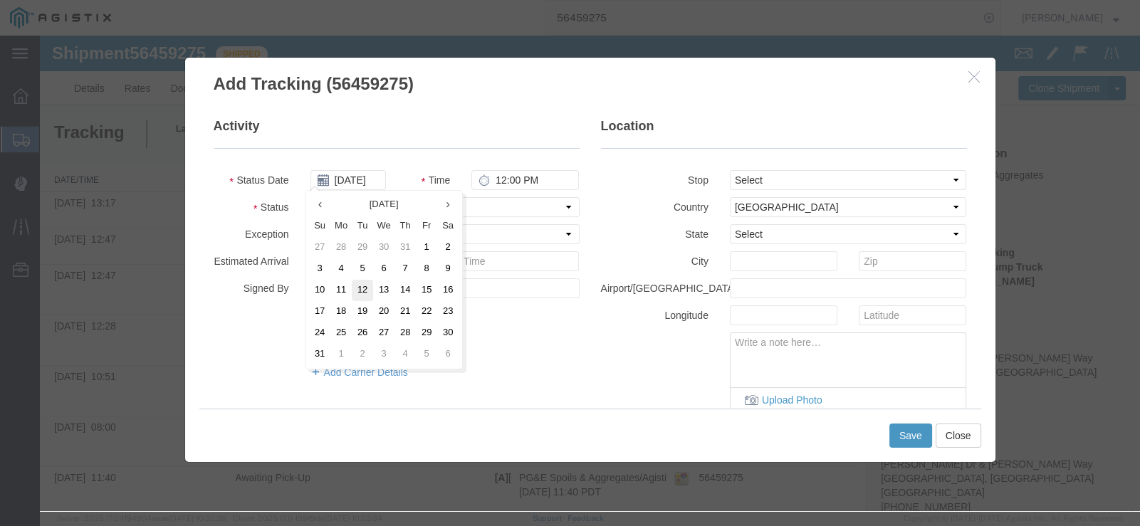
click at [362, 292] on td "12" at bounding box center [362, 290] width 21 height 21
type input "[DATE]"
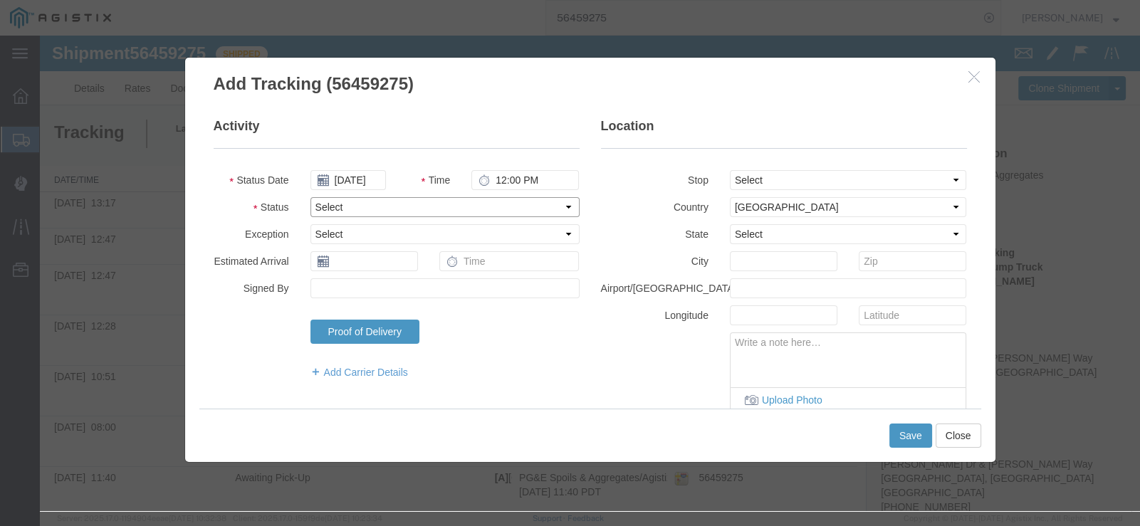
click at [352, 210] on select "Select Arrival Notice Available Arrival Notice Imported Arrive at Delivery Loca…" at bounding box center [444, 207] width 269 height 20
select select "DELIVRED"
click at [310, 197] on select "Select Arrival Notice Available Arrival Notice Imported Arrive at Delivery Loca…" at bounding box center [444, 207] width 269 height 20
click at [503, 173] on input "12:00 PM" at bounding box center [524, 180] width 107 height 20
type input "2:18 PM"
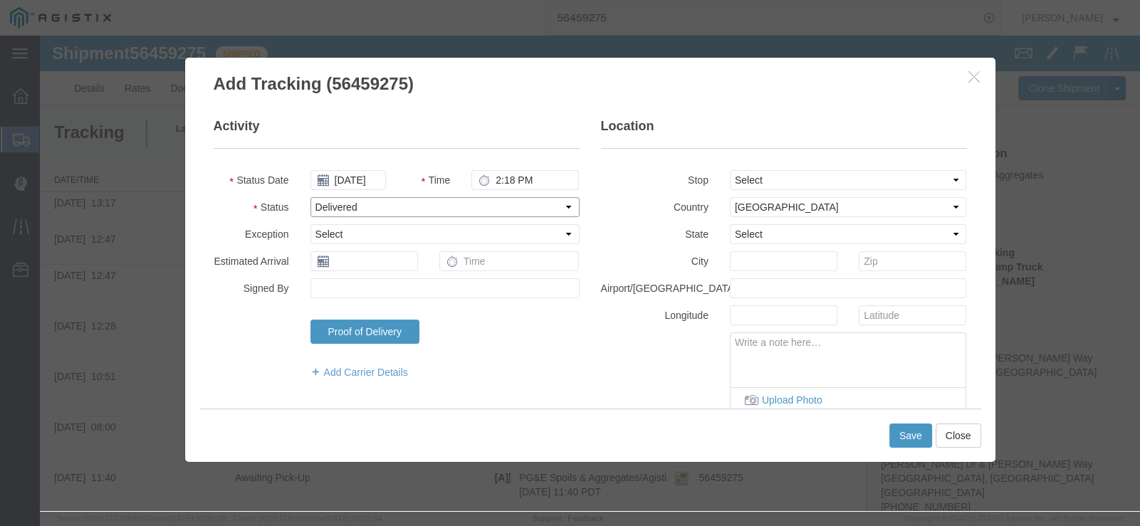
click at [373, 199] on select "Select Arrival Notice Available Arrival Notice Imported Arrive at Delivery Loca…" at bounding box center [444, 207] width 269 height 20
click at [310, 197] on select "Select Arrival Notice Available Arrival Notice Imported Arrive at Delivery Loca…" at bounding box center [444, 207] width 269 height 20
click at [804, 177] on select "Select From: [PERSON_NAME] [GEOGRAPHIC_DATA][PERSON_NAME], [GEOGRAPHIC_DATA] St…" at bounding box center [848, 180] width 237 height 20
select select "{"pickupDeliveryInfoId": "122204998","pickupOrDelivery": "D","stopNum": "2","lo…"
click at [730, 170] on select "Select From: [PERSON_NAME] [GEOGRAPHIC_DATA][PERSON_NAME], [GEOGRAPHIC_DATA] St…" at bounding box center [848, 180] width 237 height 20
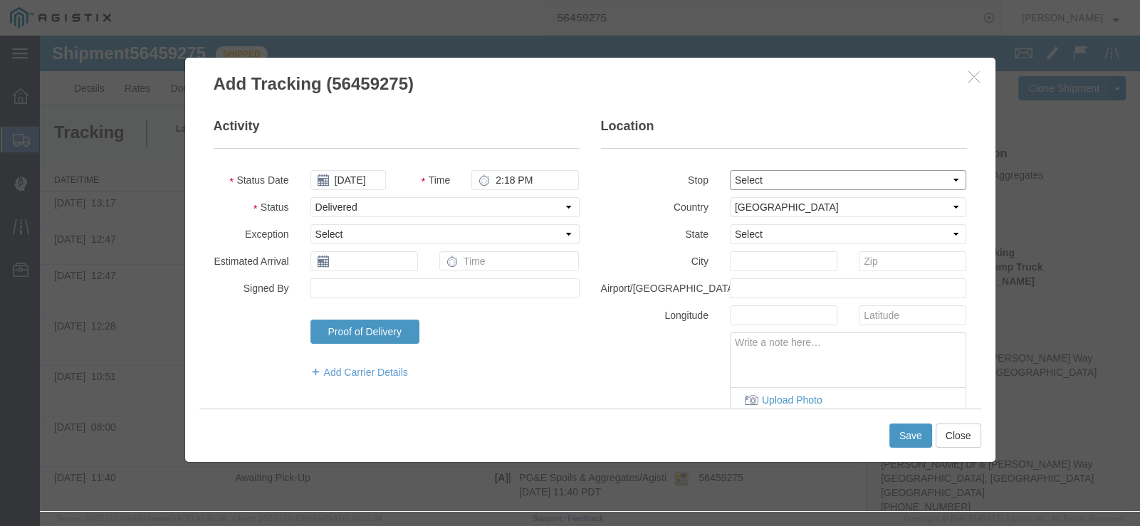
select select "CA"
type input "Antioch"
click at [833, 162] on fieldset "Location Stop Select From: [PERSON_NAME][GEOGRAPHIC_DATA][PERSON_NAME], [GEOGRA…" at bounding box center [784, 284] width 366 height 335
drag, startPoint x: 833, startPoint y: 181, endPoint x: 836, endPoint y: 188, distance: 8.0
click at [833, 181] on select "Select From: [PERSON_NAME] [GEOGRAPHIC_DATA][PERSON_NAME], [GEOGRAPHIC_DATA] St…" at bounding box center [848, 180] width 237 height 20
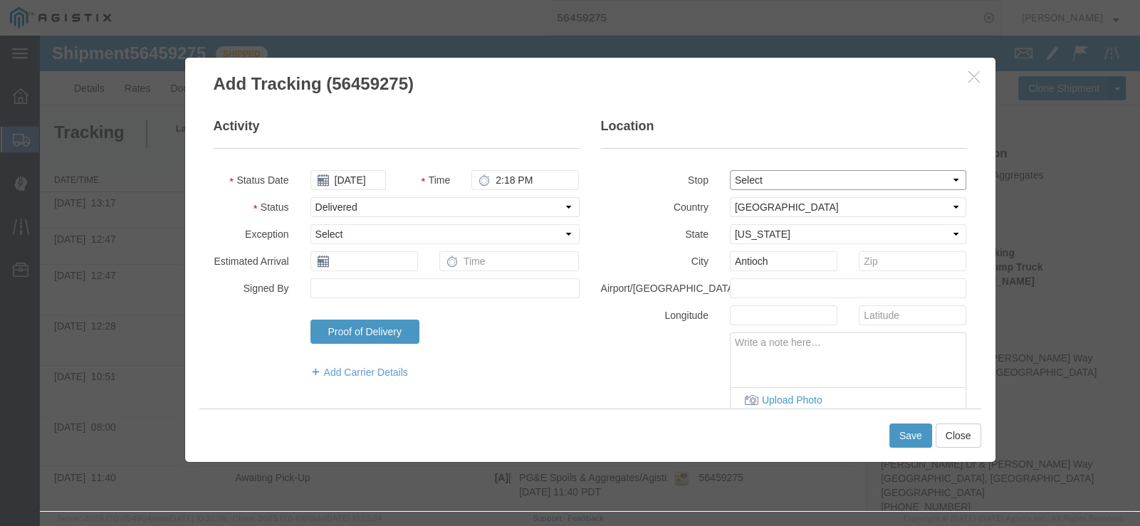
select select "{"pickupDeliveryInfoId": "122204997","pickupOrDelivery": "P","stopNum": "1","lo…"
click at [730, 170] on select "Select From: [PERSON_NAME] [GEOGRAPHIC_DATA][PERSON_NAME], [GEOGRAPHIC_DATA] St…" at bounding box center [848, 180] width 237 height 20
type input "[GEOGRAPHIC_DATA]"
click at [895, 442] on button "Save" at bounding box center [910, 436] width 43 height 24
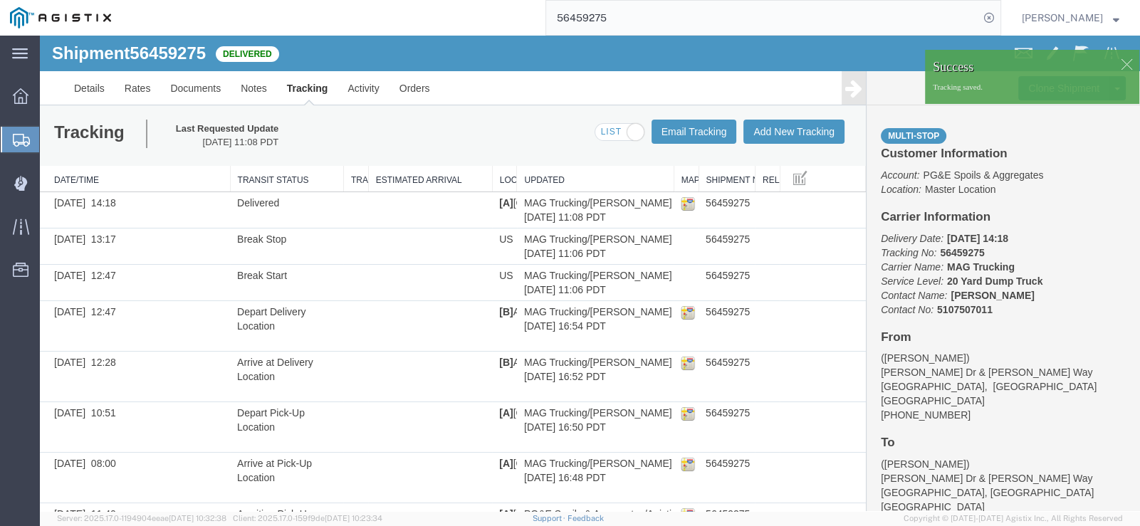
click at [1115, 70] on div at bounding box center [1125, 63] width 21 height 21
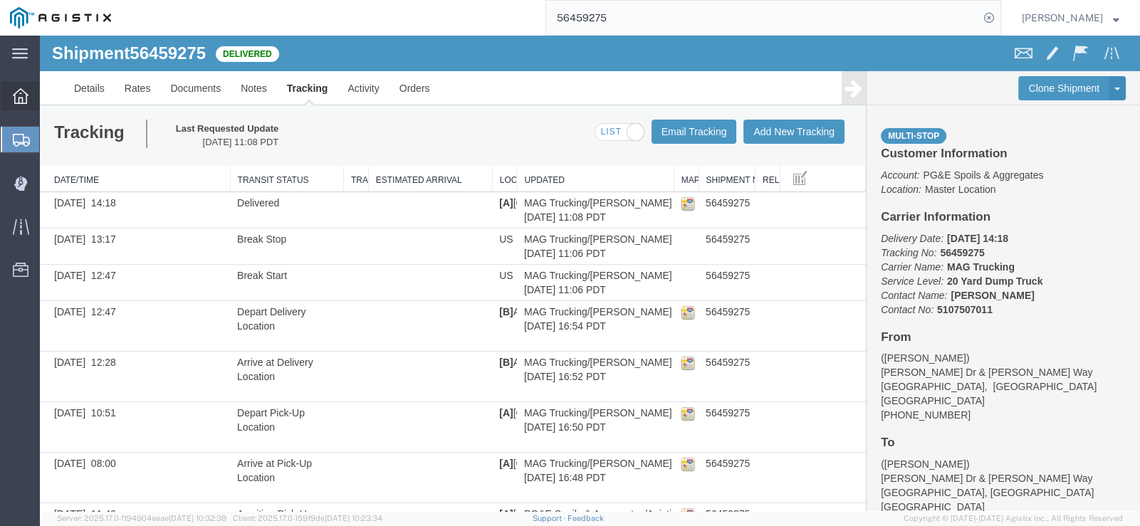
click at [25, 95] on icon at bounding box center [21, 96] width 16 height 16
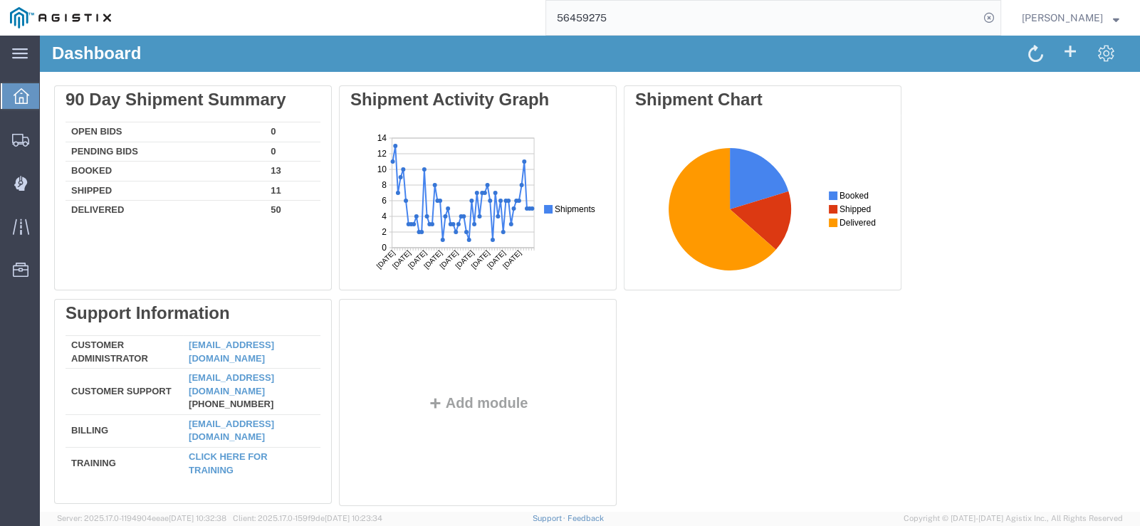
click at [712, 14] on input "56459275" at bounding box center [762, 18] width 433 height 34
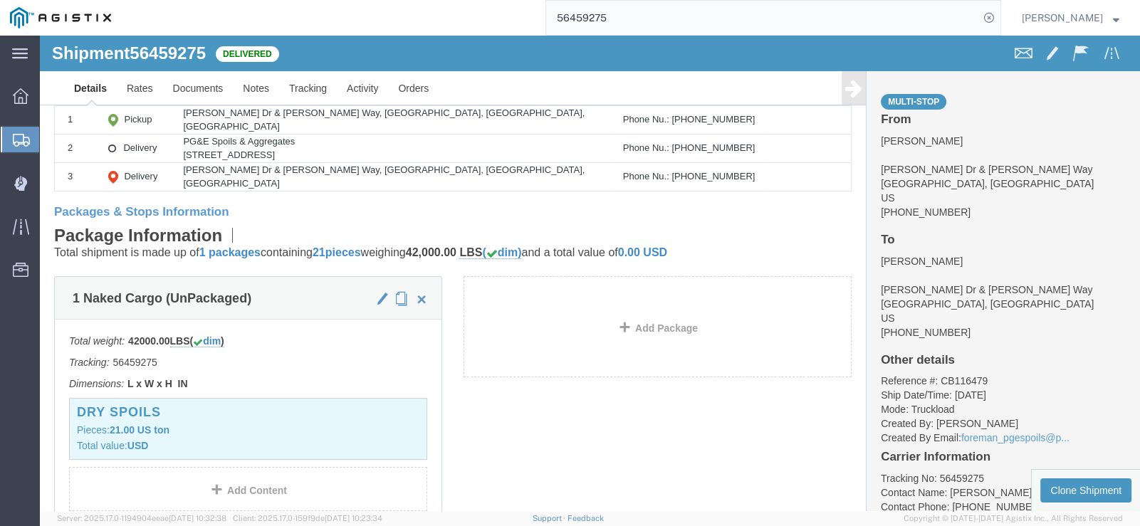
scroll to position [498, 0]
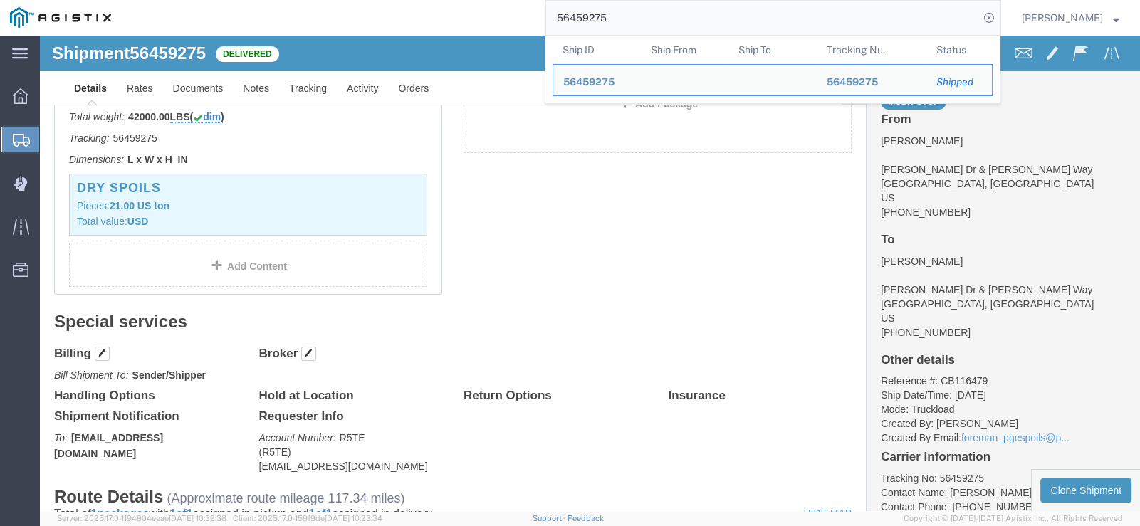
click at [651, 19] on input "56459275" at bounding box center [762, 18] width 433 height 34
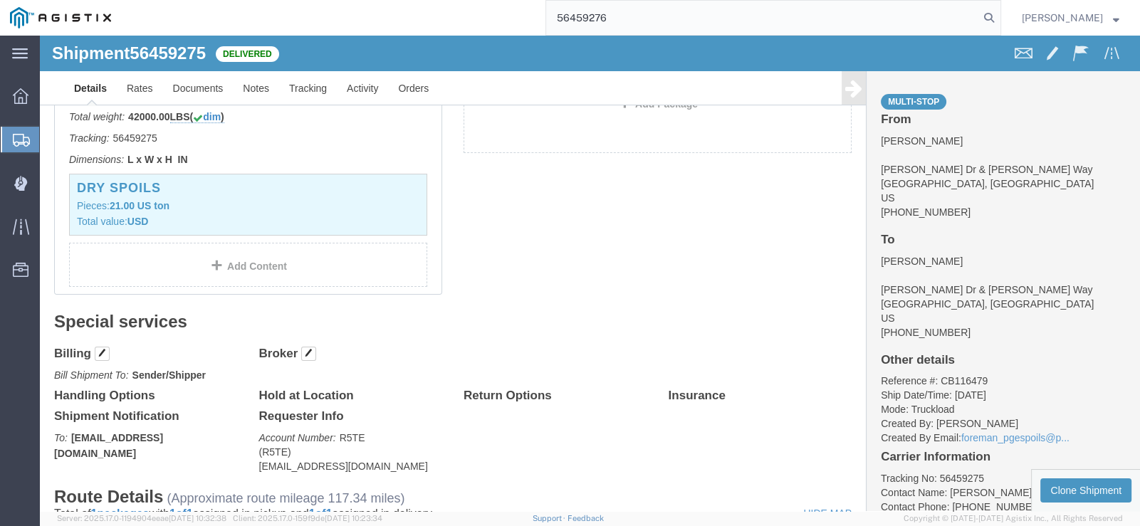
type input "56459276"
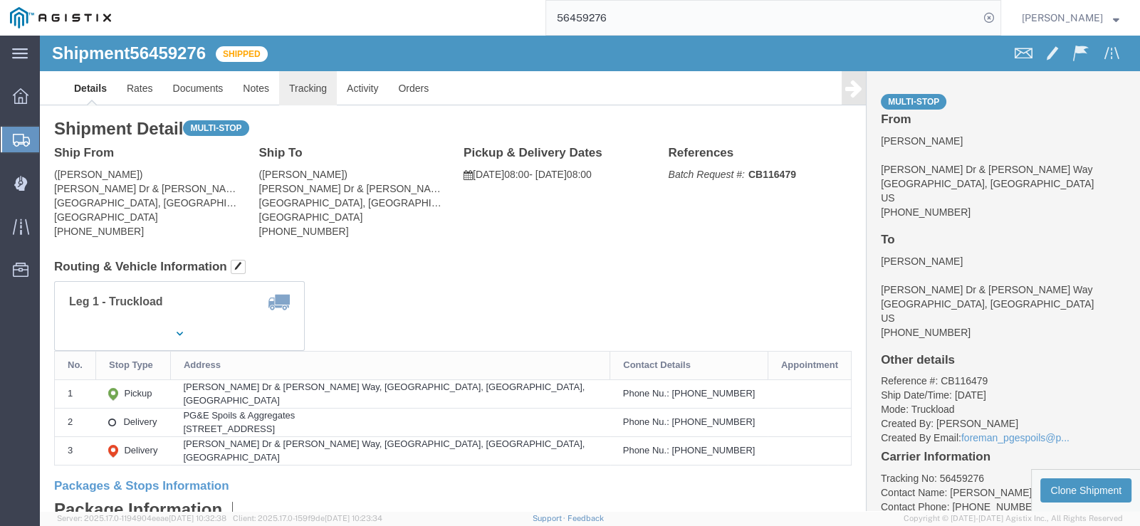
click link "Tracking"
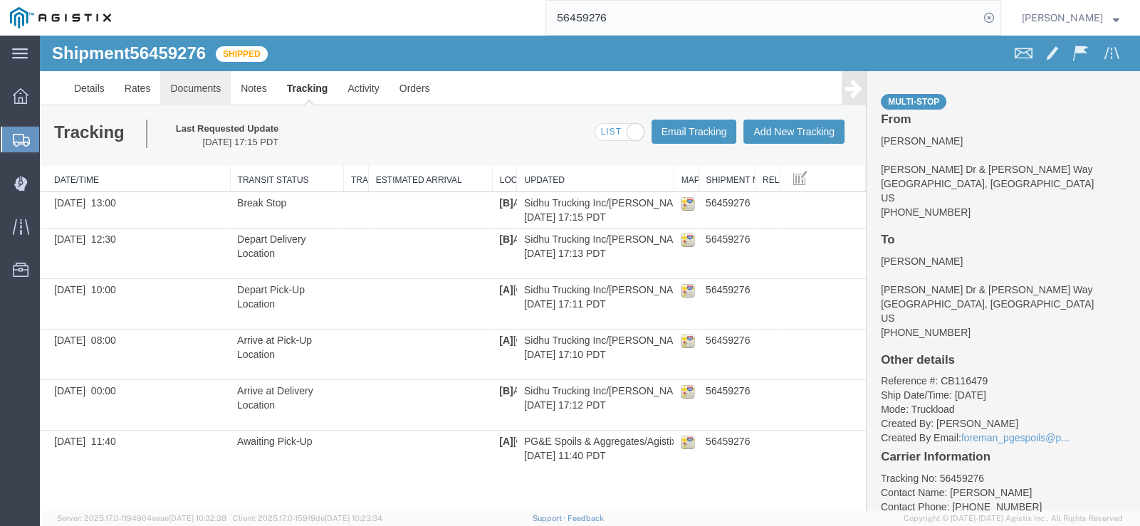
click at [186, 91] on link "Documents" at bounding box center [195, 88] width 70 height 34
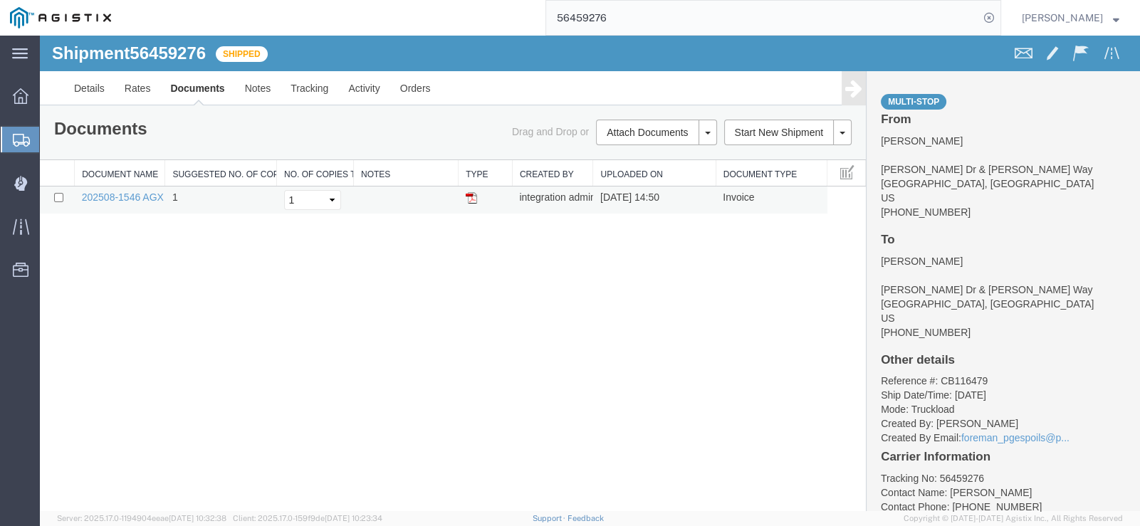
click at [474, 199] on img at bounding box center [471, 197] width 11 height 11
click at [312, 80] on link "Tracking" at bounding box center [309, 88] width 58 height 34
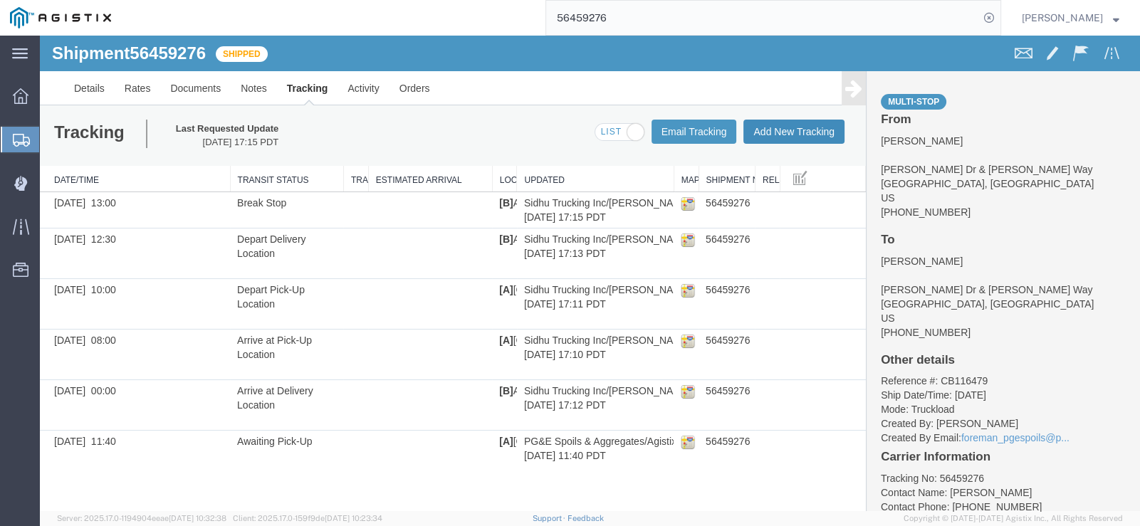
click at [787, 132] on button "Add New Tracking" at bounding box center [793, 132] width 101 height 24
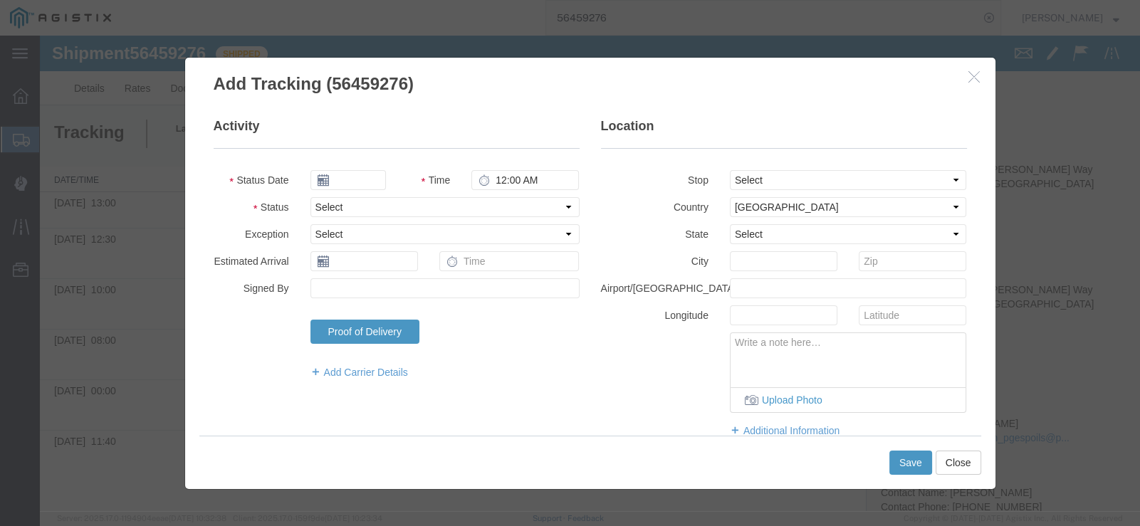
type input "[DATE]"
type input "12:00 PM"
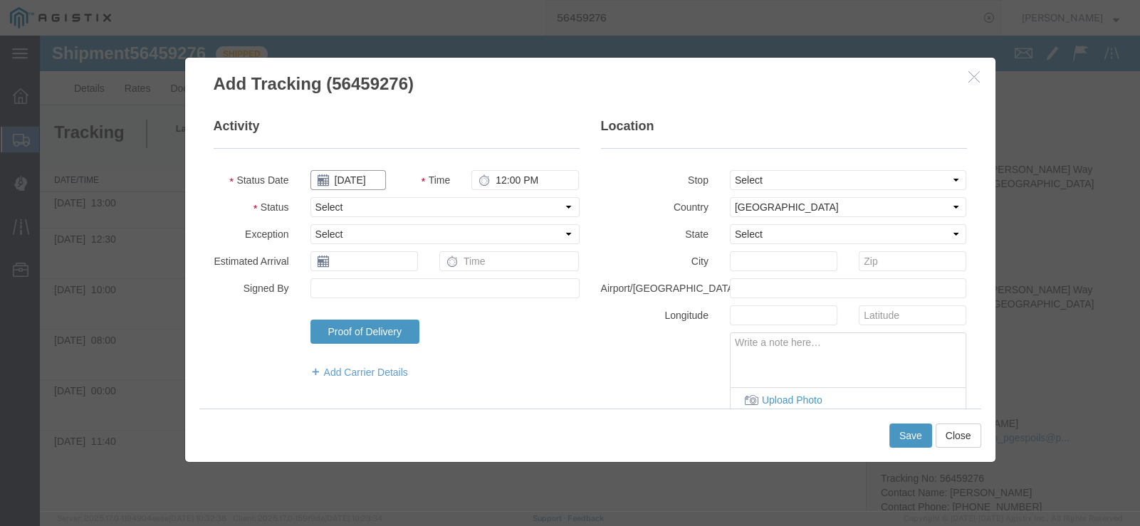
click at [345, 181] on input "[DATE]" at bounding box center [347, 180] width 75 height 20
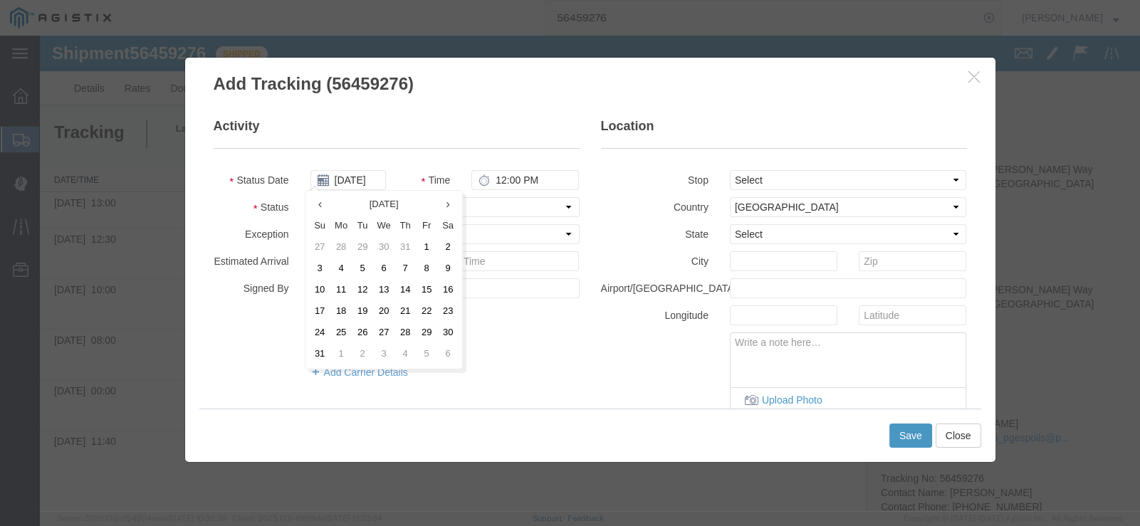
click at [360, 285] on td "12" at bounding box center [362, 290] width 21 height 21
type input "[DATE]"
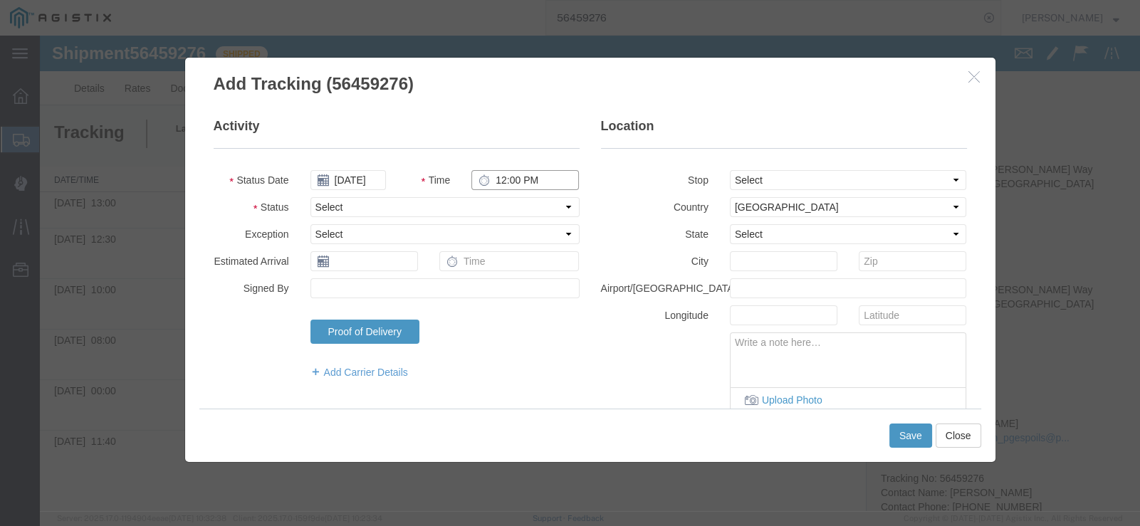
click at [501, 177] on input "12:00 PM" at bounding box center [524, 180] width 107 height 20
type input "1:00 PM"
click at [475, 210] on select "Select Arrival Notice Available Arrival Notice Imported Arrive at Delivery Loca…" at bounding box center [444, 207] width 269 height 20
select select "BREAKSTART"
click at [310, 197] on select "Select Arrival Notice Available Arrival Notice Imported Arrive at Delivery Loca…" at bounding box center [444, 207] width 269 height 20
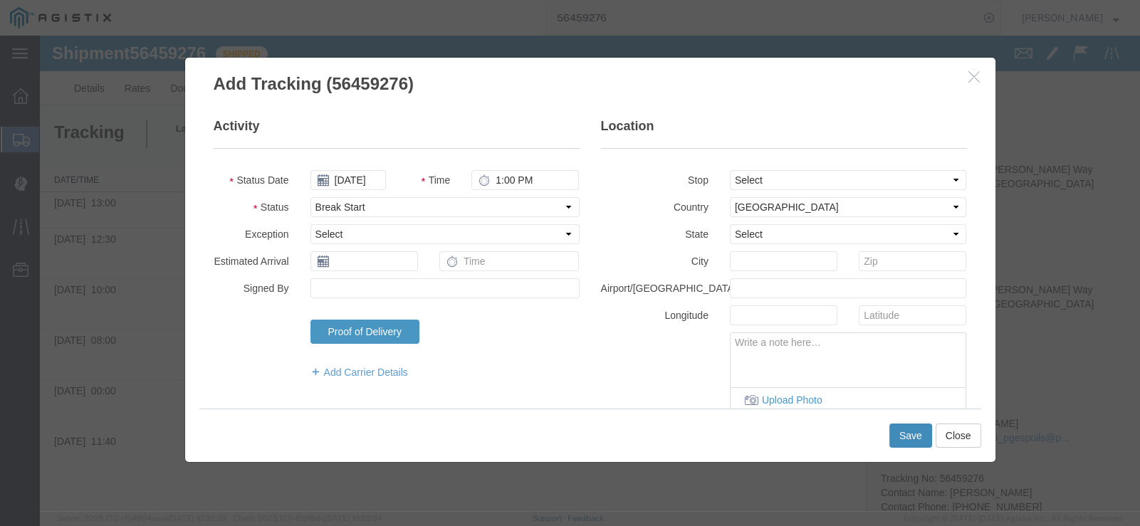
click at [915, 437] on button "Save" at bounding box center [910, 436] width 43 height 24
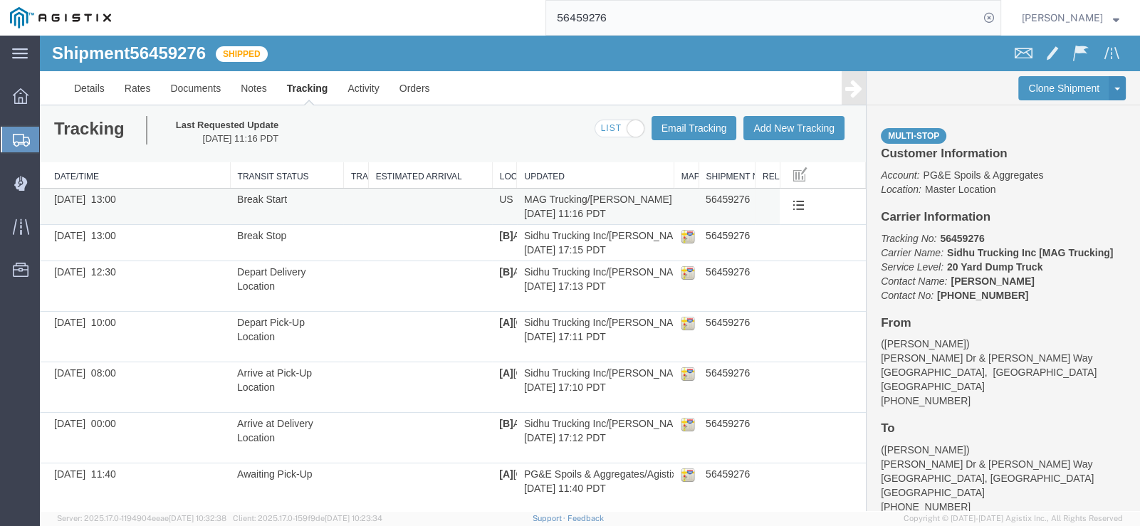
scroll to position [5, 0]
click at [772, 245] on link "Edit Tracking" at bounding box center [751, 248] width 123 height 21
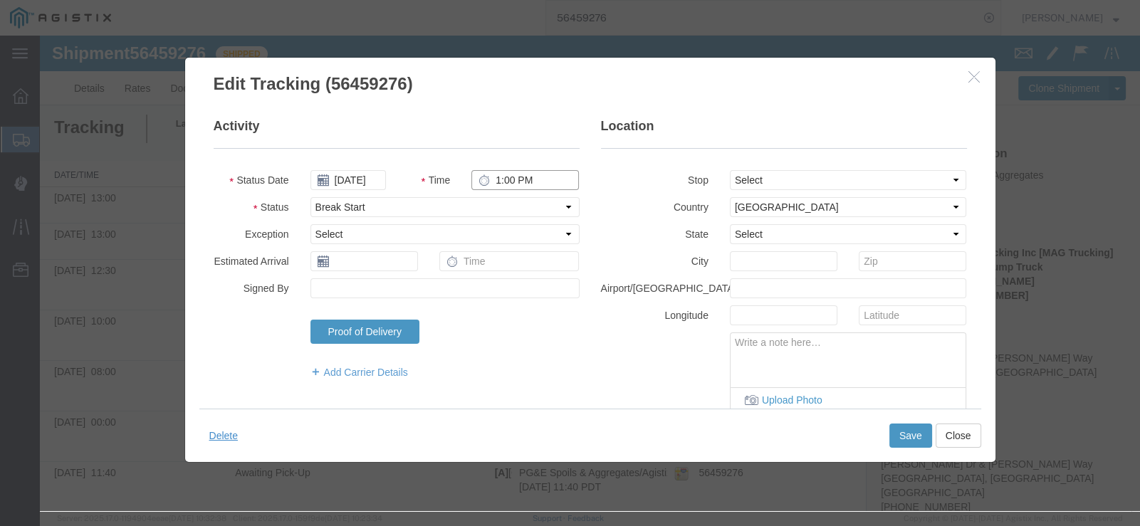
click at [505, 181] on input "1:00 PM" at bounding box center [524, 180] width 107 height 20
type input "12:30 PM"
click at [890, 430] on button "Save" at bounding box center [910, 436] width 43 height 24
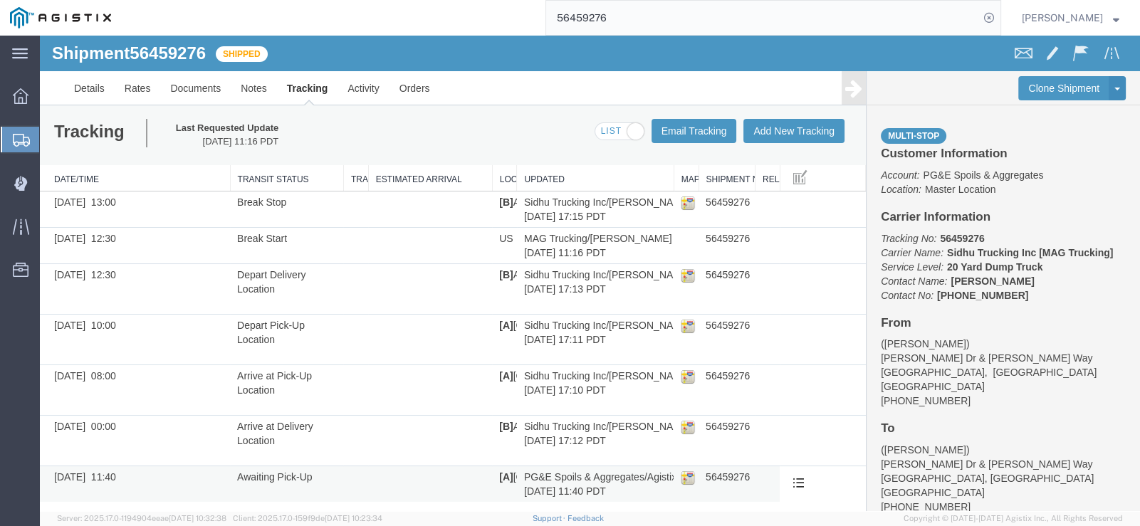
scroll to position [0, 0]
click at [811, 133] on button "Add New Tracking" at bounding box center [793, 132] width 101 height 24
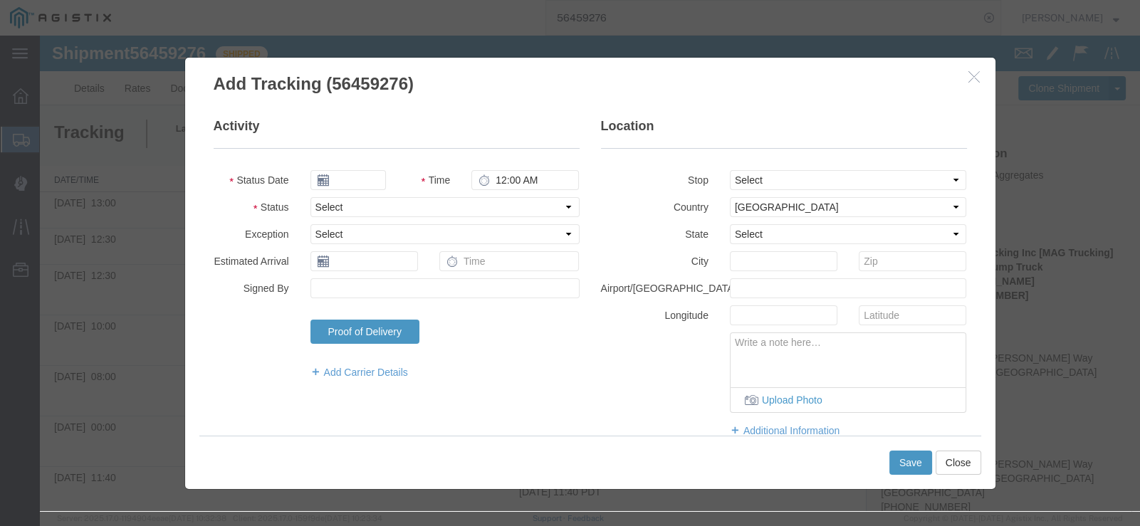
type input "[DATE]"
type input "12:00 PM"
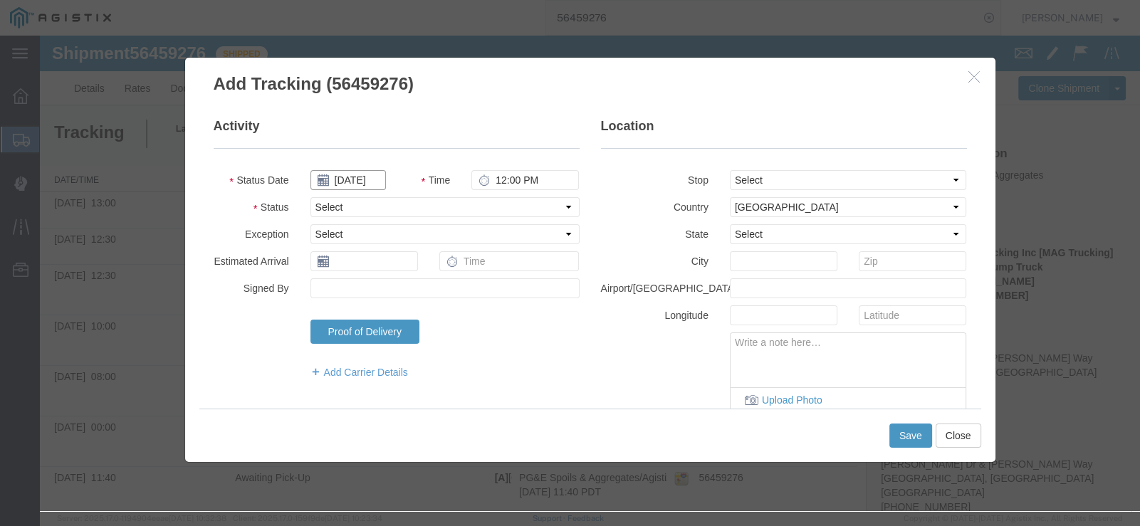
click at [338, 182] on input "[DATE]" at bounding box center [347, 180] width 75 height 20
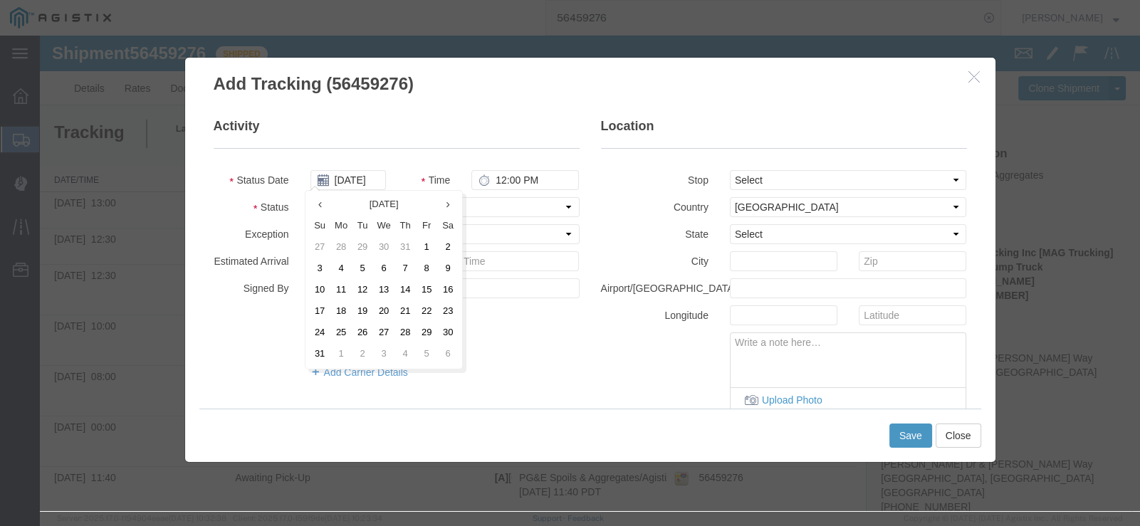
click at [368, 291] on td "12" at bounding box center [362, 290] width 21 height 21
type input "[DATE]"
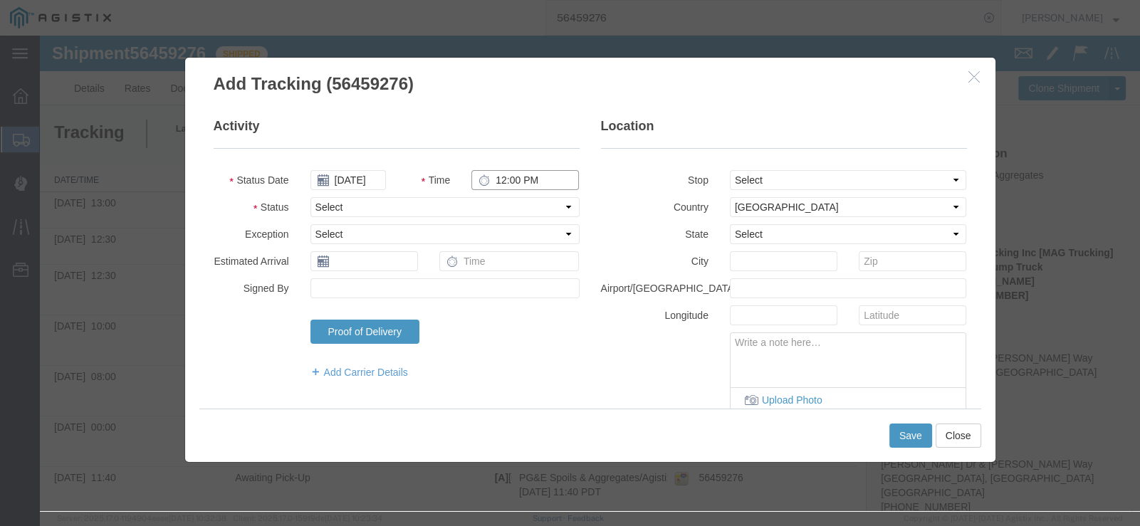
click at [491, 180] on input "12:00 PM" at bounding box center [524, 180] width 107 height 20
type input "3:00 PM"
click at [510, 202] on select "Select Arrival Notice Available Arrival Notice Imported Arrive at Delivery Loca…" at bounding box center [444, 207] width 269 height 20
select select "DELIVRED"
click at [310, 197] on select "Select Arrival Notice Available Arrival Notice Imported Arrive at Delivery Loca…" at bounding box center [444, 207] width 269 height 20
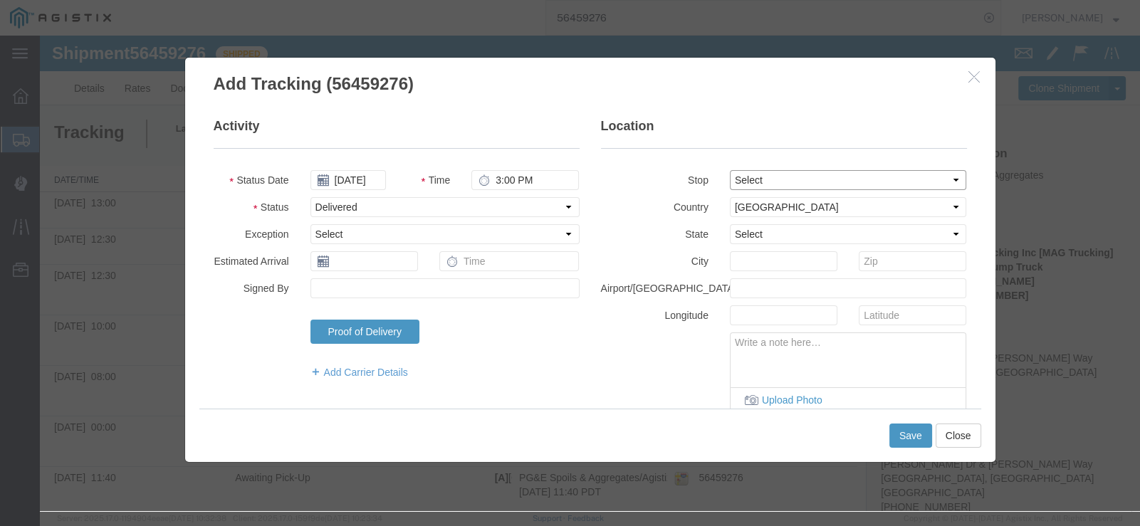
drag, startPoint x: 810, startPoint y: 182, endPoint x: 821, endPoint y: 183, distance: 10.7
click at [810, 182] on select "Select From: [PERSON_NAME] [GEOGRAPHIC_DATA][PERSON_NAME], [GEOGRAPHIC_DATA] St…" at bounding box center [848, 180] width 237 height 20
select select "{"pickupDeliveryInfoId": "122205000","pickupOrDelivery": "P","stopNum": "1","lo…"
click at [730, 170] on select "Select From: [PERSON_NAME] [GEOGRAPHIC_DATA][PERSON_NAME], [GEOGRAPHIC_DATA] St…" at bounding box center [848, 180] width 237 height 20
select select "CA"
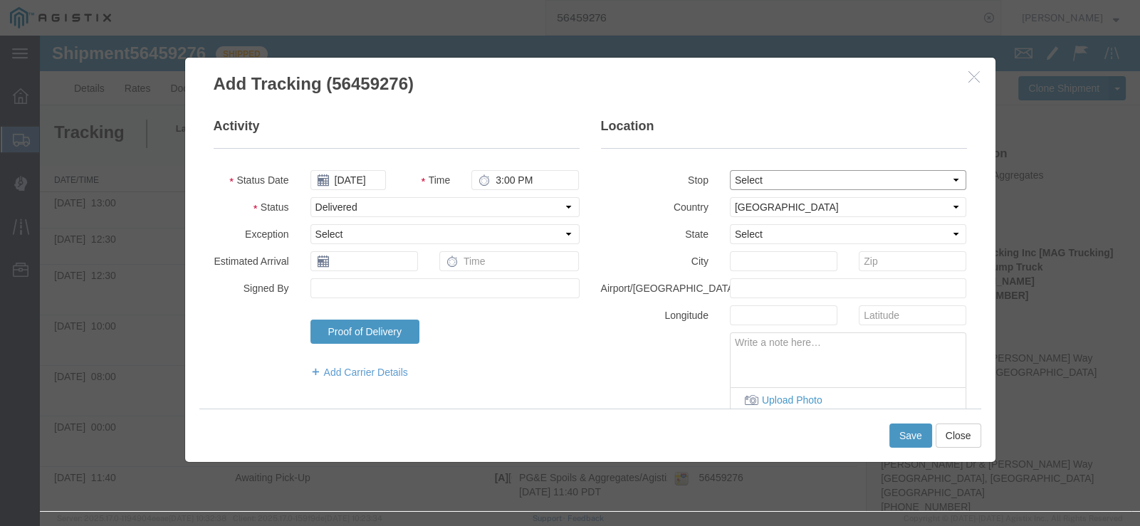
type input "[GEOGRAPHIC_DATA]"
click at [900, 444] on button "Save" at bounding box center [910, 436] width 43 height 24
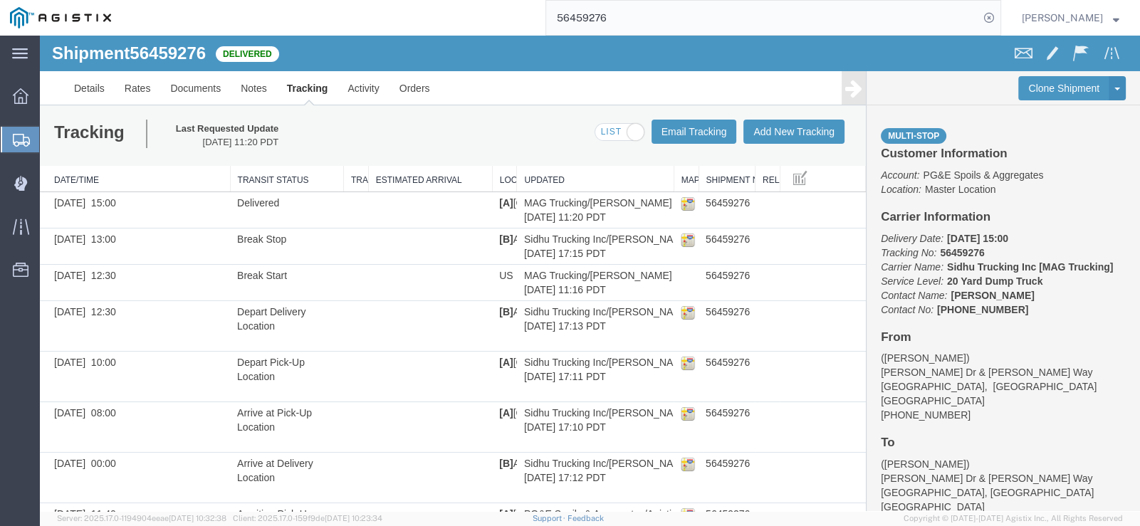
click at [673, 21] on input "56459276" at bounding box center [762, 18] width 433 height 34
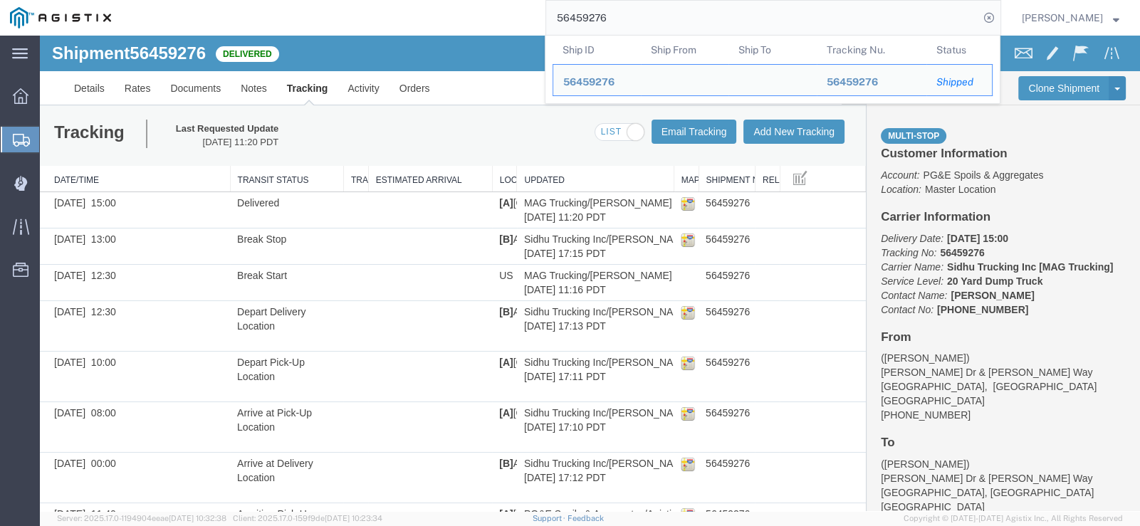
click at [673, 21] on input "56459276" at bounding box center [762, 18] width 433 height 34
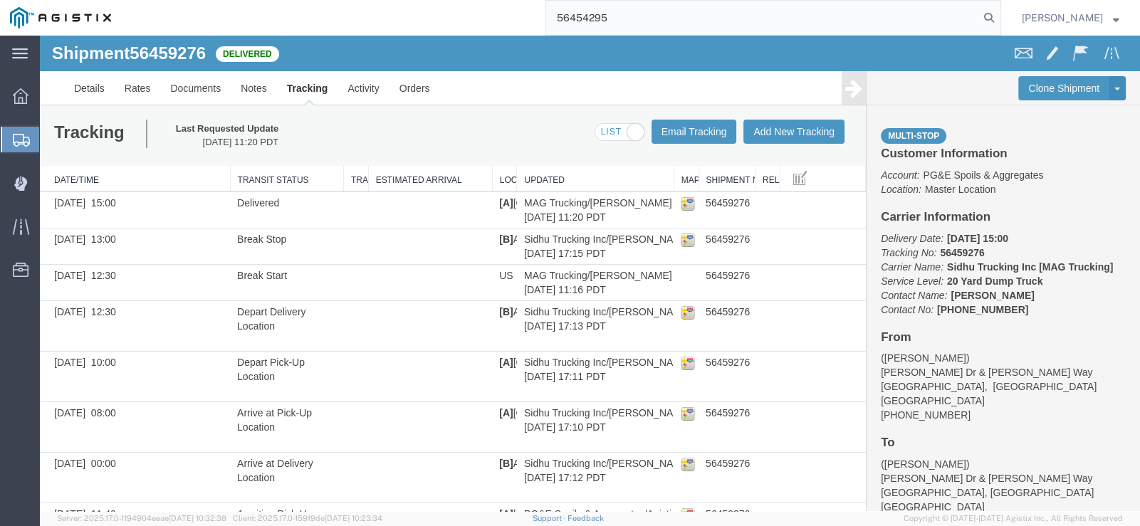
type input "56454295"
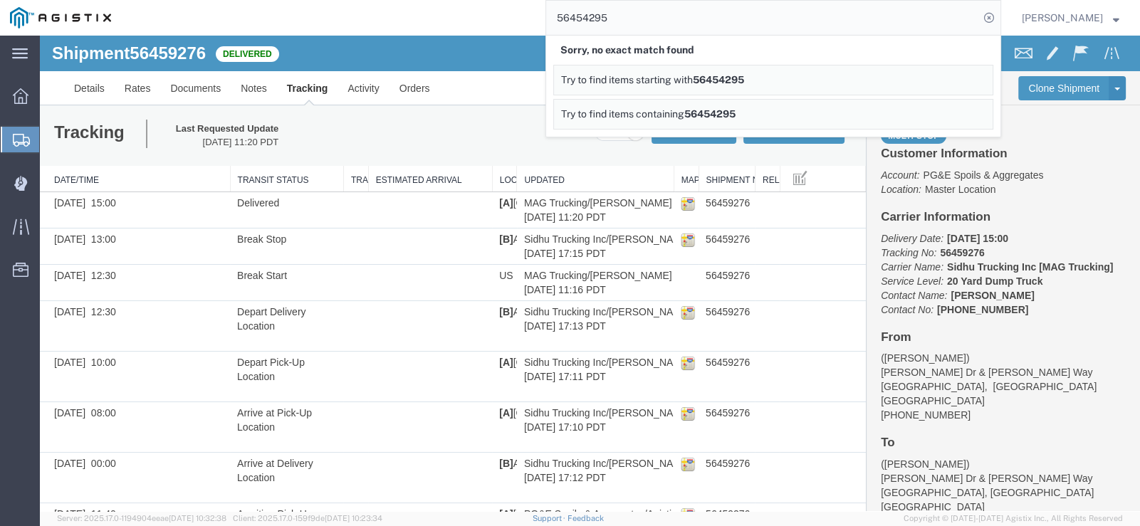
click at [676, 20] on input "56454295" at bounding box center [762, 18] width 433 height 34
click at [604, 17] on input "56454295" at bounding box center [762, 18] width 433 height 34
click at [676, 14] on input "56454295" at bounding box center [762, 18] width 433 height 34
click at [999, 19] on icon at bounding box center [989, 18] width 20 height 20
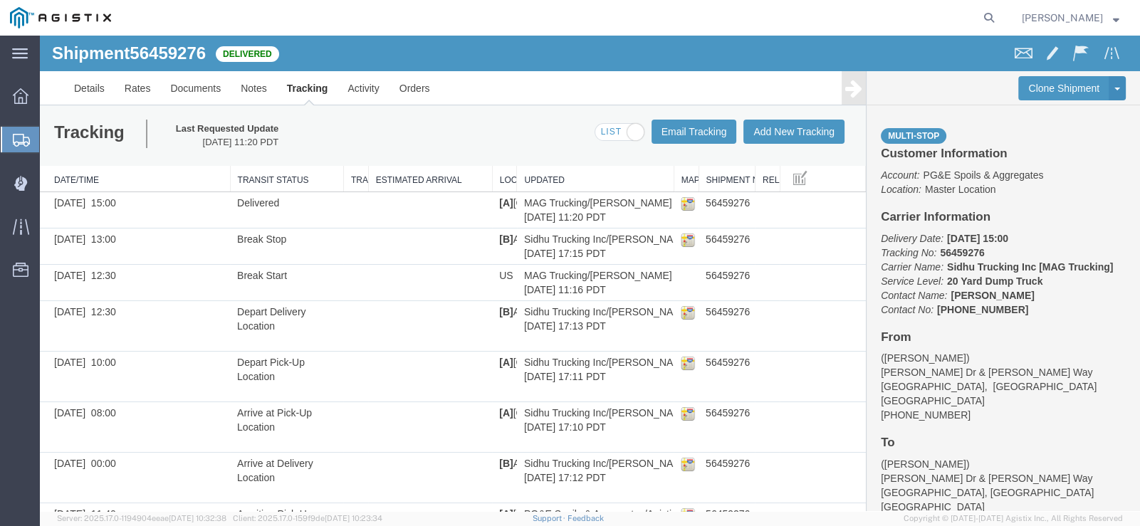
drag, startPoint x: 794, startPoint y: 19, endPoint x: 818, endPoint y: 19, distance: 24.2
click at [795, 19] on agx-global-search at bounding box center [773, 18] width 456 height 36
click at [991, 17] on agx-global-search at bounding box center [773, 18] width 456 height 36
drag, startPoint x: 1036, startPoint y: 15, endPoint x: 1014, endPoint y: 15, distance: 21.4
click at [1036, 15] on button "[PERSON_NAME]" at bounding box center [1070, 17] width 99 height 17
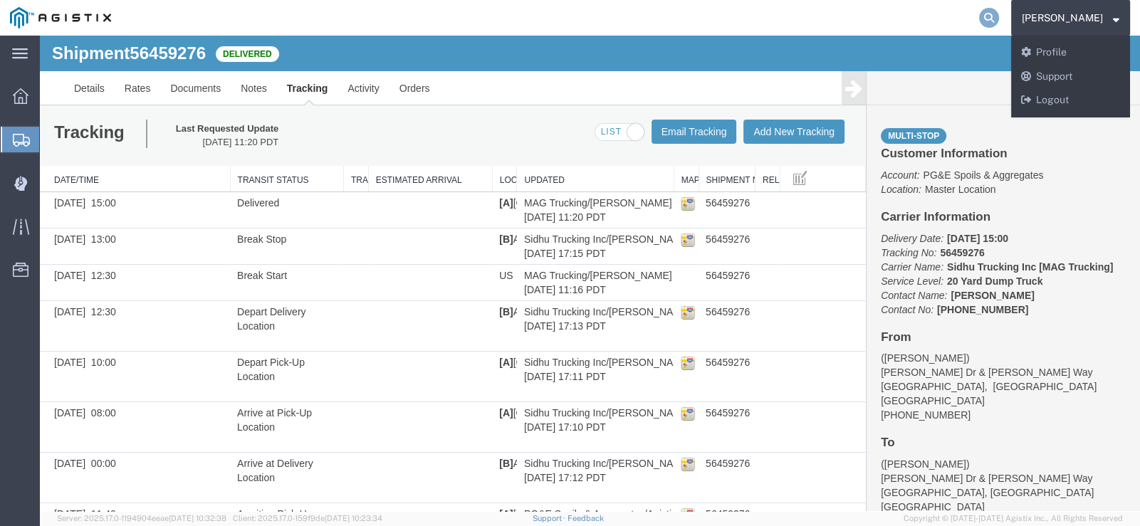
click at [999, 14] on icon at bounding box center [989, 18] width 20 height 20
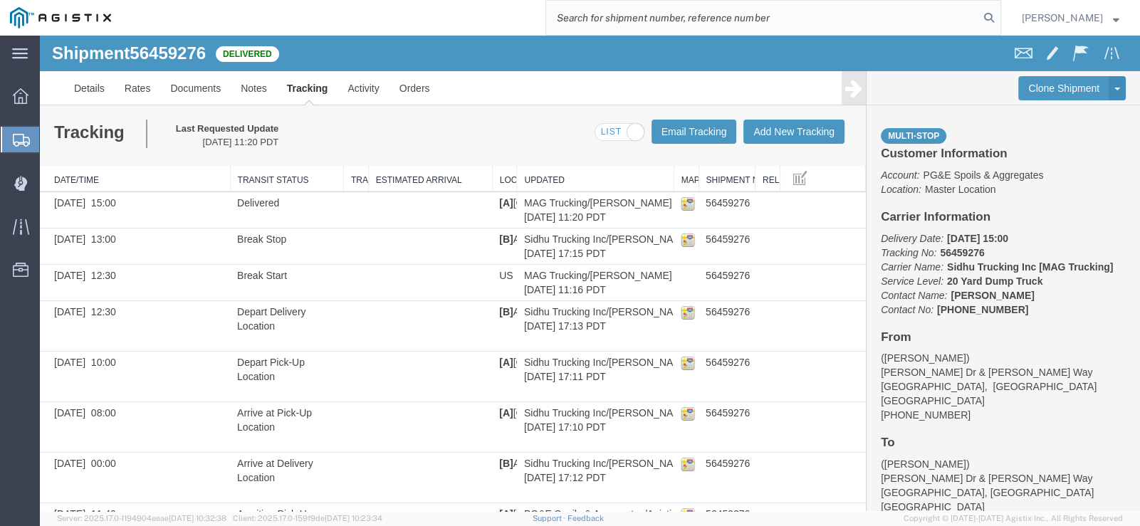
click at [925, 10] on input "search" at bounding box center [762, 18] width 433 height 34
type input "56459295"
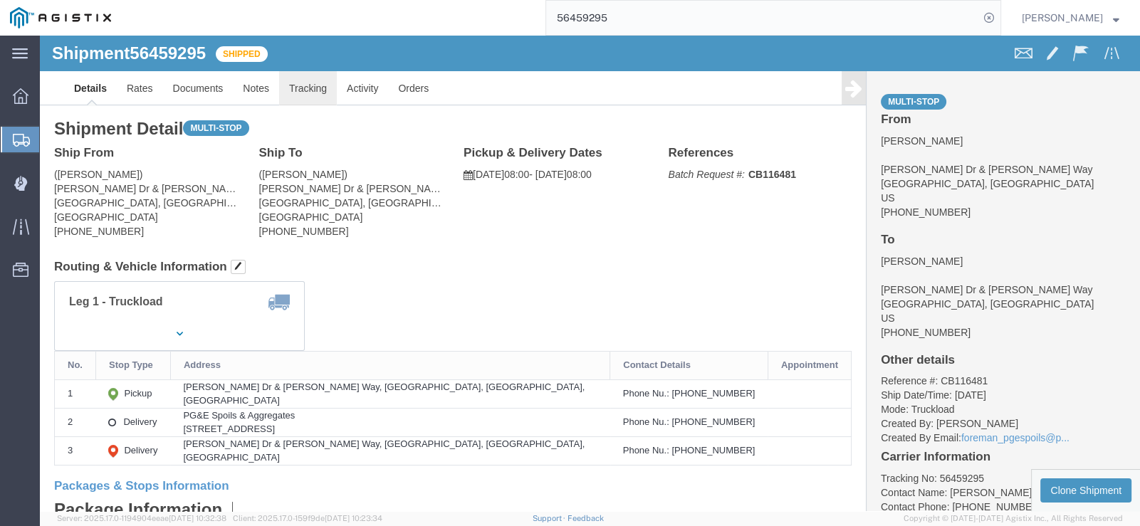
click link "Tracking"
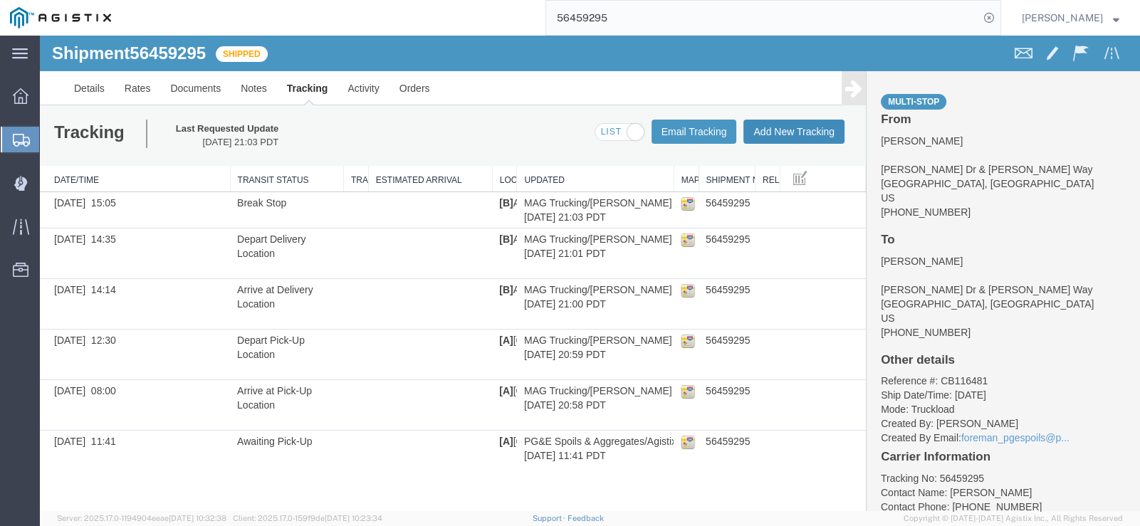
click at [811, 127] on button "Add New Tracking" at bounding box center [793, 132] width 101 height 24
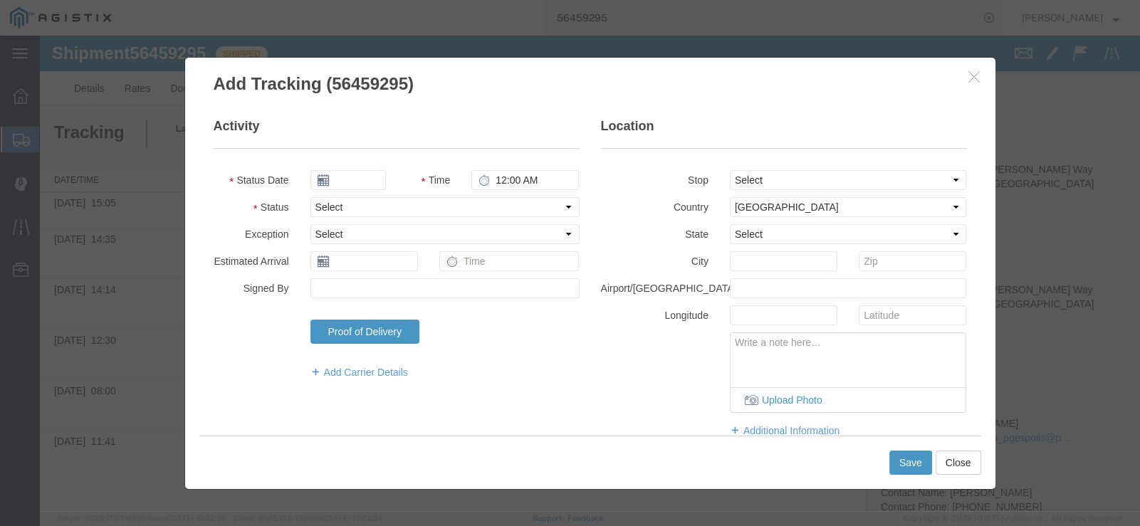
type input "[DATE]"
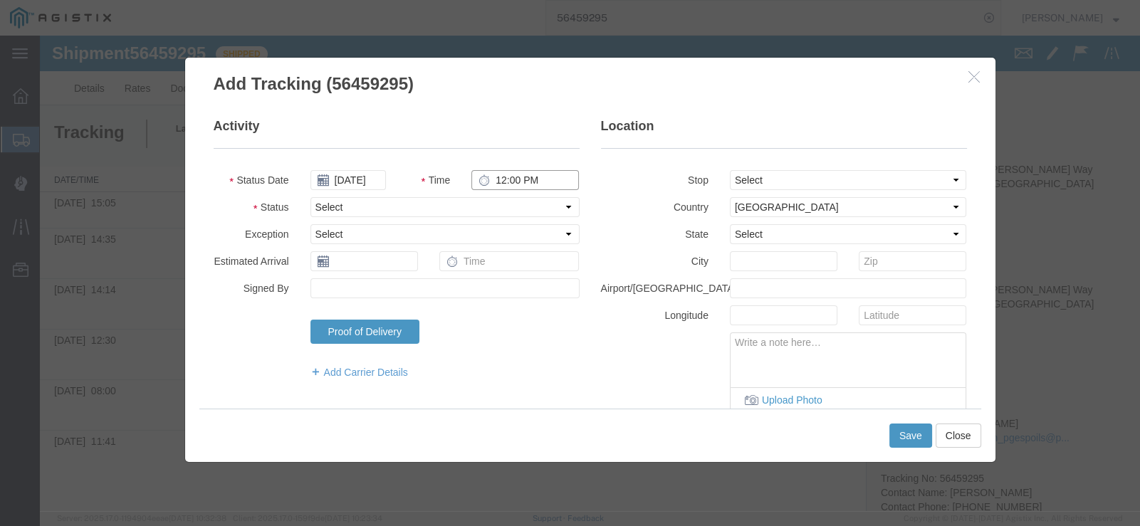
click at [502, 174] on input "12:00 PM" at bounding box center [524, 180] width 107 height 20
type input "2:35 PM"
click at [350, 179] on input "[DATE]" at bounding box center [347, 180] width 75 height 20
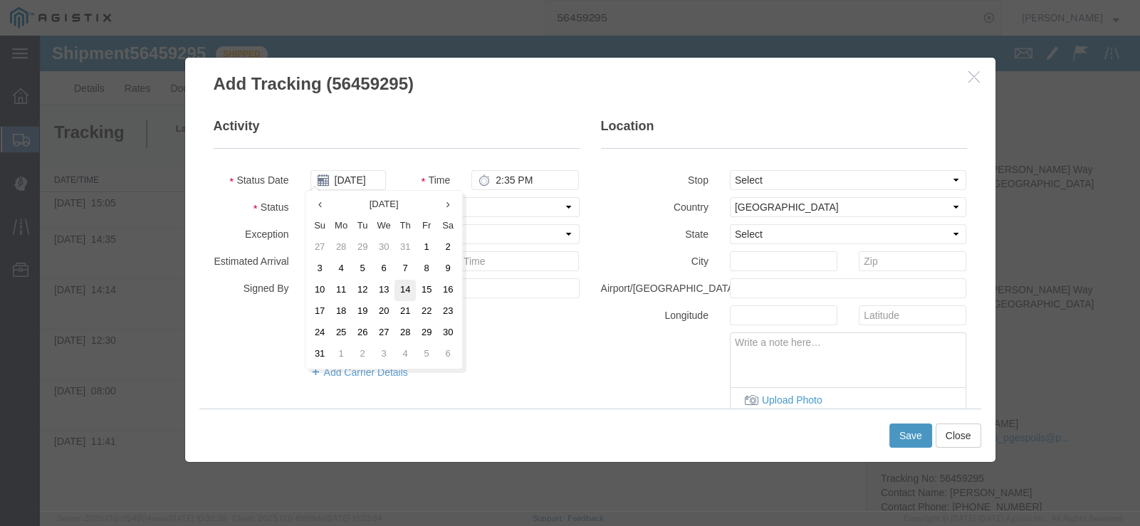
click at [399, 288] on td "14" at bounding box center [404, 290] width 21 height 21
type input "[DATE]"
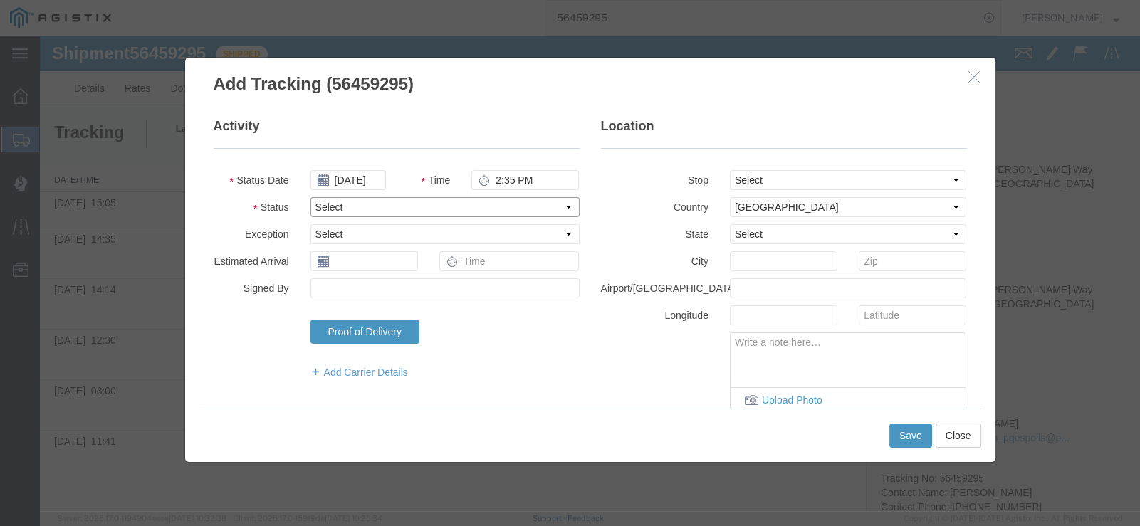
click at [541, 207] on select "Select Arrival Notice Available Arrival Notice Imported Arrive at Delivery Loca…" at bounding box center [444, 207] width 269 height 20
select select "BREAKSTART"
click at [310, 197] on select "Select Arrival Notice Available Arrival Notice Imported Arrive at Delivery Loca…" at bounding box center [444, 207] width 269 height 20
click at [906, 431] on button "Save" at bounding box center [910, 436] width 43 height 24
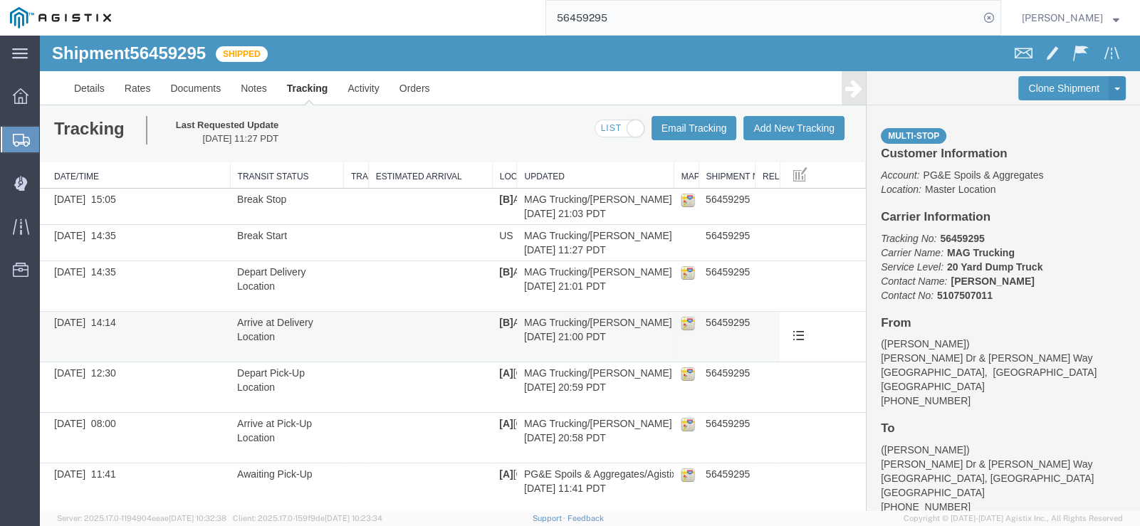
scroll to position [5, 0]
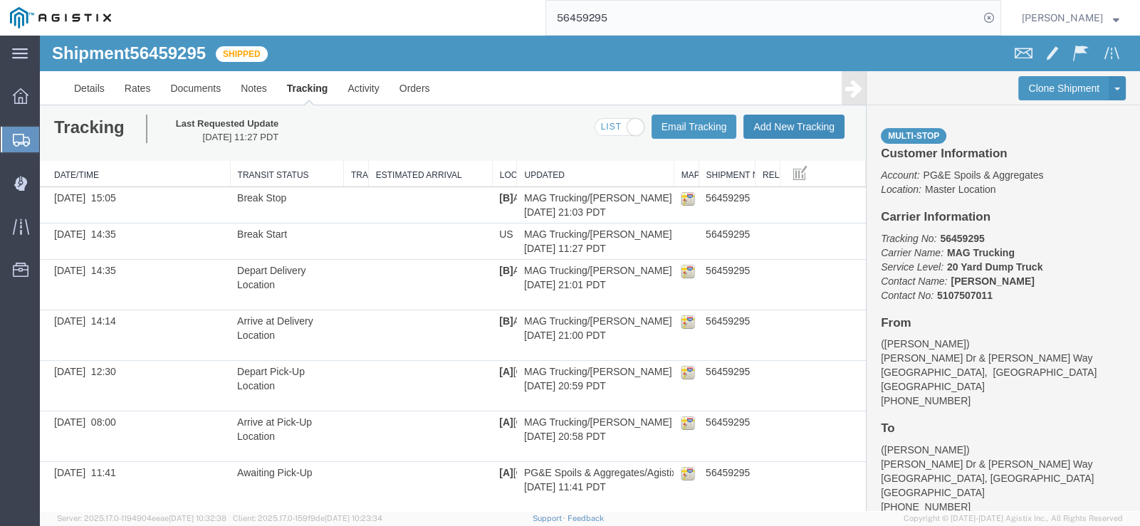
click at [782, 135] on button "Add New Tracking" at bounding box center [793, 127] width 101 height 24
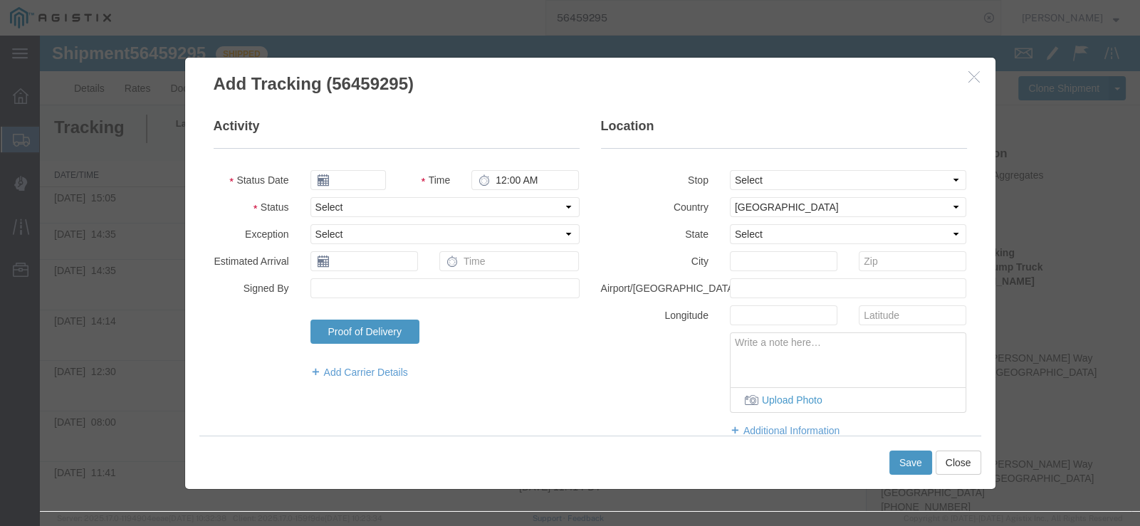
type input "[DATE]"
type input "12:00 PM"
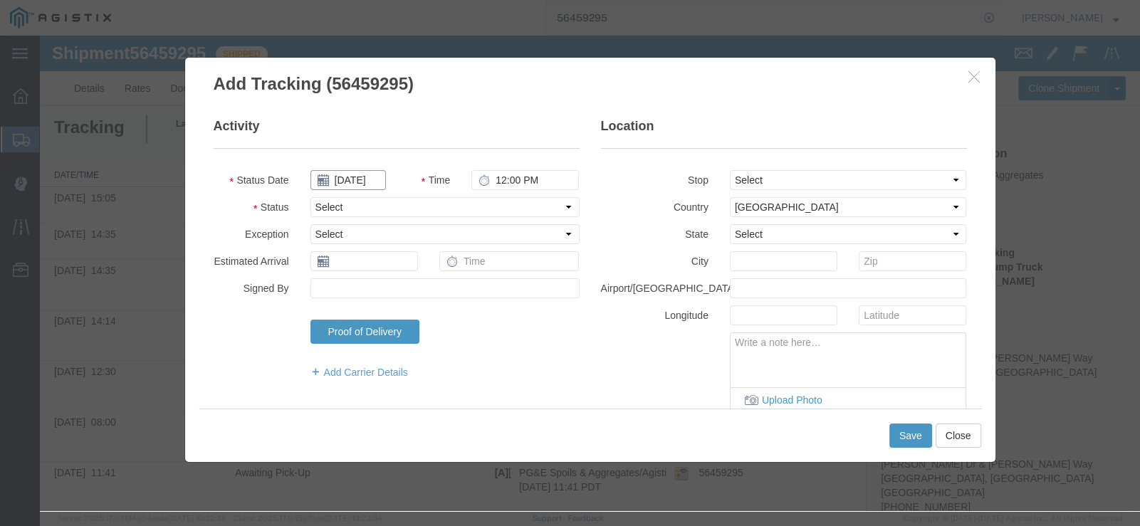
click at [349, 181] on input "[DATE]" at bounding box center [347, 180] width 75 height 20
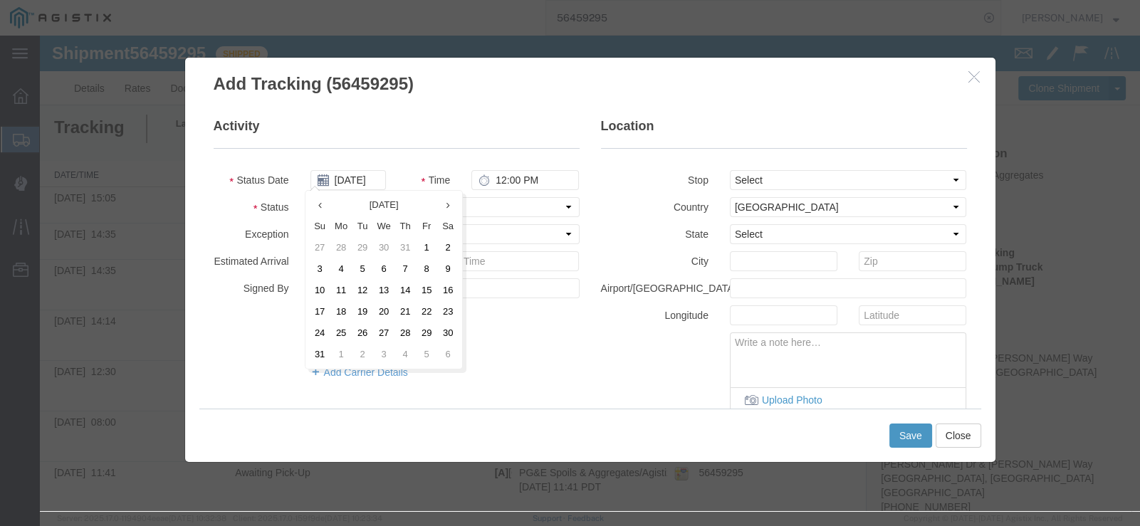
drag, startPoint x: 401, startPoint y: 286, endPoint x: 413, endPoint y: 270, distance: 19.9
click at [402, 285] on td "14" at bounding box center [404, 290] width 21 height 21
type input "[DATE]"
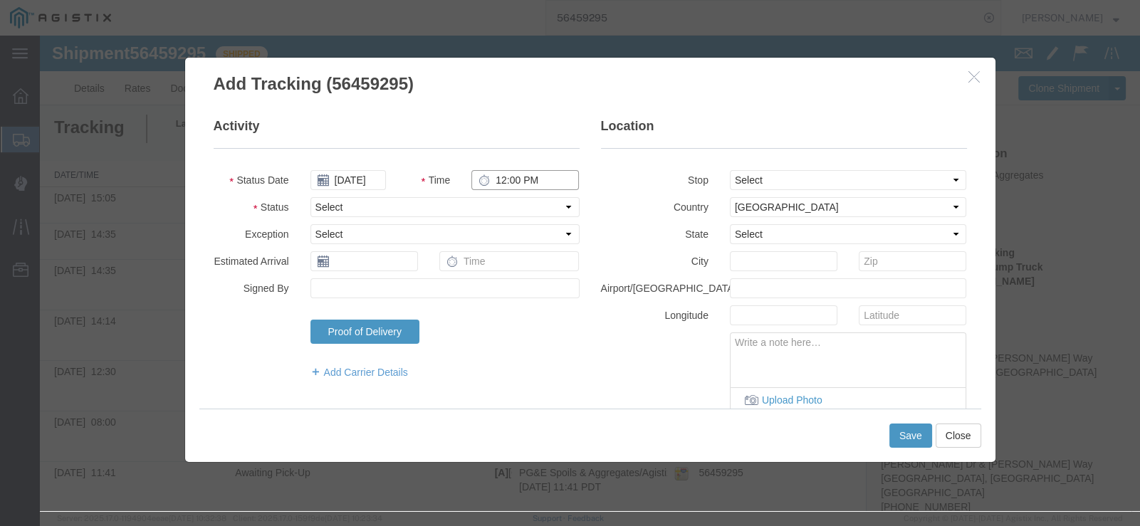
click at [498, 177] on input "12:00 PM" at bounding box center [524, 180] width 107 height 20
type input "4:50 PM"
click at [503, 203] on select "Select Arrival Notice Available Arrival Notice Imported Arrive at Delivery Loca…" at bounding box center [444, 207] width 269 height 20
select select "DELIVRED"
click at [310, 197] on select "Select Arrival Notice Available Arrival Notice Imported Arrive at Delivery Loca…" at bounding box center [444, 207] width 269 height 20
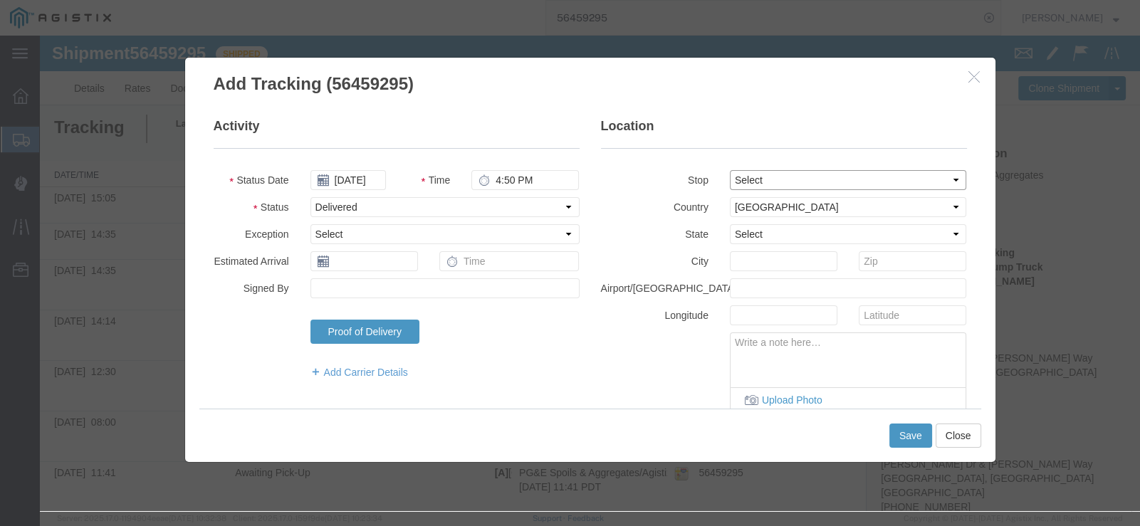
click at [809, 174] on select "Select From: [PERSON_NAME] [GEOGRAPHIC_DATA][PERSON_NAME], [GEOGRAPHIC_DATA] St…" at bounding box center [848, 180] width 237 height 20
select select "{"pickupDeliveryInfoId": "122205043","pickupOrDelivery": "P","stopNum": "1","lo…"
click at [730, 170] on select "Select From: [PERSON_NAME] [GEOGRAPHIC_DATA][PERSON_NAME], [GEOGRAPHIC_DATA] St…" at bounding box center [848, 180] width 237 height 20
select select "CA"
type input "[GEOGRAPHIC_DATA]"
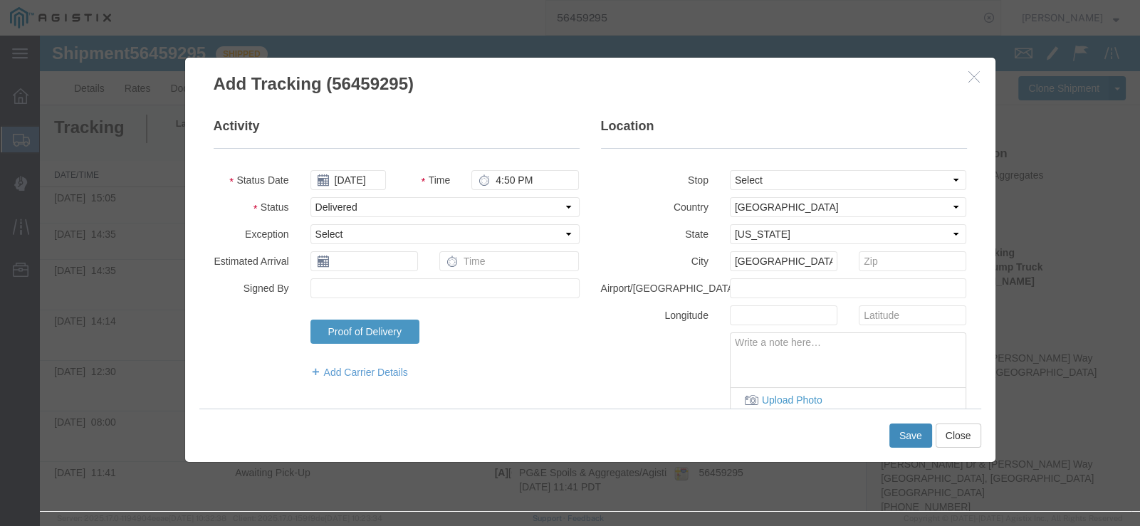
click at [900, 435] on button "Save" at bounding box center [910, 436] width 43 height 24
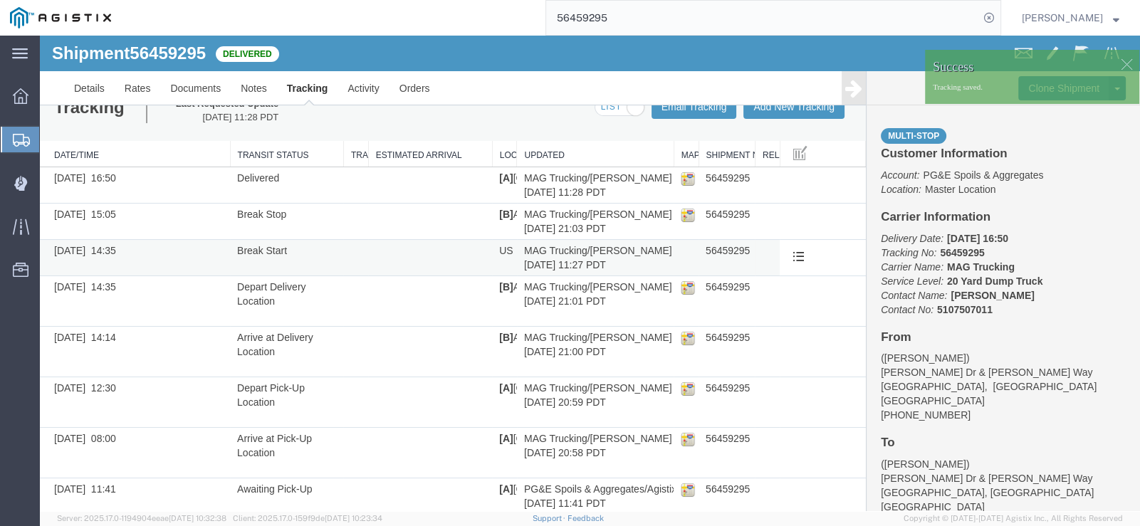
scroll to position [0, 0]
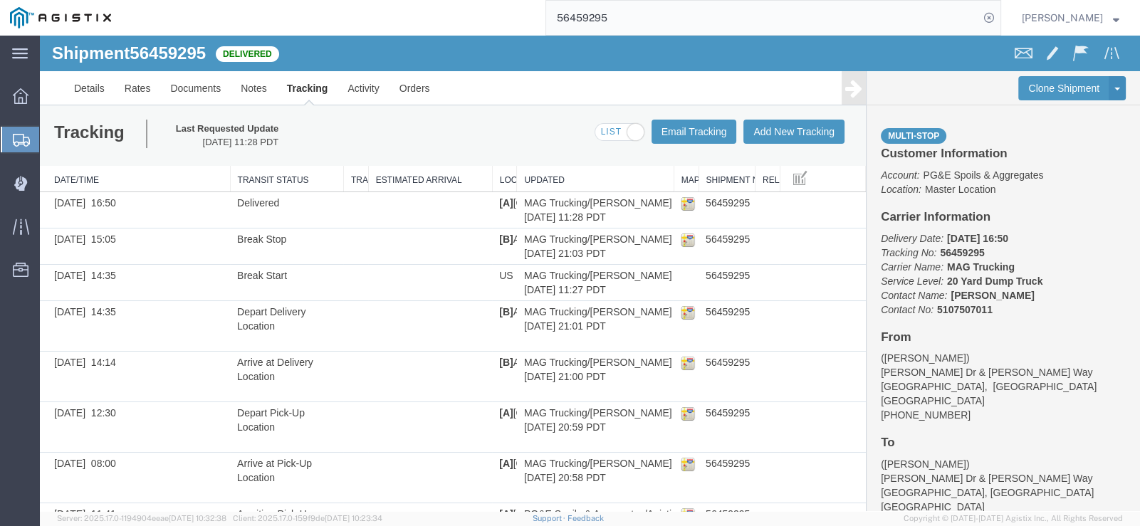
click at [628, 14] on input "56459295" at bounding box center [762, 18] width 433 height 34
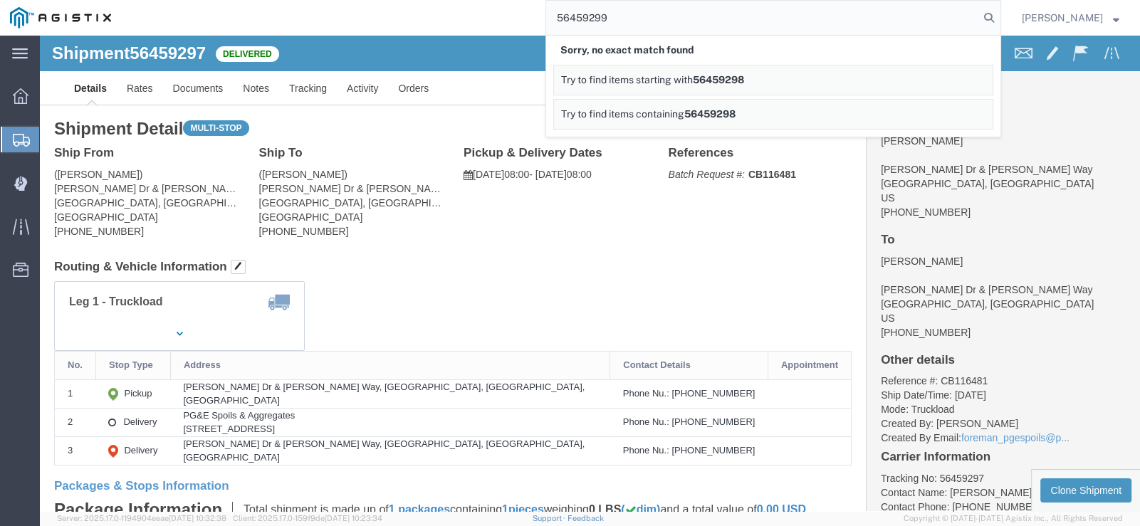
type input "56459299"
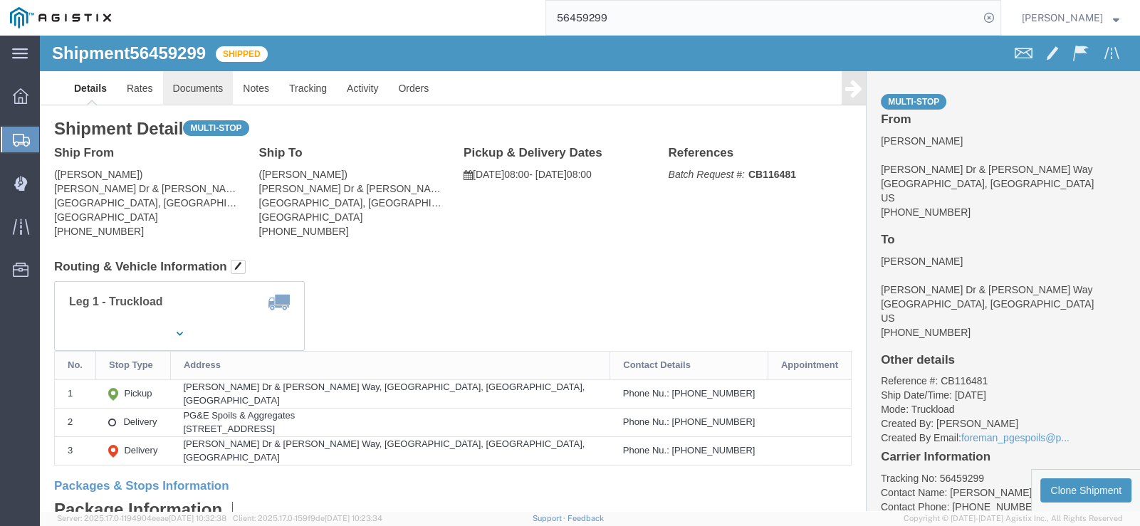
click link "Documents"
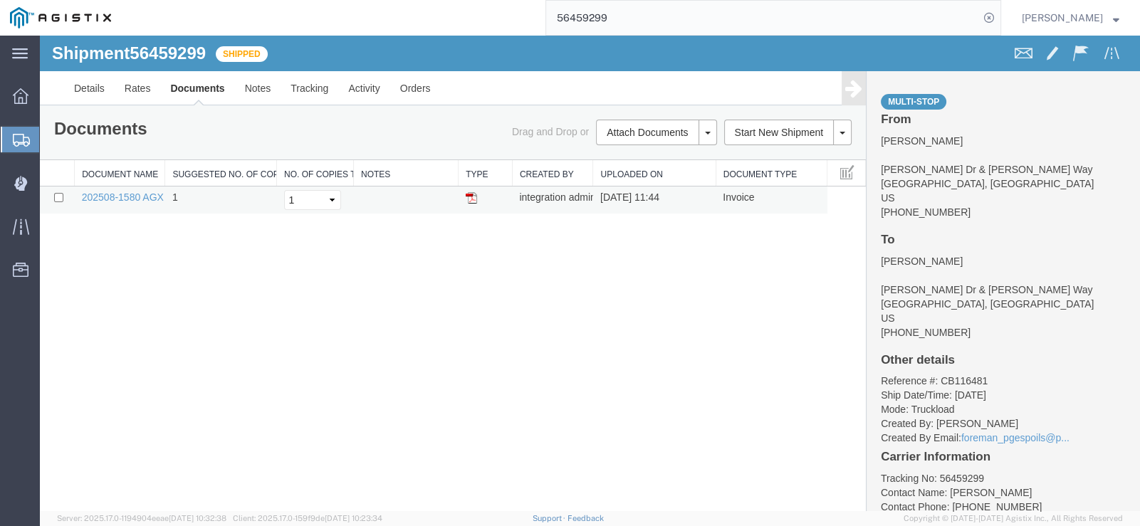
click at [466, 197] on img at bounding box center [471, 197] width 11 height 11
click at [310, 95] on link "Tracking" at bounding box center [309, 88] width 58 height 34
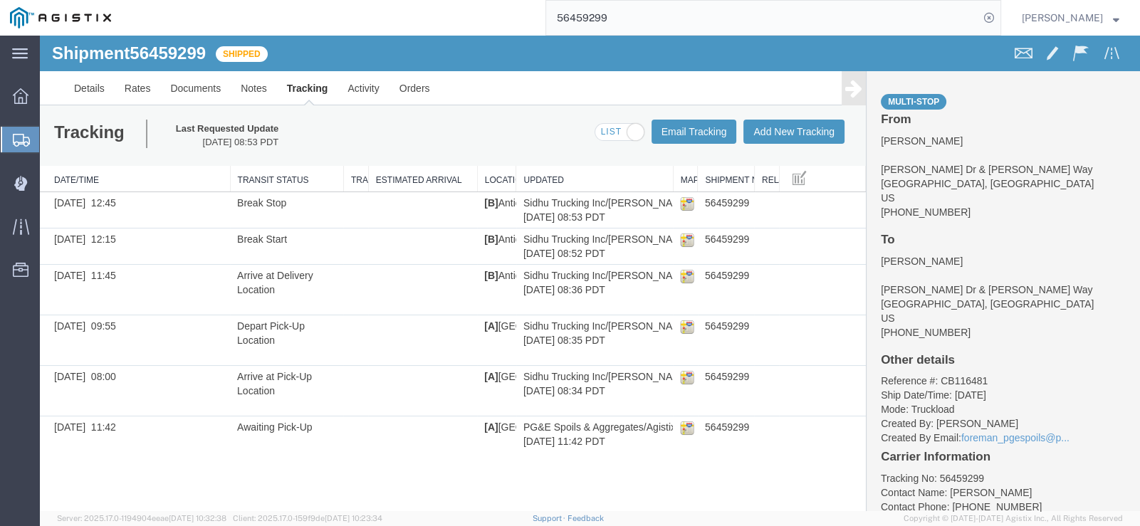
drag, startPoint x: 492, startPoint y: 174, endPoint x: 470, endPoint y: 170, distance: 22.5
click at [473, 172] on div "Date/Time Transit Status Transit Exception Estimated Arrival Location Updated M…" at bounding box center [453, 309] width 826 height 286
click at [196, 95] on link "Documents" at bounding box center [195, 88] width 70 height 34
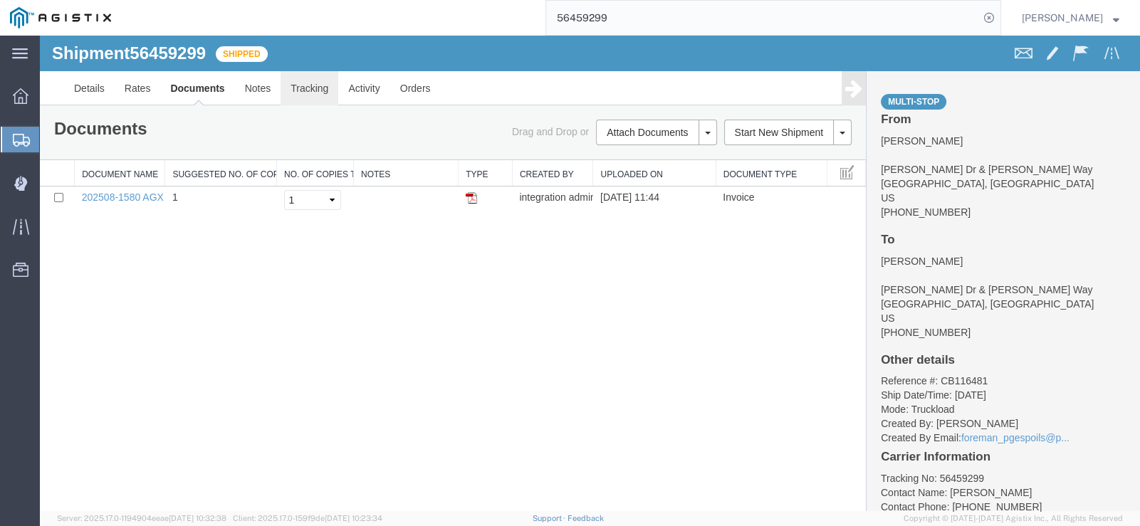
click at [314, 86] on link "Tracking" at bounding box center [309, 88] width 58 height 34
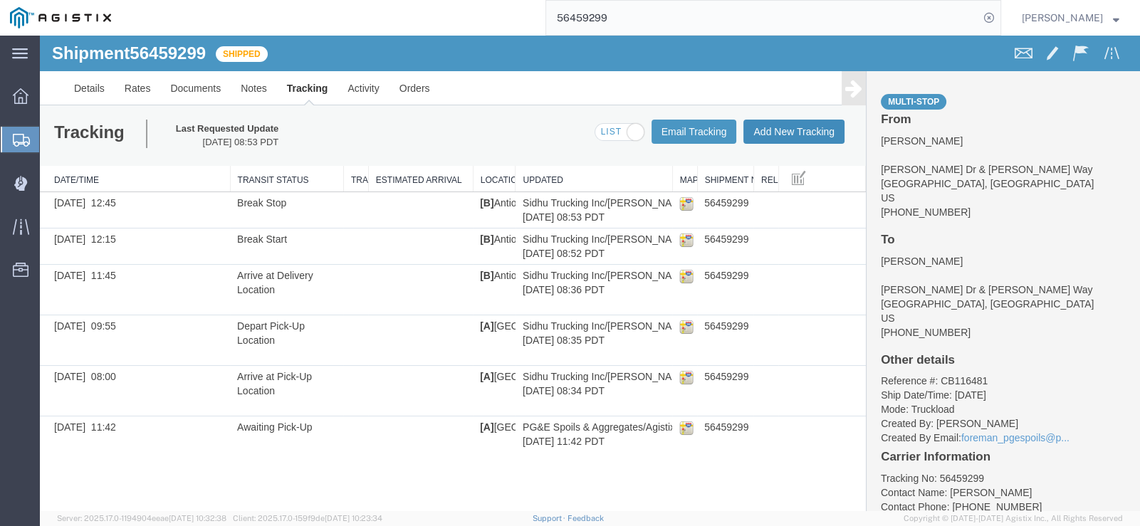
click at [797, 130] on button "Add New Tracking" at bounding box center [793, 132] width 101 height 24
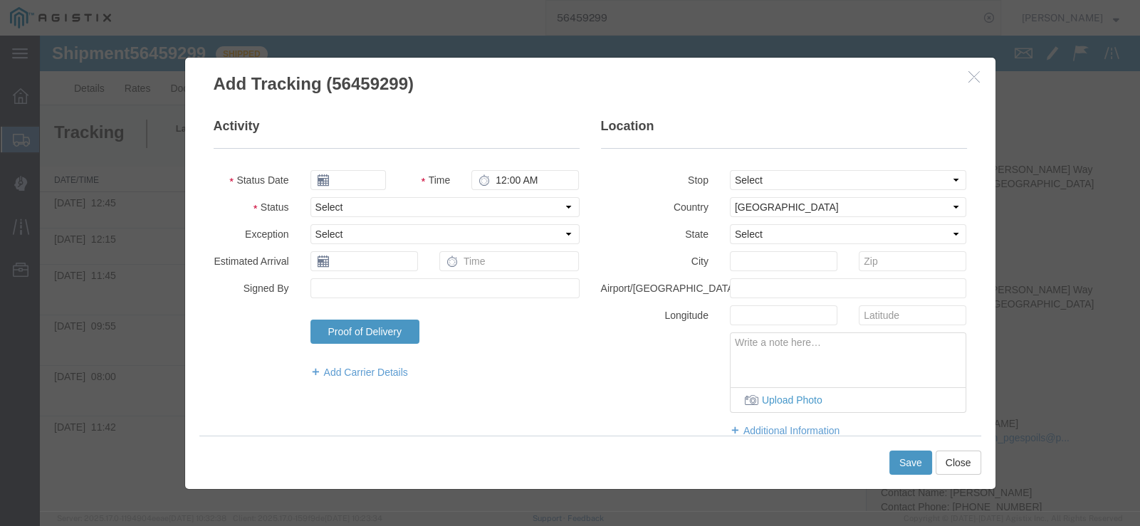
type input "[DATE]"
type input "12:00 PM"
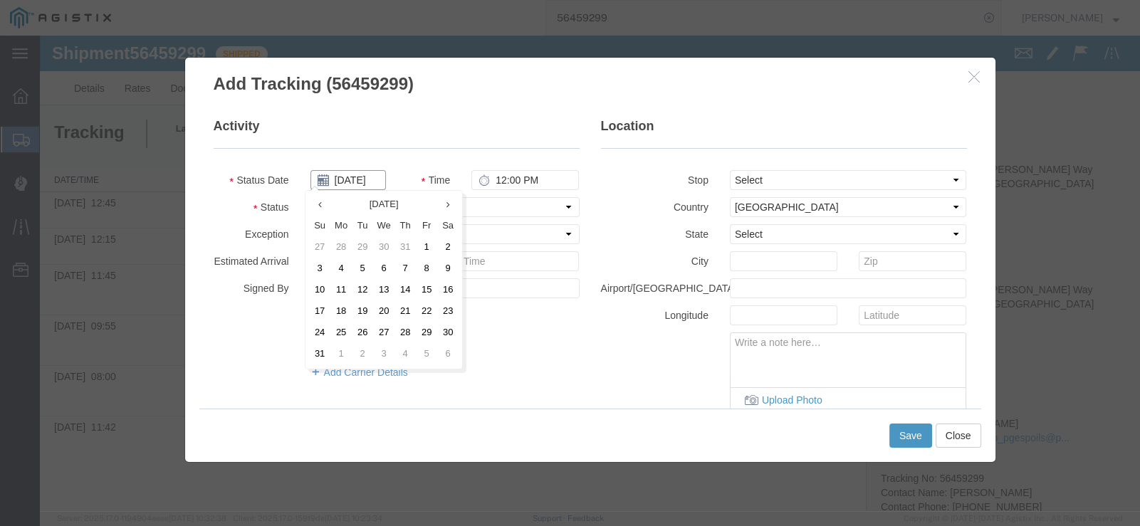
click at [355, 174] on input "[DATE]" at bounding box center [347, 180] width 75 height 20
click at [403, 293] on td "14" at bounding box center [404, 290] width 21 height 21
type input "[DATE]"
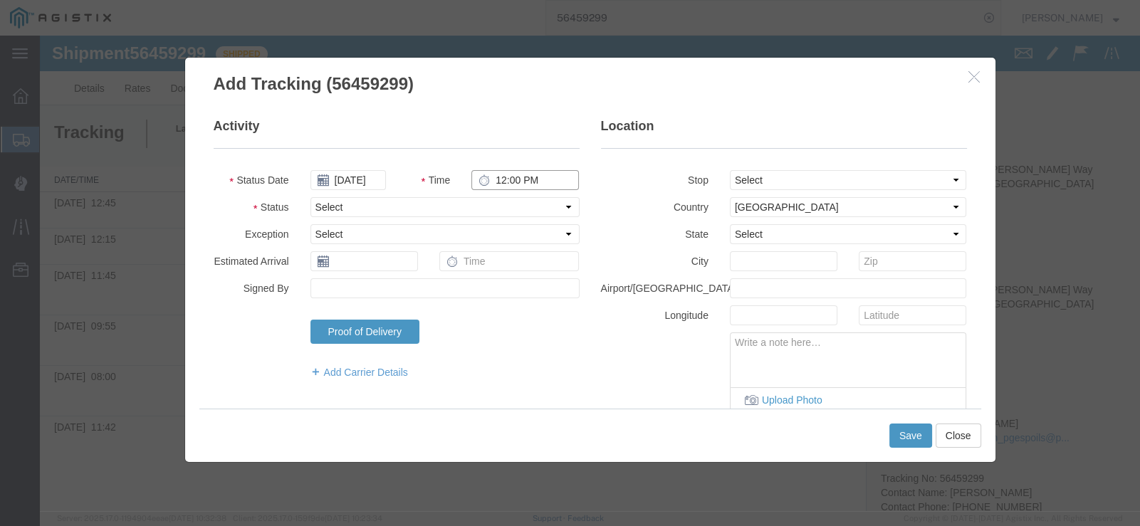
click at [501, 185] on input "12:00 PM" at bounding box center [524, 180] width 107 height 20
type input "2:30 PM"
click at [504, 202] on select "Select Arrival Notice Available Arrival Notice Imported Arrive at Delivery Loca…" at bounding box center [444, 207] width 269 height 20
select select "DELIVRED"
click at [310, 197] on select "Select Arrival Notice Available Arrival Notice Imported Arrive at Delivery Loca…" at bounding box center [444, 207] width 269 height 20
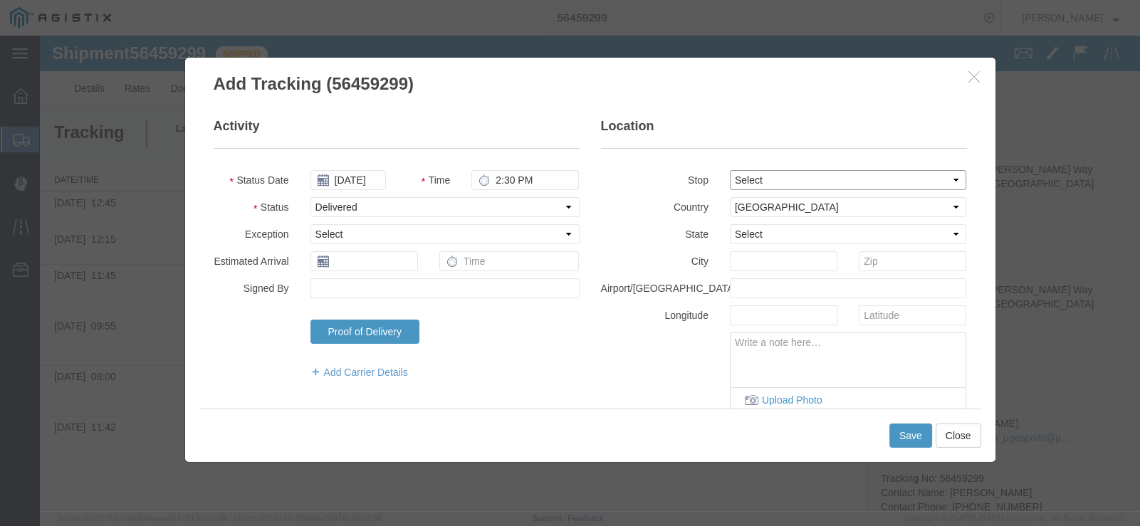
click at [771, 179] on select "Select From: [PERSON_NAME] [GEOGRAPHIC_DATA][PERSON_NAME], [GEOGRAPHIC_DATA] St…" at bounding box center [848, 180] width 237 height 20
select select "{"pickupDeliveryInfoId": "122205053","pickupOrDelivery": "P","stopNum": "1","lo…"
click at [730, 170] on select "Select From: [PERSON_NAME] [GEOGRAPHIC_DATA][PERSON_NAME], [GEOGRAPHIC_DATA] St…" at bounding box center [848, 180] width 237 height 20
select select "CA"
type input "[GEOGRAPHIC_DATA]"
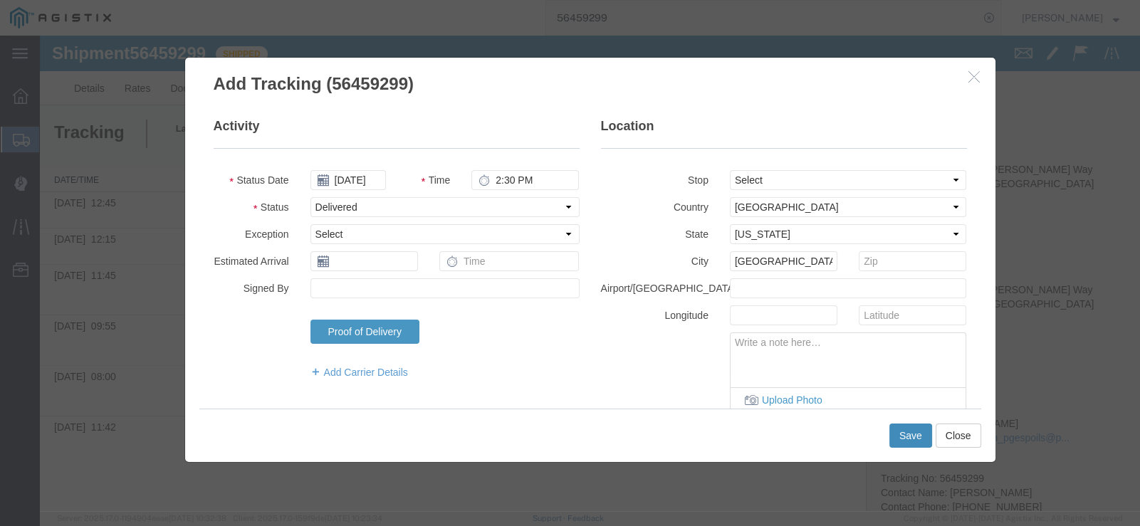
click at [904, 429] on button "Save" at bounding box center [910, 436] width 43 height 24
